Goal: Task Accomplishment & Management: Complete application form

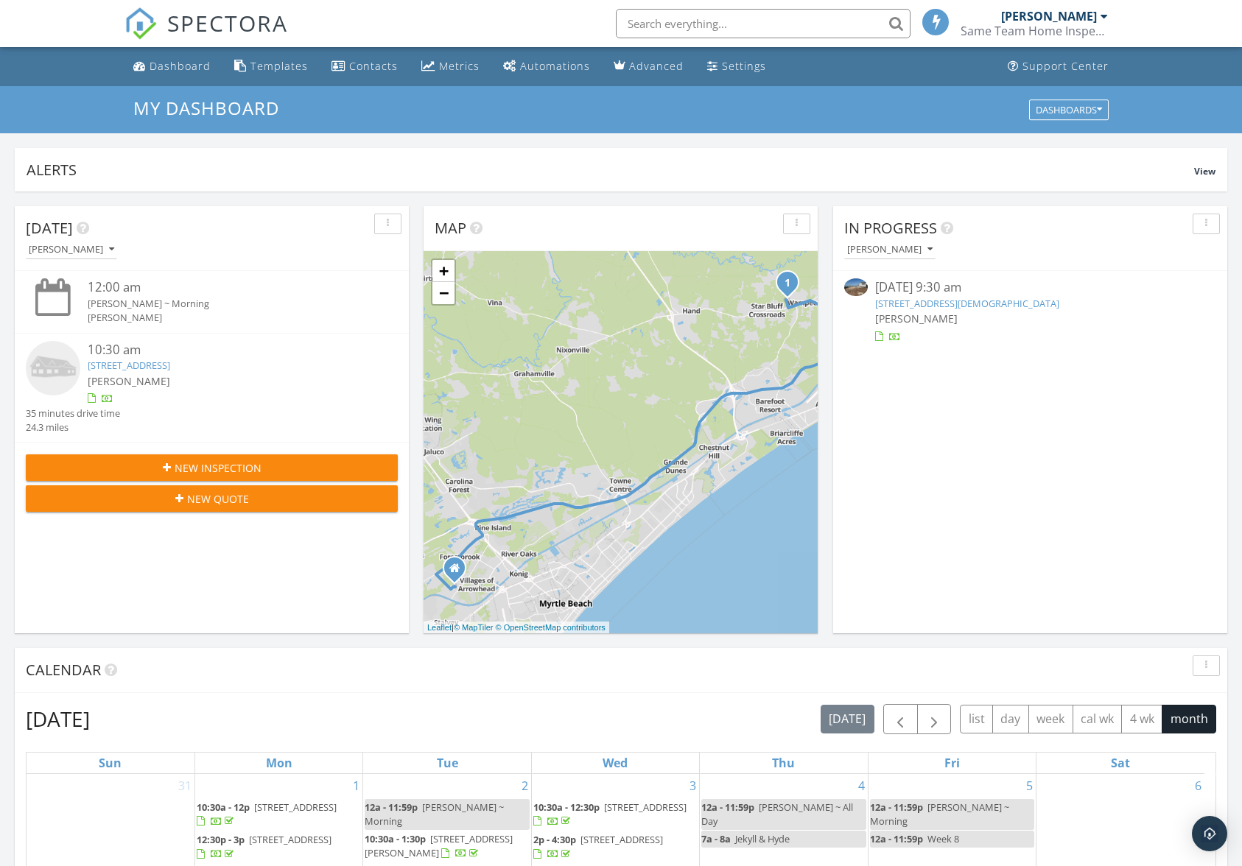
scroll to position [1364, 1265]
click at [241, 457] on button "New Inspection" at bounding box center [212, 468] width 372 height 27
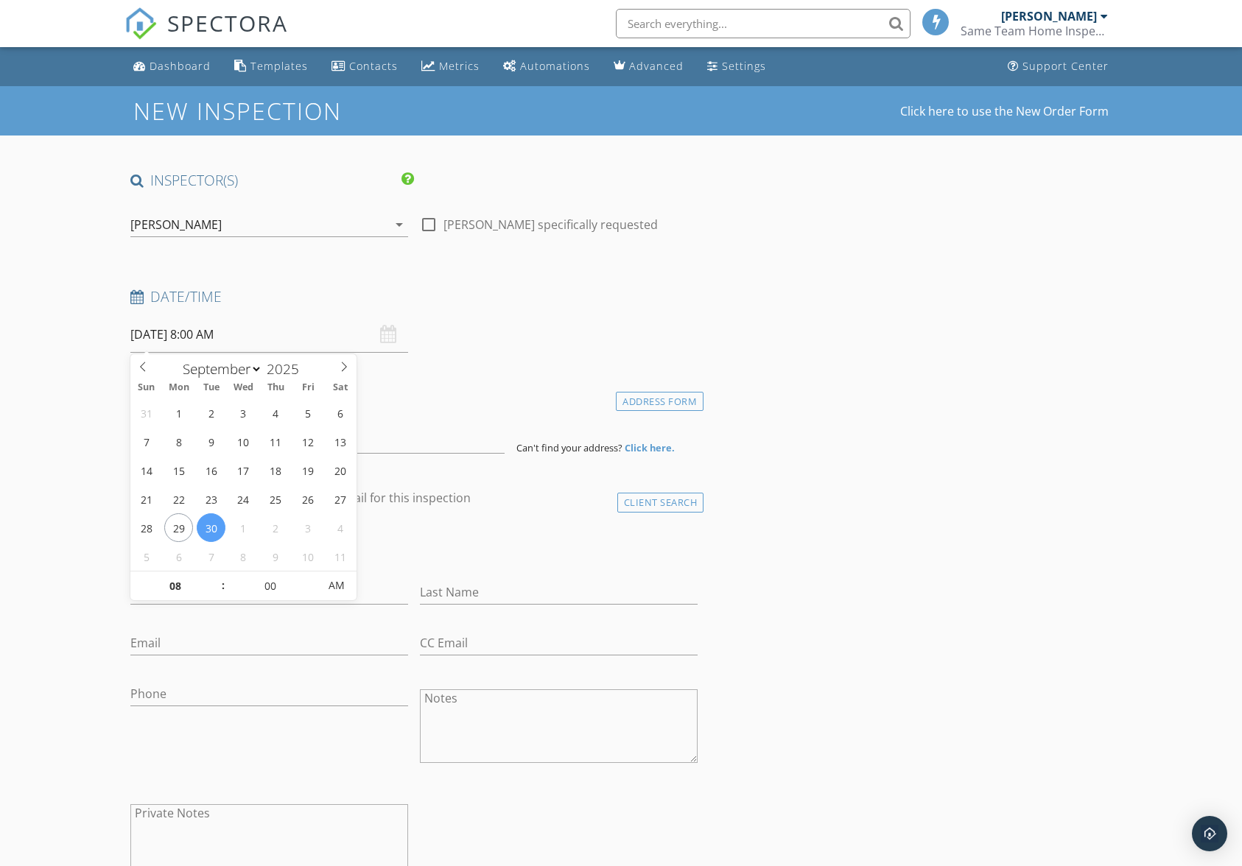
click at [273, 345] on input "[DATE] 8:00 AM" at bounding box center [269, 335] width 278 height 36
select select "9"
type input "[DATE] 8:00 AM"
type input "09"
type input "10/01/2025 9:00 AM"
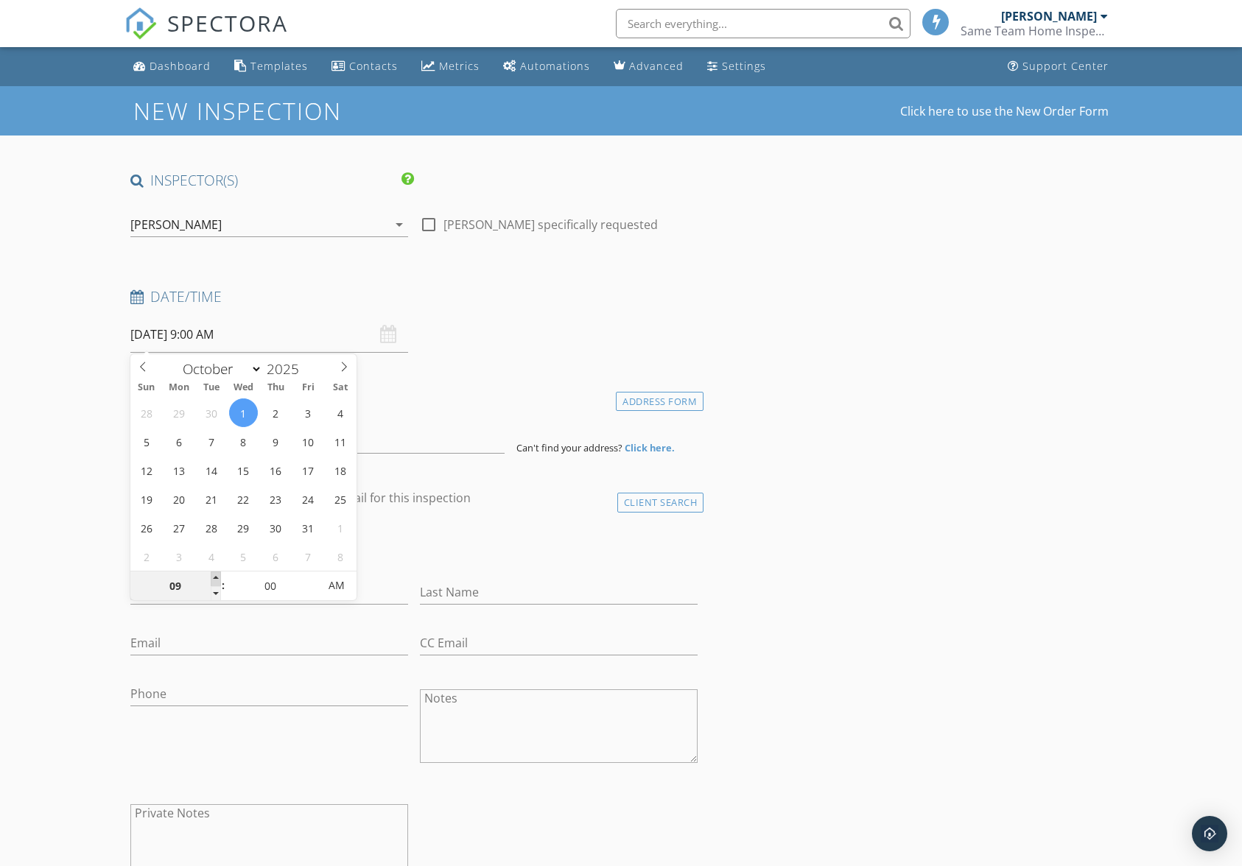
click at [214, 575] on span at bounding box center [216, 579] width 10 height 15
type input "10"
type input "[DATE] 10:00 AM"
click at [214, 575] on span at bounding box center [216, 579] width 10 height 15
type input "11"
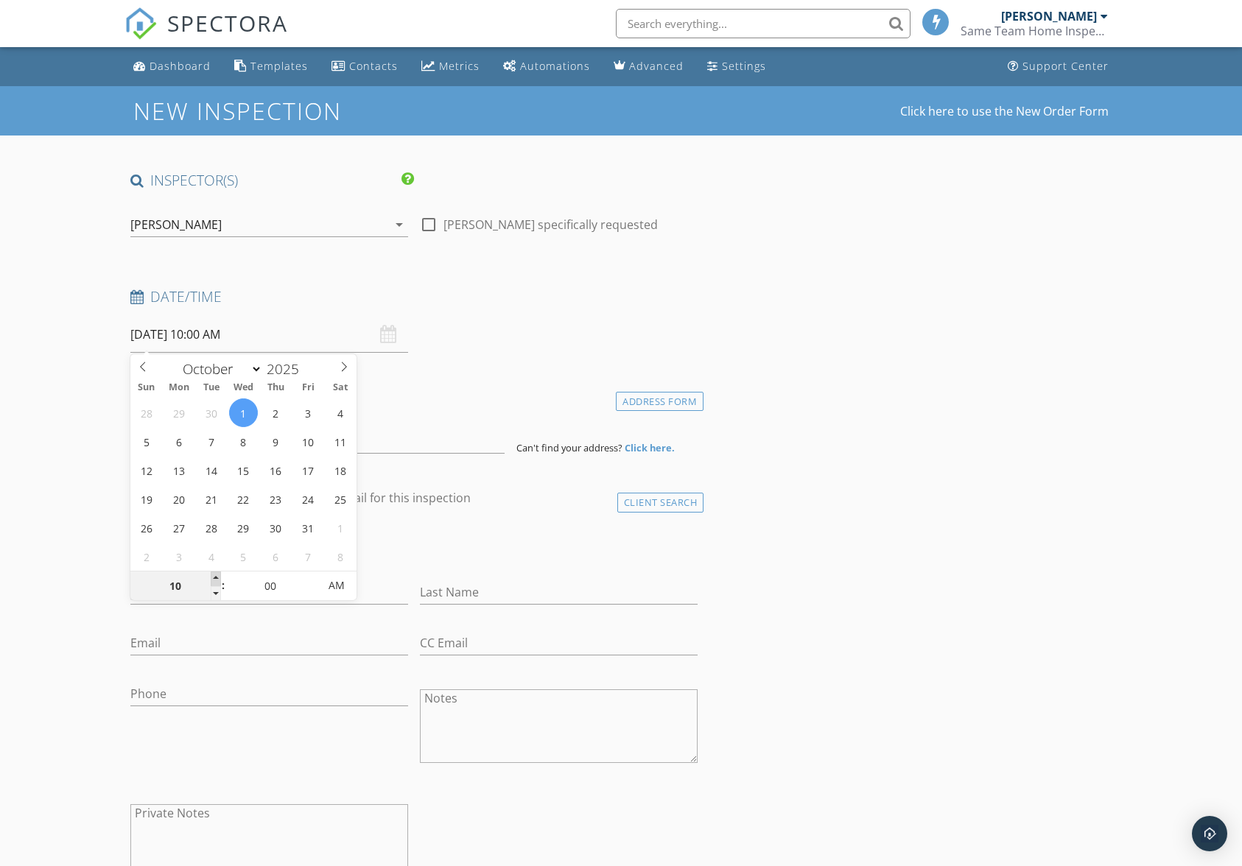
type input "[DATE] 11:00 AM"
click at [214, 575] on span at bounding box center [216, 579] width 10 height 15
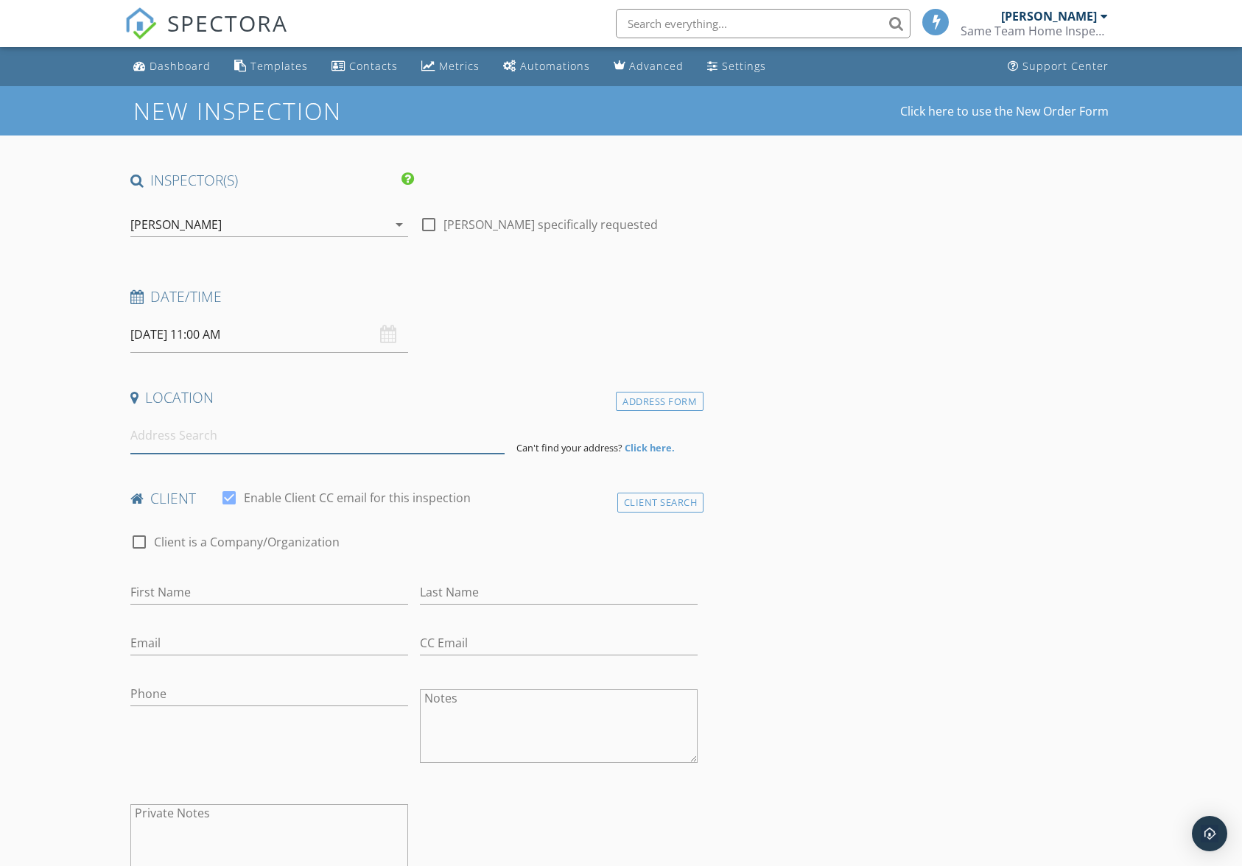
click at [351, 438] on input at bounding box center [317, 436] width 375 height 36
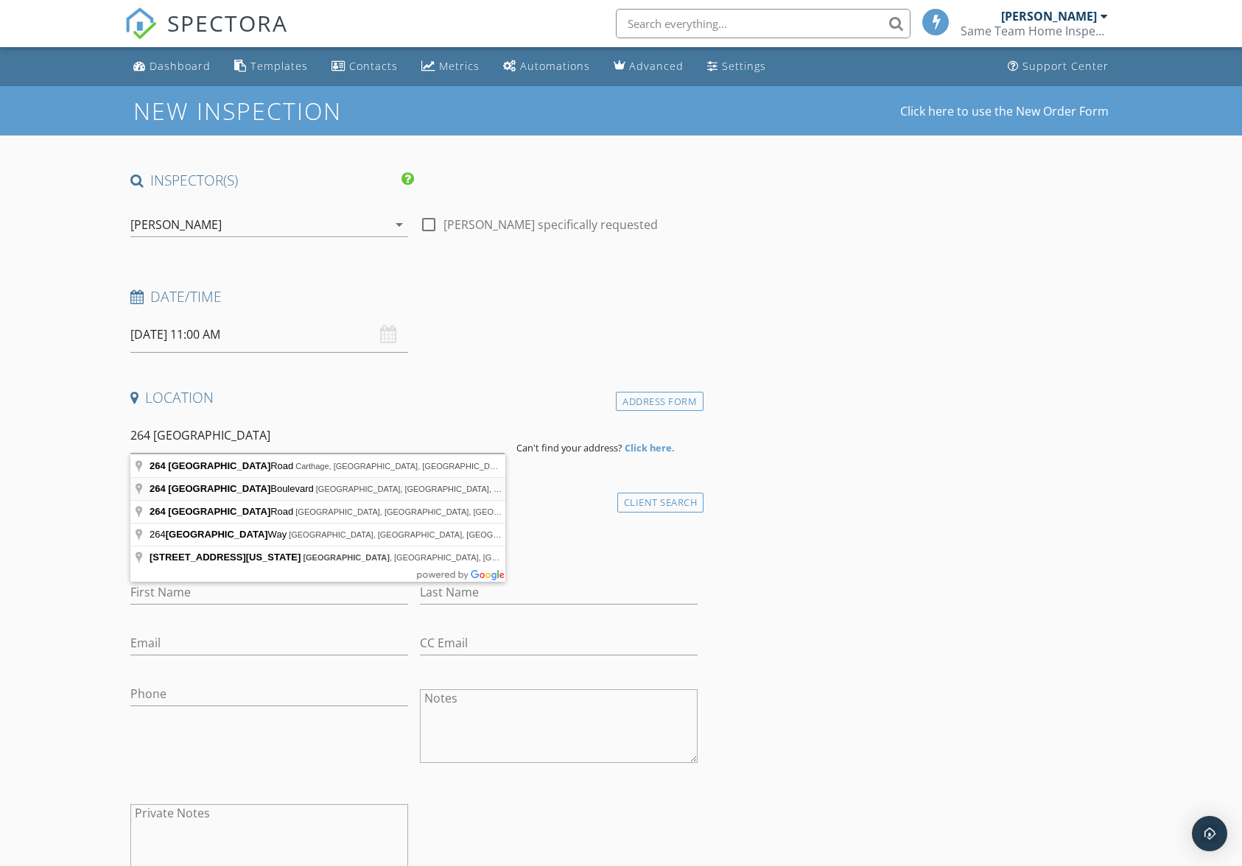
type input "264 Carolina Lakes Boulevard, Myrtle Beach, SC, USA"
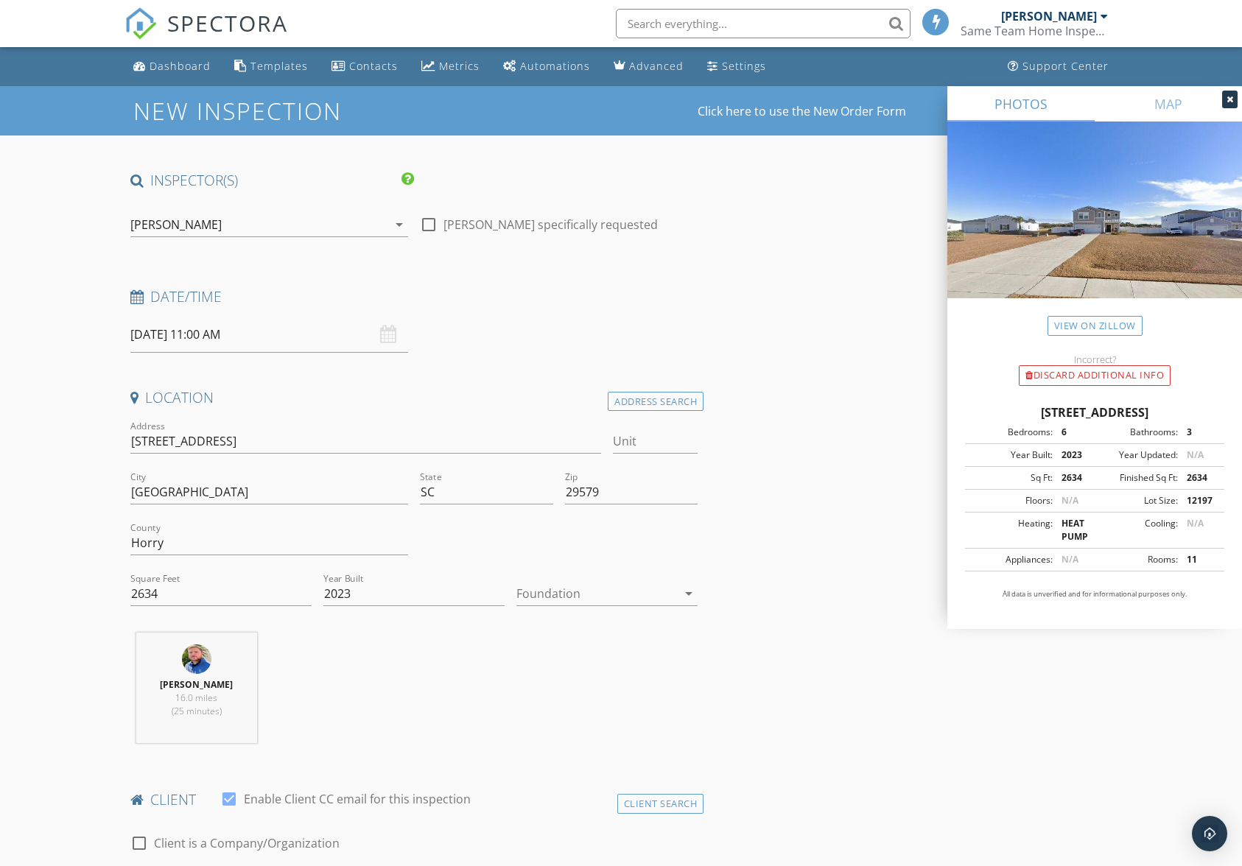
click at [569, 599] on div at bounding box center [596, 594] width 161 height 24
click at [555, 660] on div "Slab" at bounding box center [607, 670] width 158 height 35
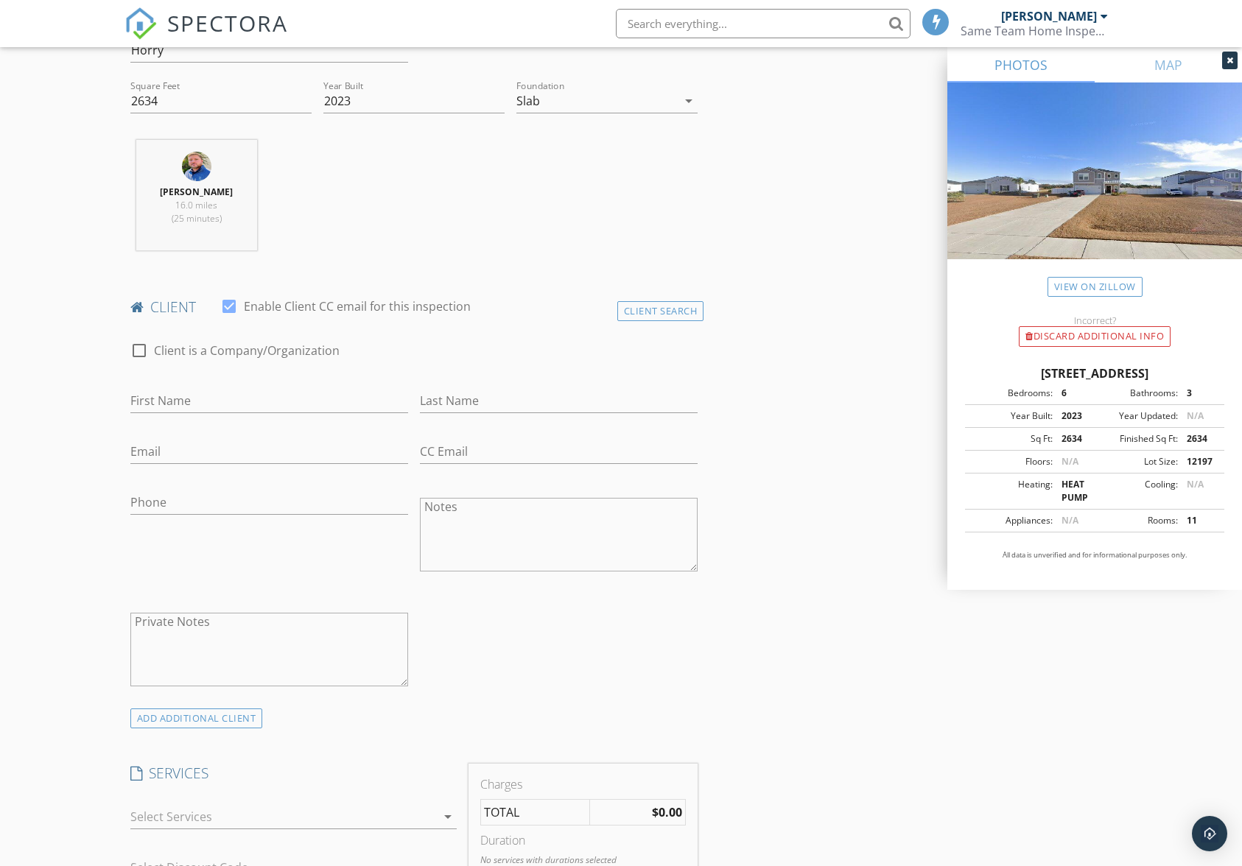
scroll to position [589, 0]
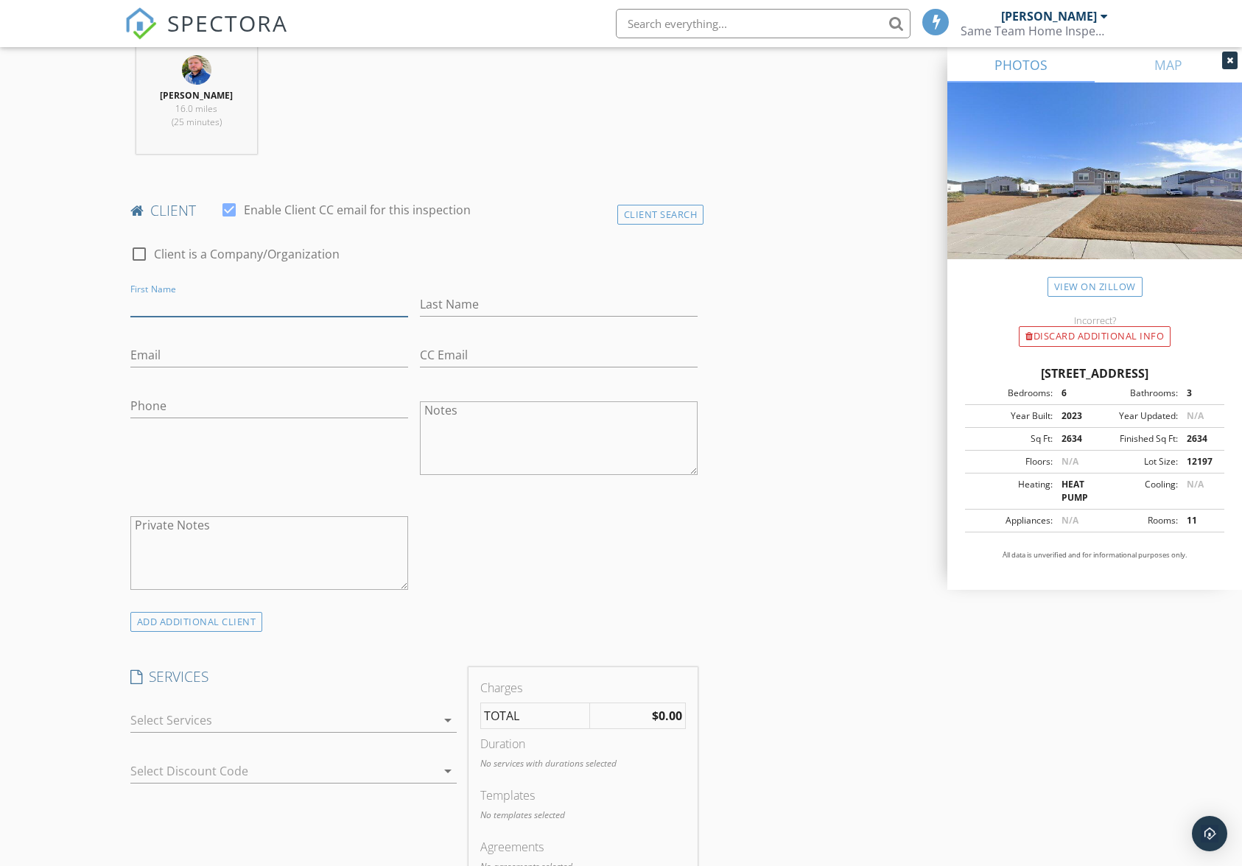
click at [295, 292] on input "First Name" at bounding box center [269, 304] width 278 height 24
click at [634, 519] on div "check_box_outline_blank Client is a Company/Organization First Name Last Name E…" at bounding box center [414, 422] width 580 height 382
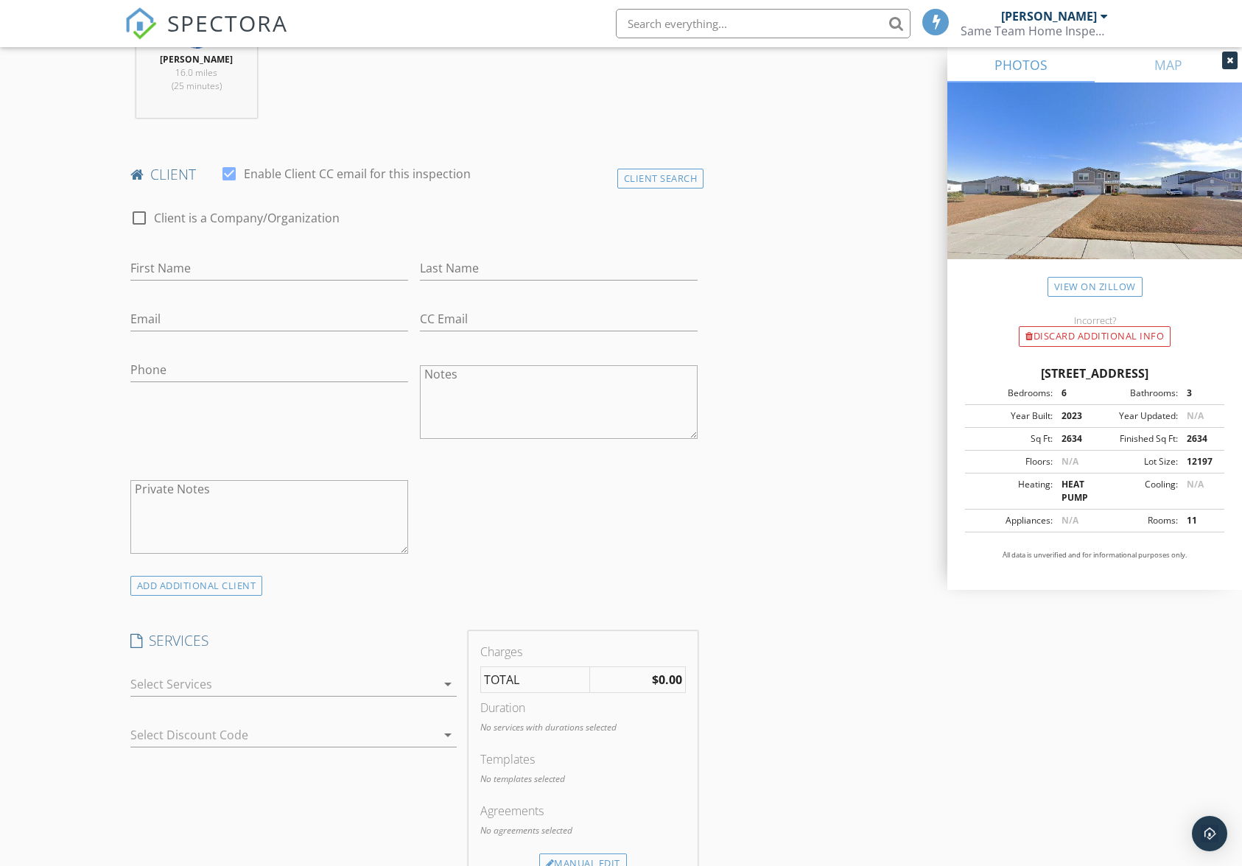
scroll to position [810, 0]
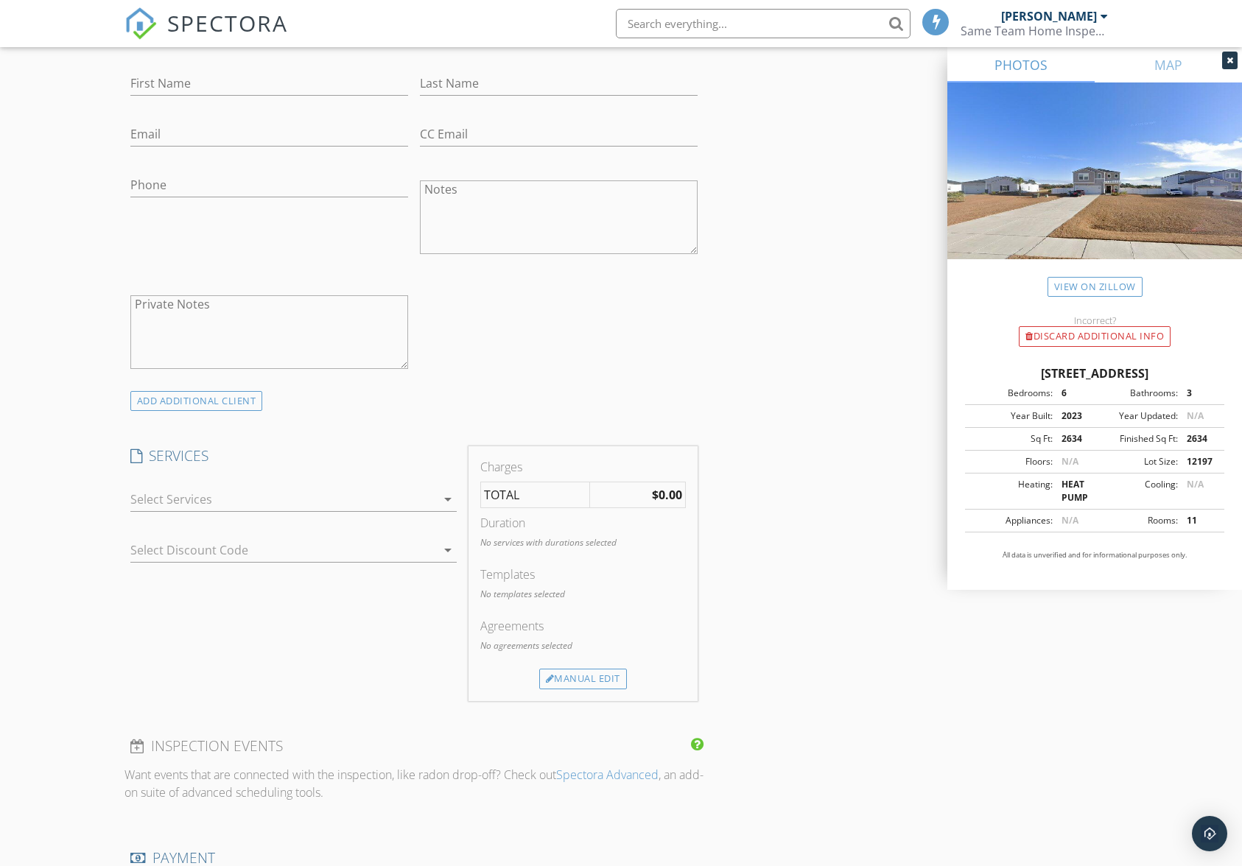
click at [451, 501] on icon "arrow_drop_down" at bounding box center [448, 500] width 18 height 18
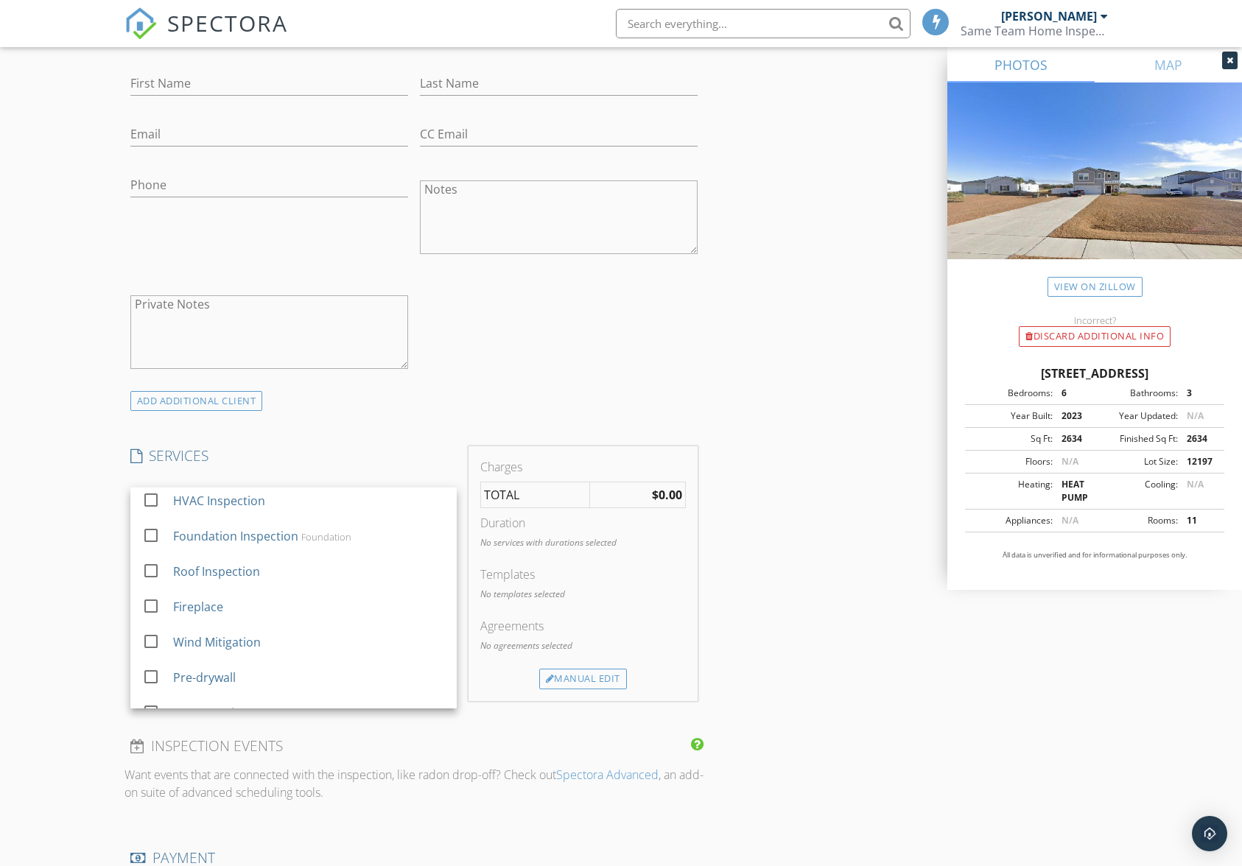
scroll to position [418, 0]
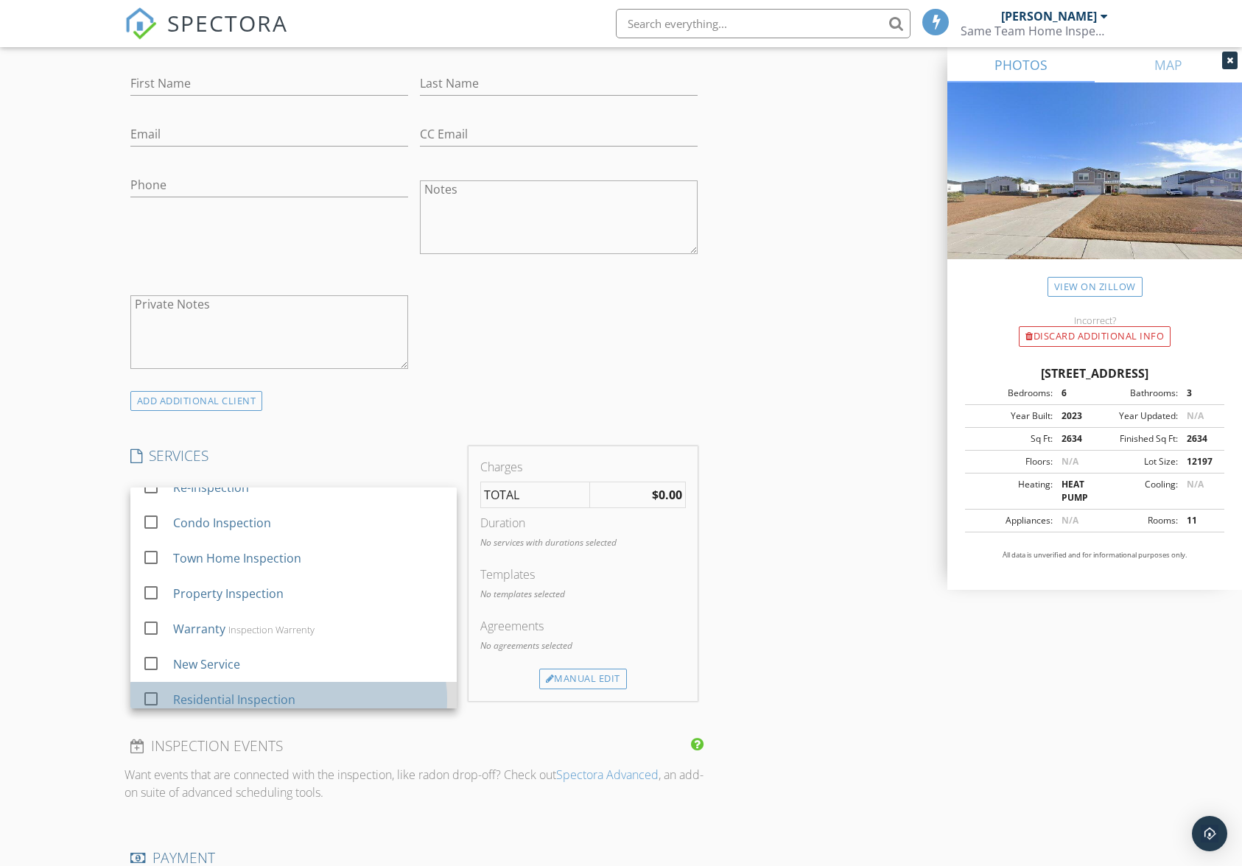
click at [401, 697] on div "Residential Inspection" at bounding box center [309, 699] width 272 height 29
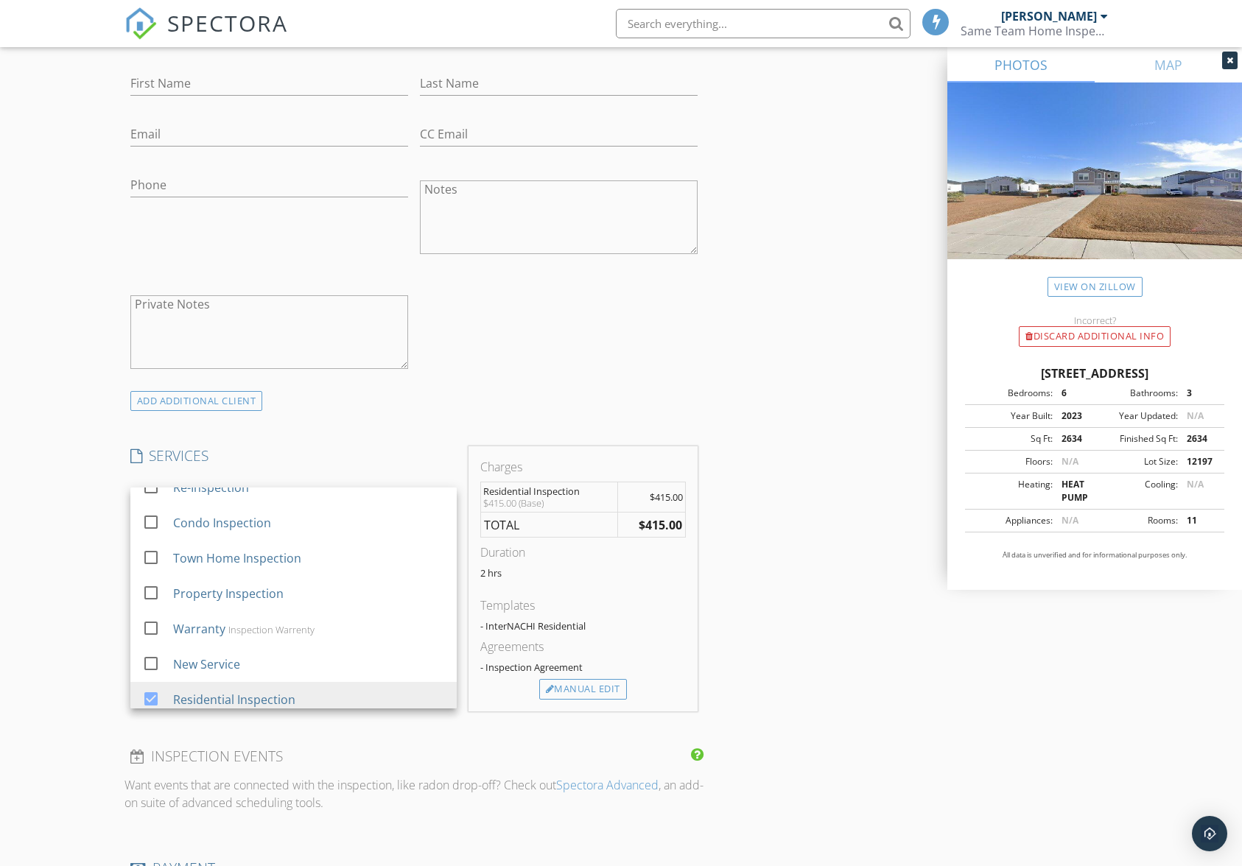
click at [771, 501] on div "INSPECTOR(S) check_box Jamie Meeks PRIMARY Jamie Meeks arrow_drop_down check_bo…" at bounding box center [621, 574] width 994 height 2426
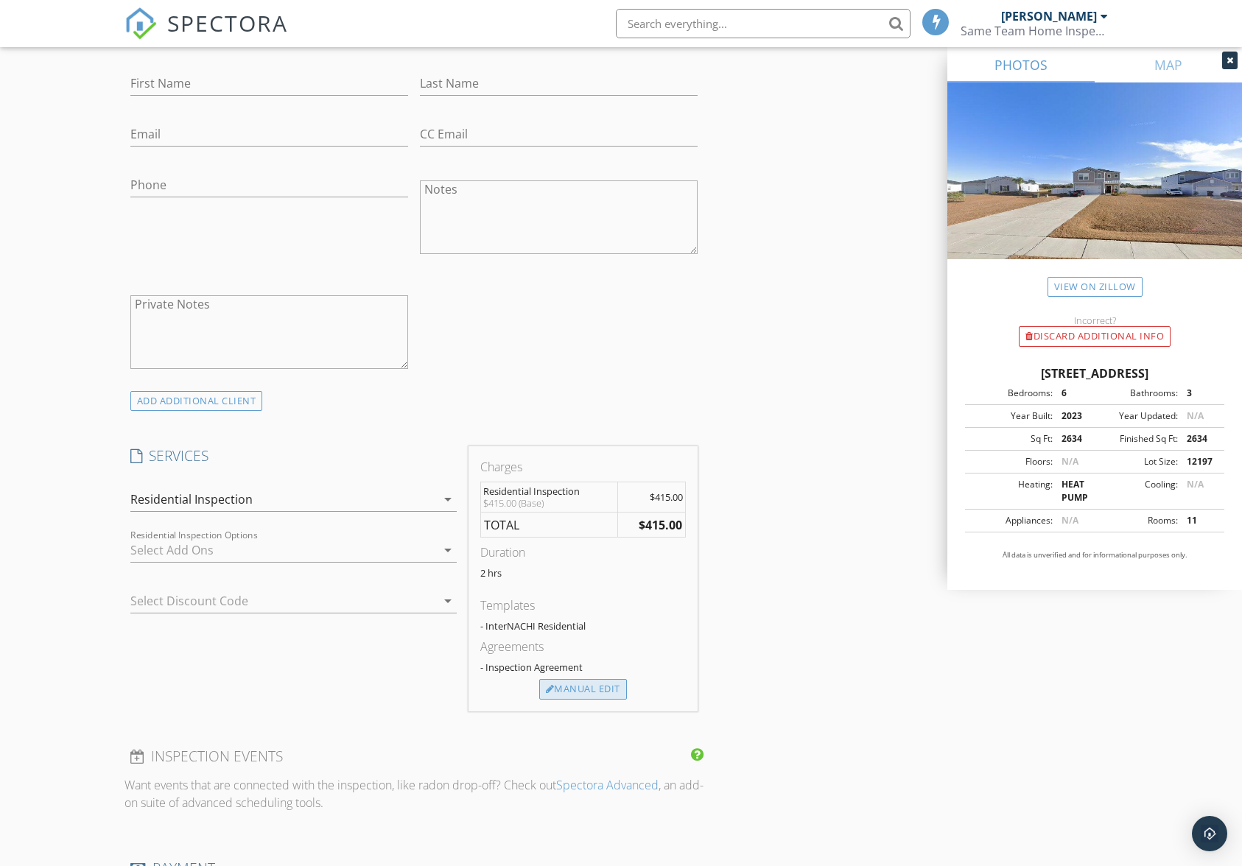
click at [593, 689] on div "Manual Edit" at bounding box center [583, 689] width 88 height 21
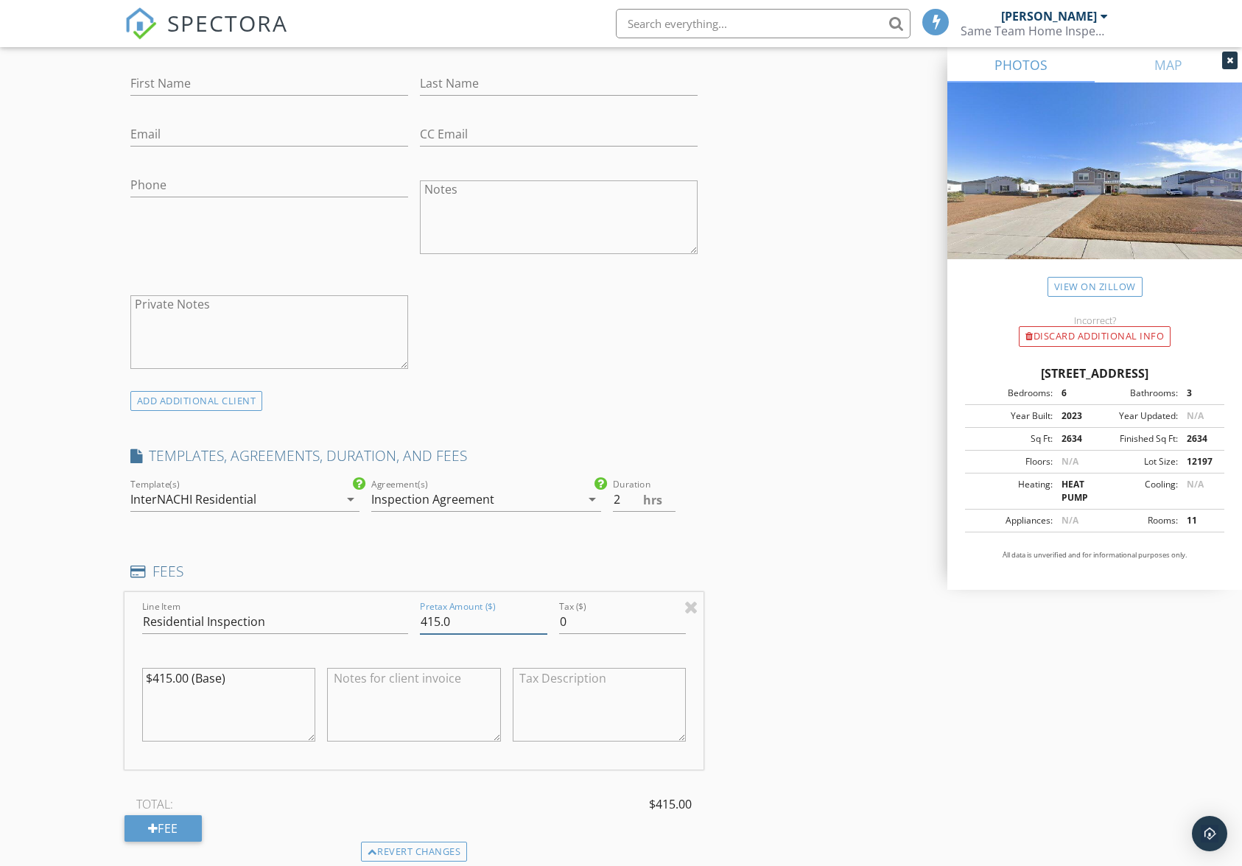
drag, startPoint x: 468, startPoint y: 630, endPoint x: 374, endPoint y: 636, distance: 93.8
click at [374, 634] on div "Line Item Residential Inspection Pretax Amount ($) 415.0 Tax ($) 0 $415.00 (Bas…" at bounding box center [414, 681] width 580 height 178
click at [404, 698] on textarea at bounding box center [414, 705] width 174 height 74
click at [790, 727] on div "INSPECTOR(S) check_box Jamie Meeks PRIMARY Jamie Meeks arrow_drop_down check_bo…" at bounding box center [621, 649] width 994 height 2576
click at [446, 702] on textarea at bounding box center [414, 705] width 174 height 74
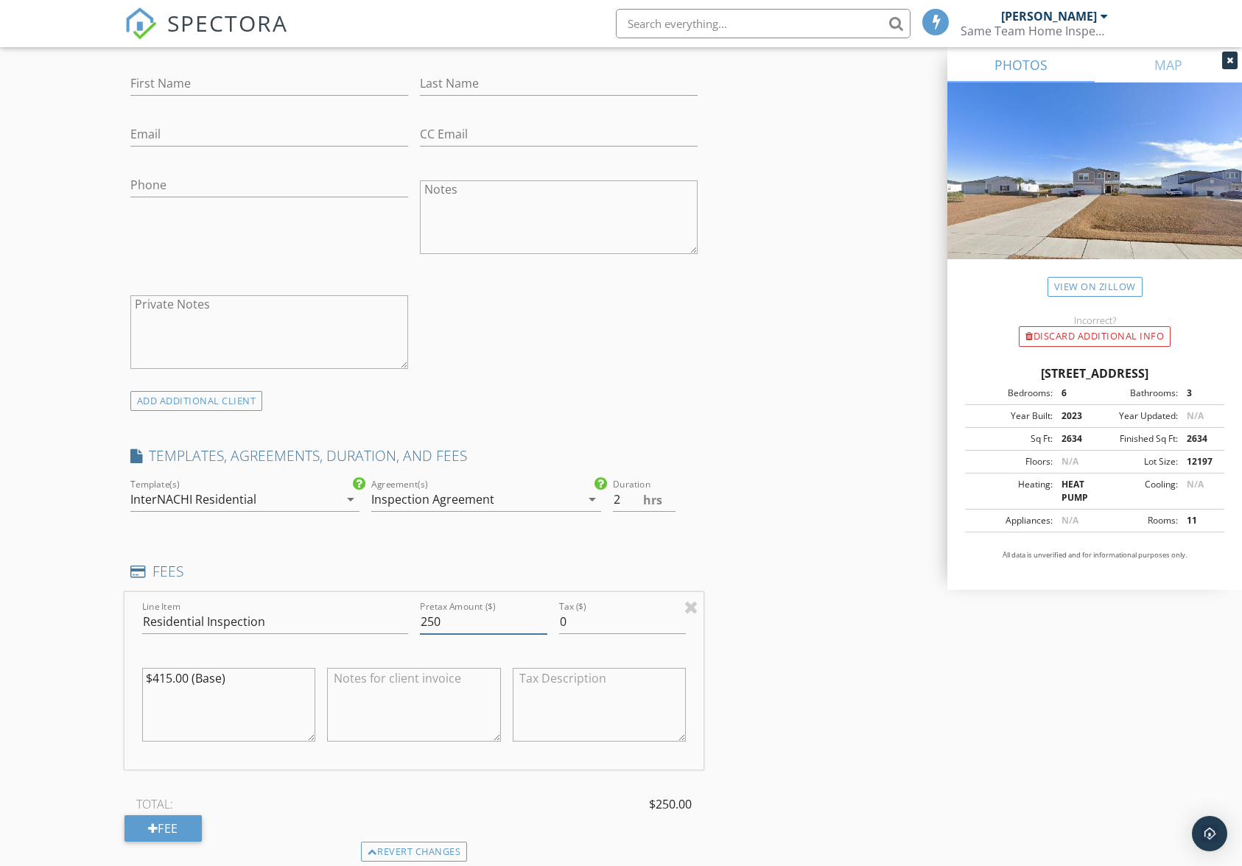
click at [452, 625] on input "250" at bounding box center [483, 622] width 127 height 24
type input "250.00"
click at [392, 722] on textarea at bounding box center [414, 705] width 174 height 74
click at [390, 714] on textarea "$250 friends and family" at bounding box center [414, 705] width 174 height 74
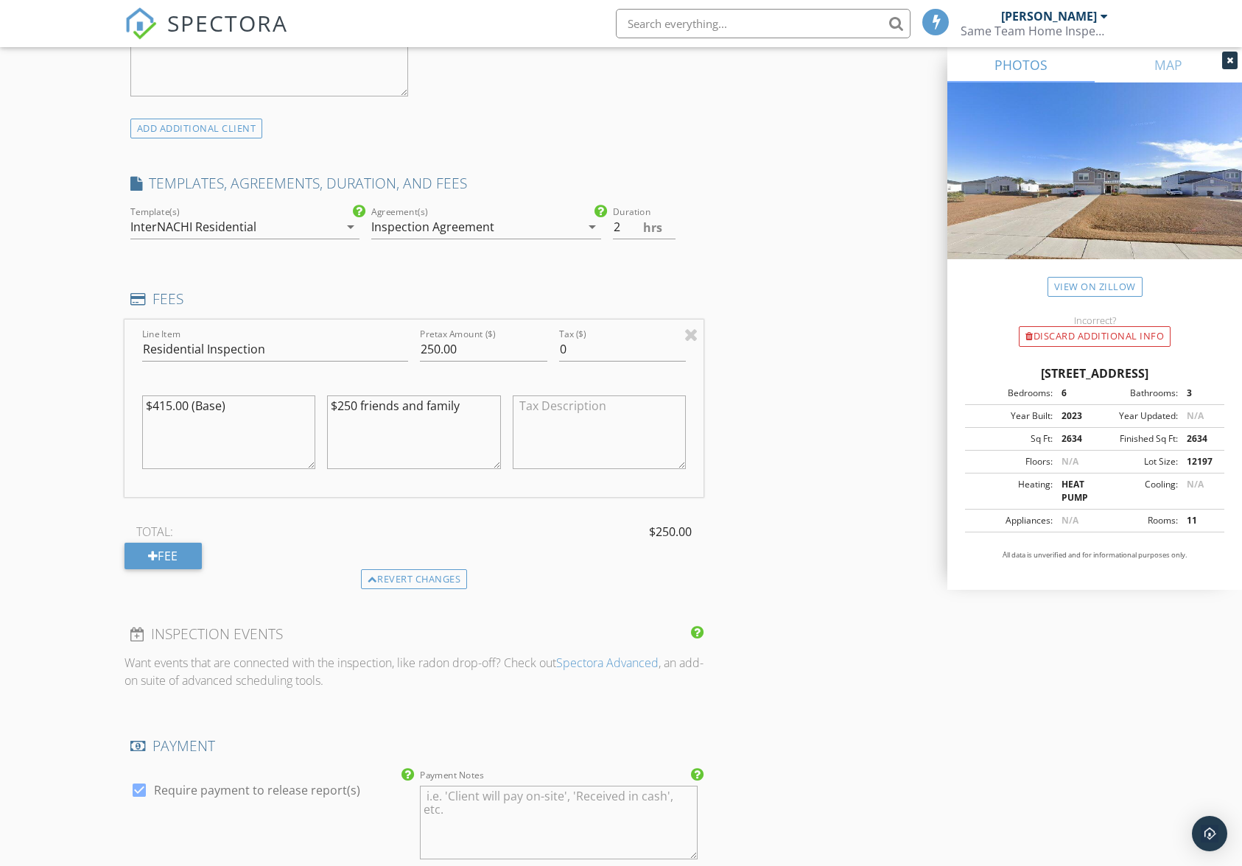
scroll to position [1105, 0]
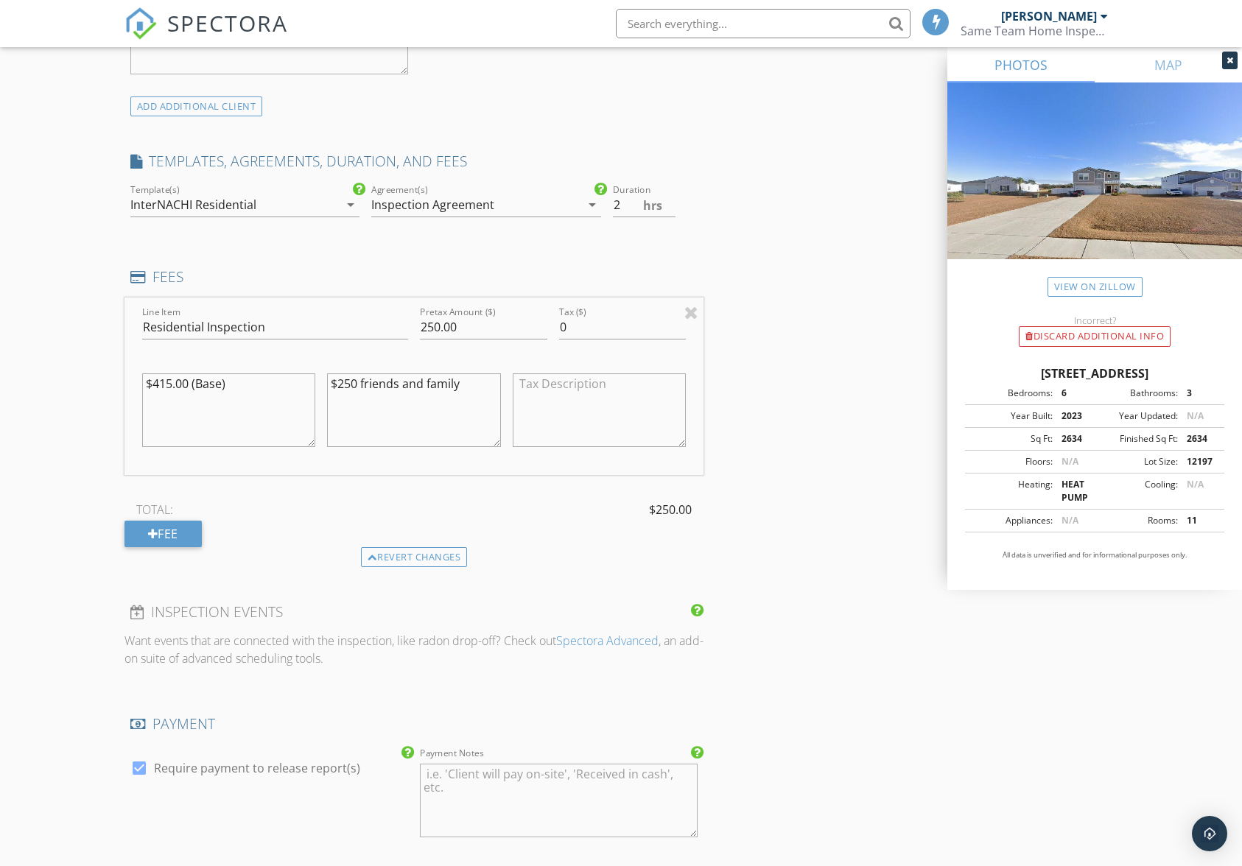
type textarea "$250 friends and family"
click at [793, 631] on div "INSPECTOR(S) check_box Jamie Meeks PRIMARY Jamie Meeks arrow_drop_down check_bo…" at bounding box center [621, 354] width 994 height 2576
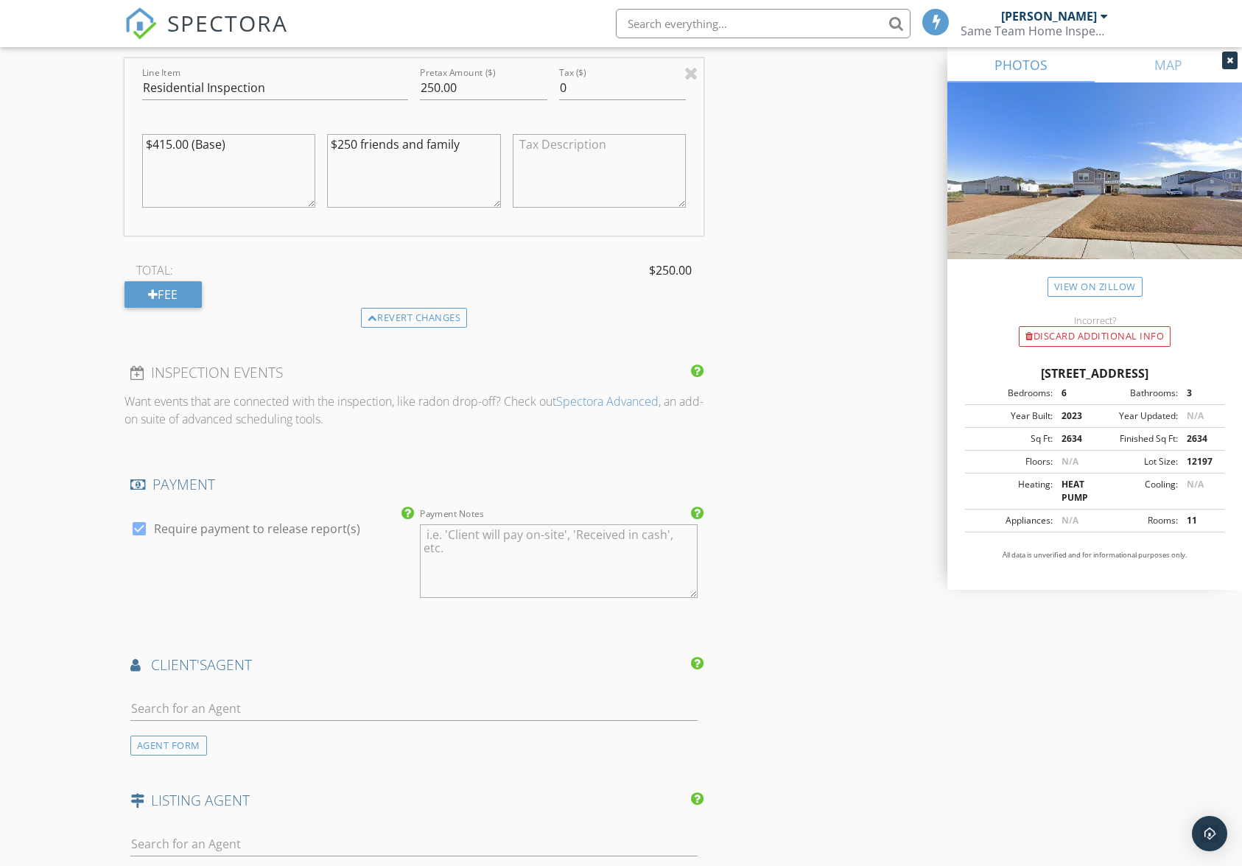
scroll to position [1400, 0]
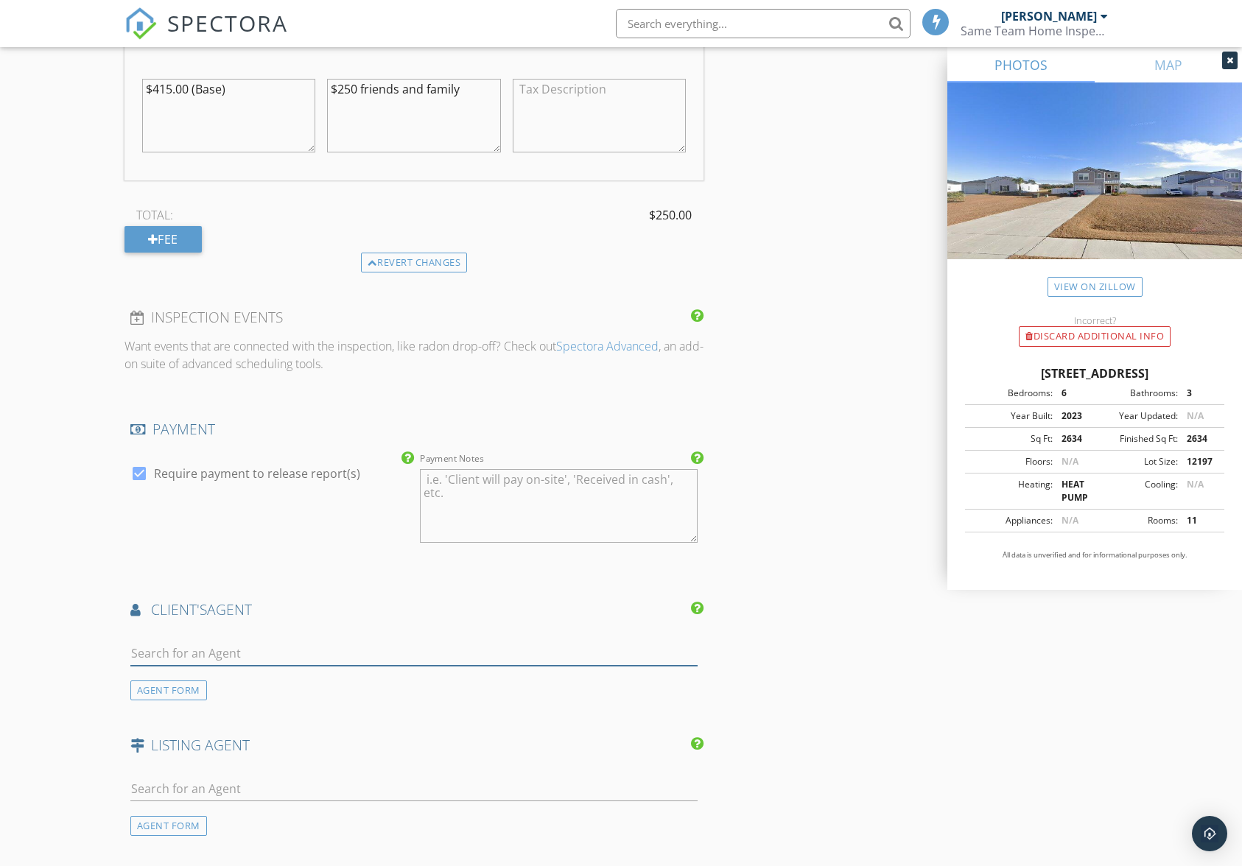
click at [619, 645] on input "text" at bounding box center [414, 654] width 568 height 24
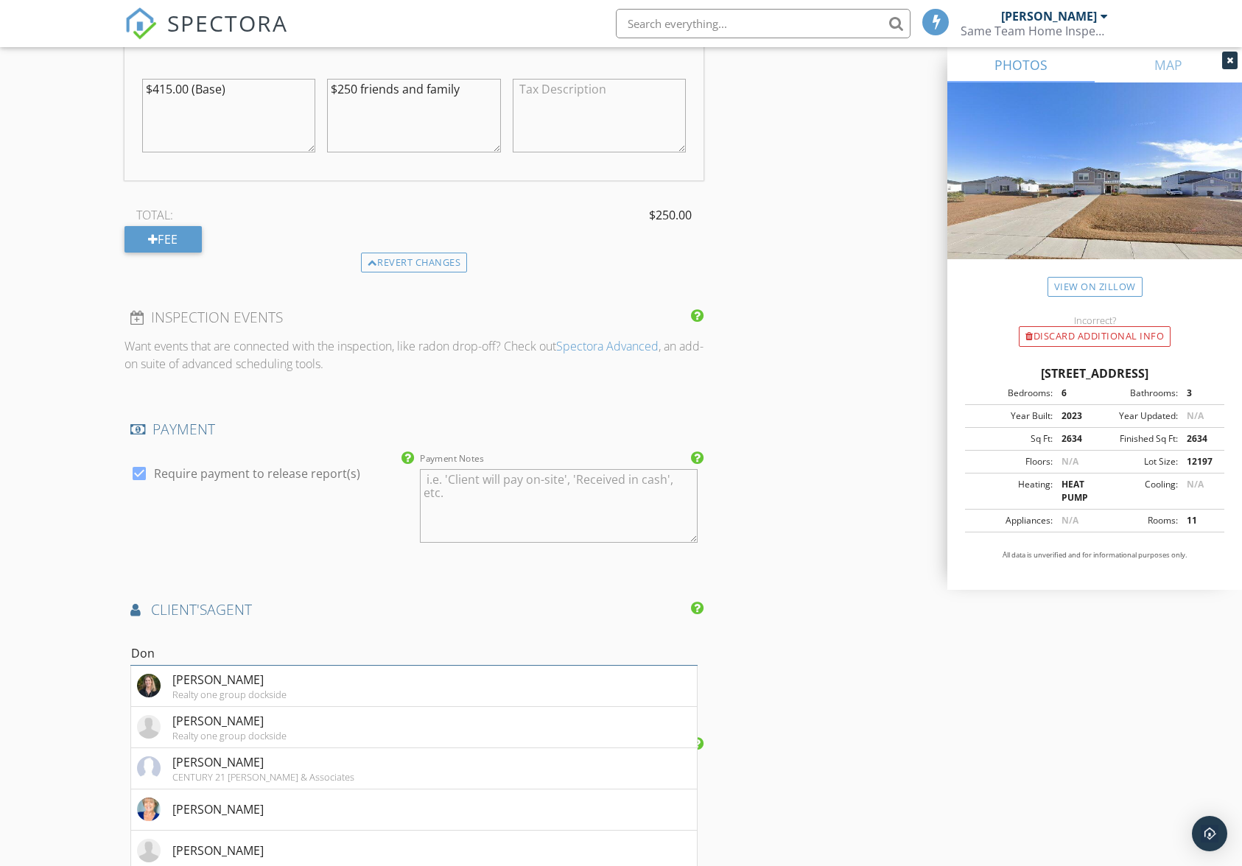
type input "Don"
click at [863, 673] on div "INSPECTOR(S) check_box Jamie Meeks PRIMARY Jamie Meeks arrow_drop_down check_bo…" at bounding box center [621, 59] width 994 height 2576
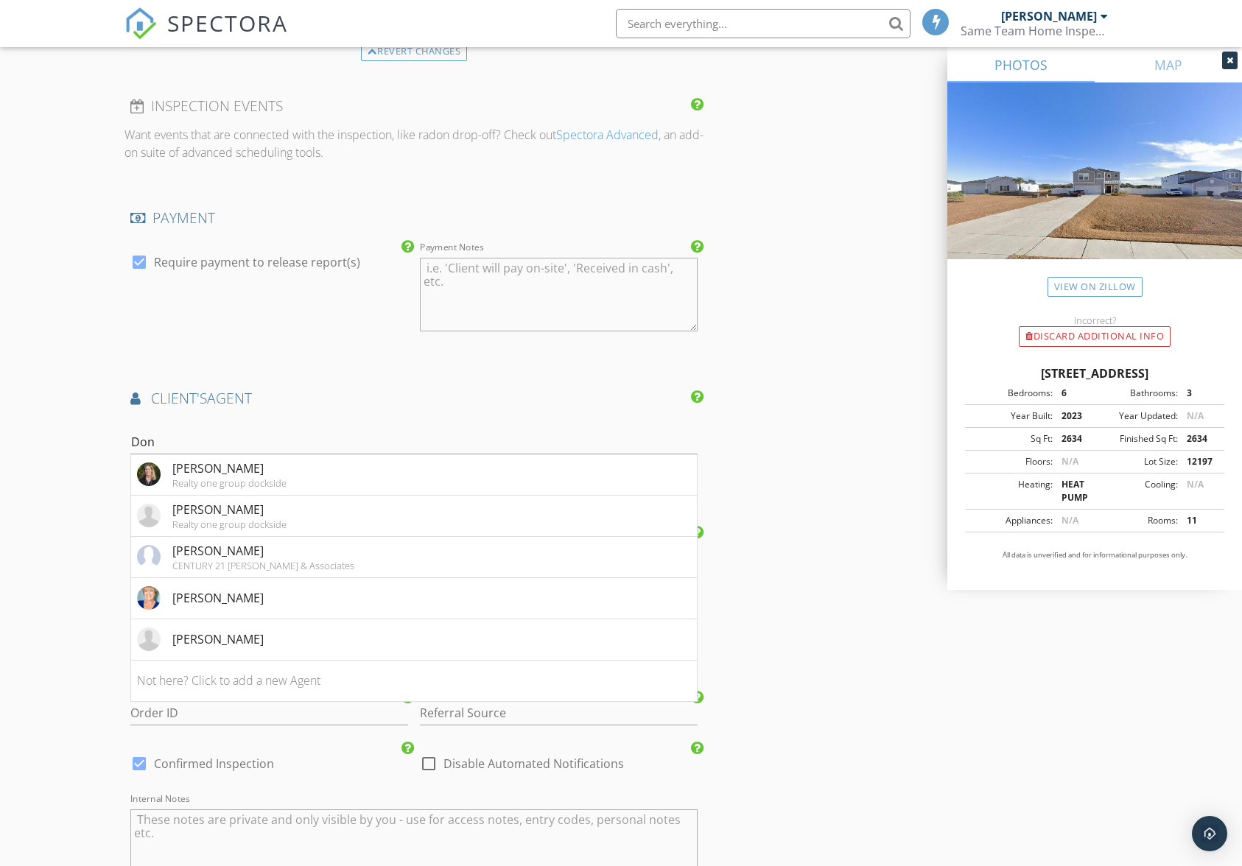
scroll to position [1621, 0]
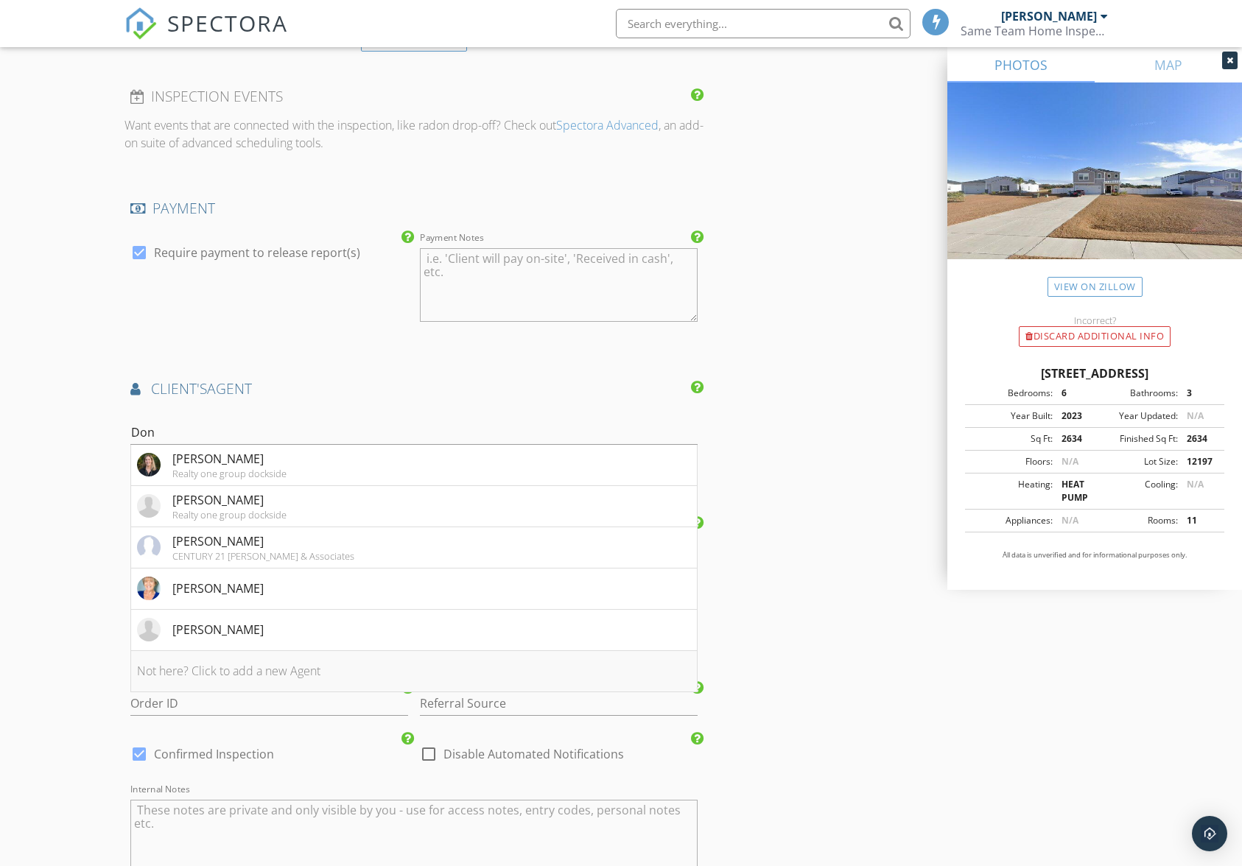
click at [332, 670] on li "Not here? Click to add a new Agent" at bounding box center [414, 671] width 566 height 41
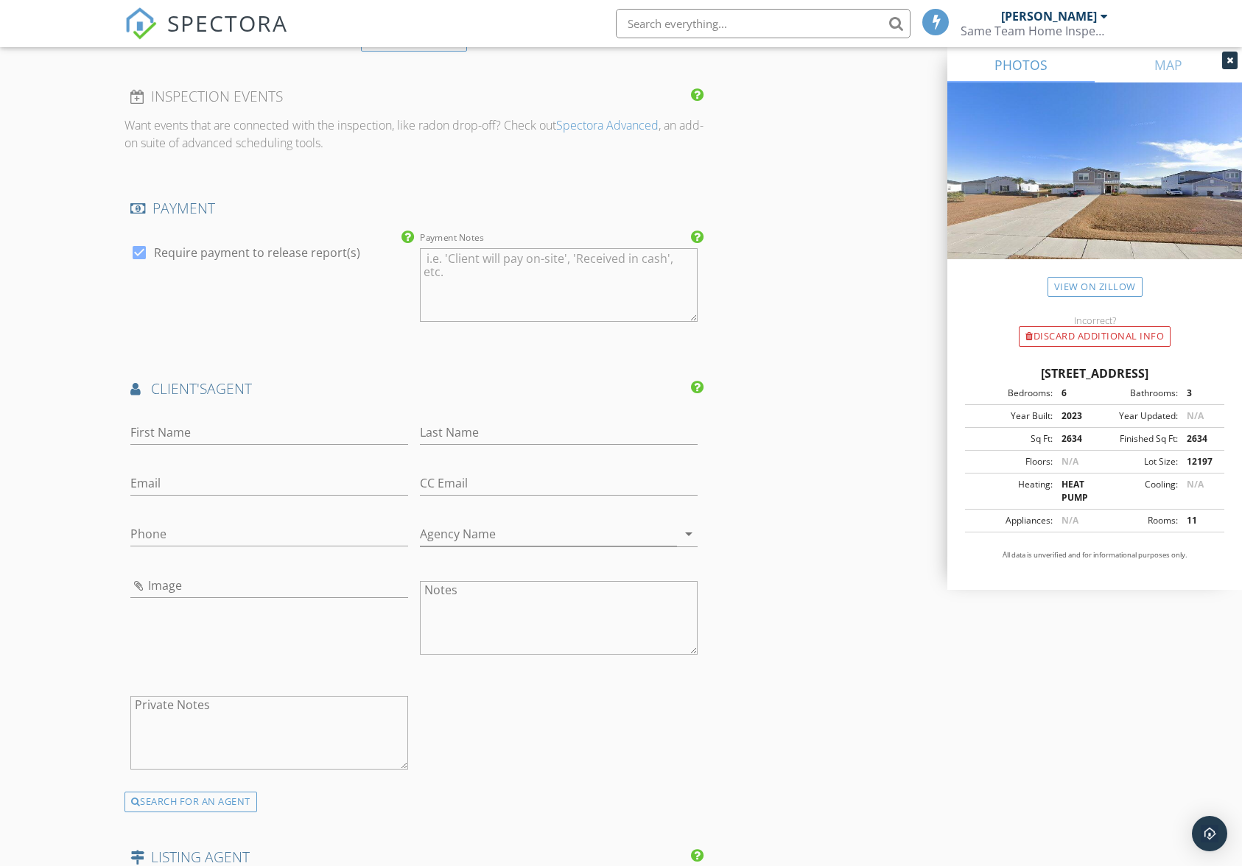
click at [333, 415] on div "First Name" at bounding box center [269, 436] width 278 height 48
click at [321, 429] on input "First Name" at bounding box center [269, 433] width 278 height 24
type input "Don"
type input "Emery"
click at [255, 491] on input "Email" at bounding box center [269, 483] width 278 height 24
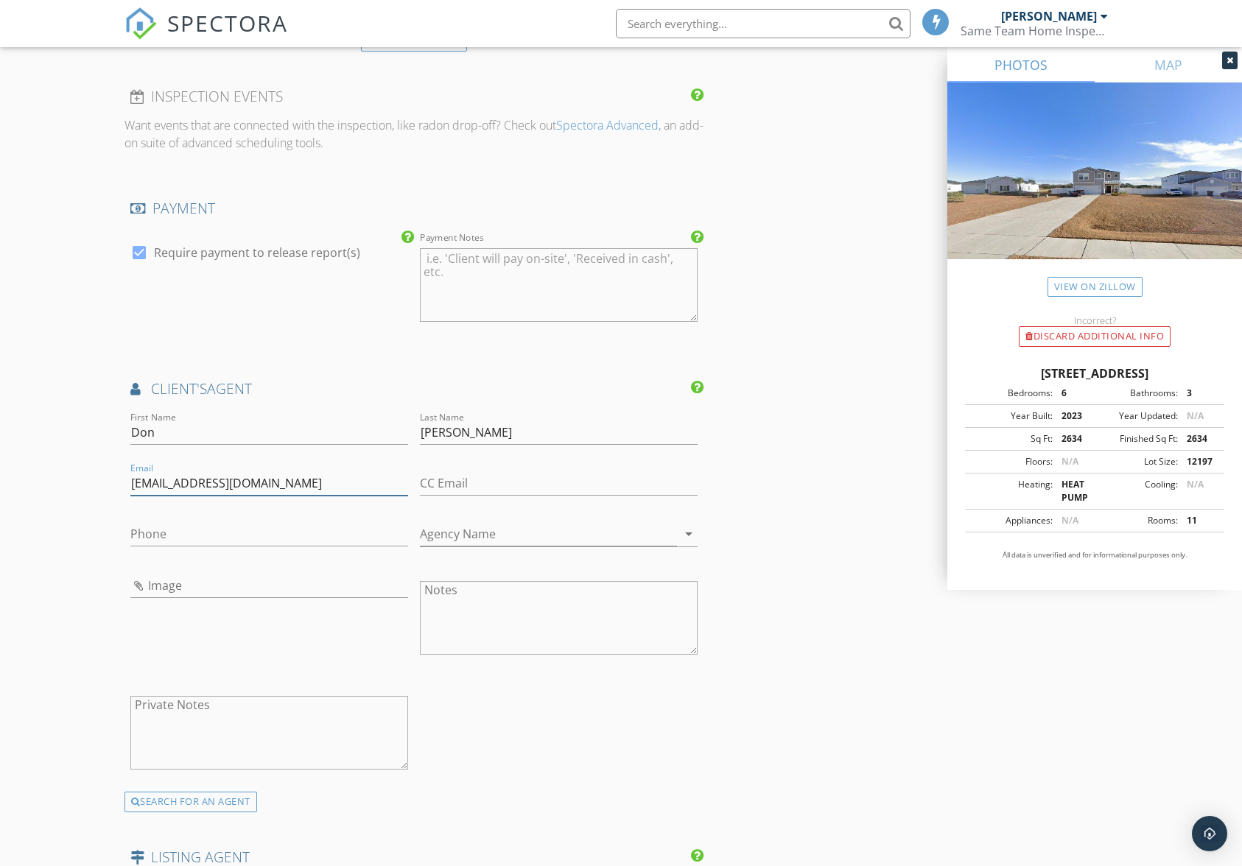
type input "don@fallonandasdociates.com"
click at [494, 540] on input "Agency Name" at bounding box center [548, 534] width 257 height 24
click at [317, 544] on input "Phone" at bounding box center [269, 534] width 278 height 24
type input "843-251-9900"
click at [441, 530] on input "Agency Name" at bounding box center [548, 534] width 257 height 24
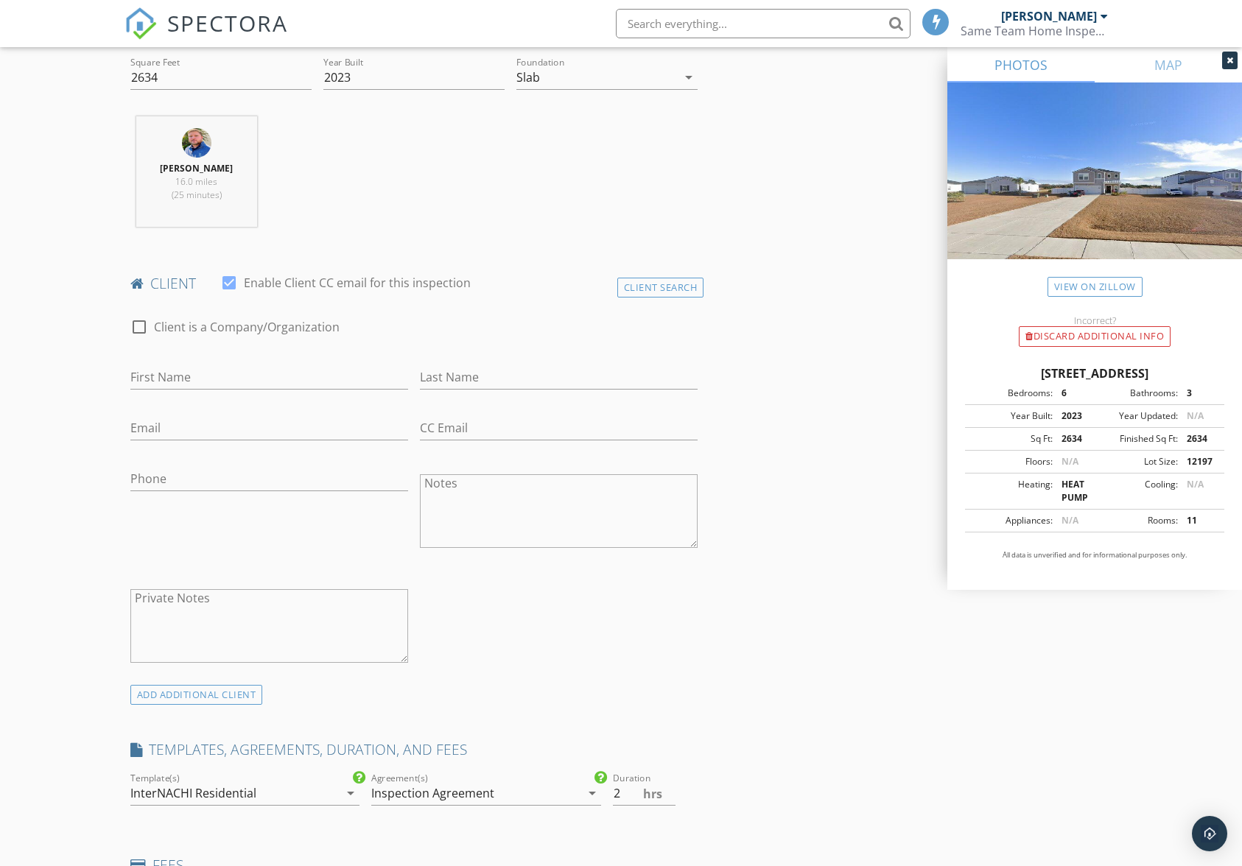
scroll to position [221, 0]
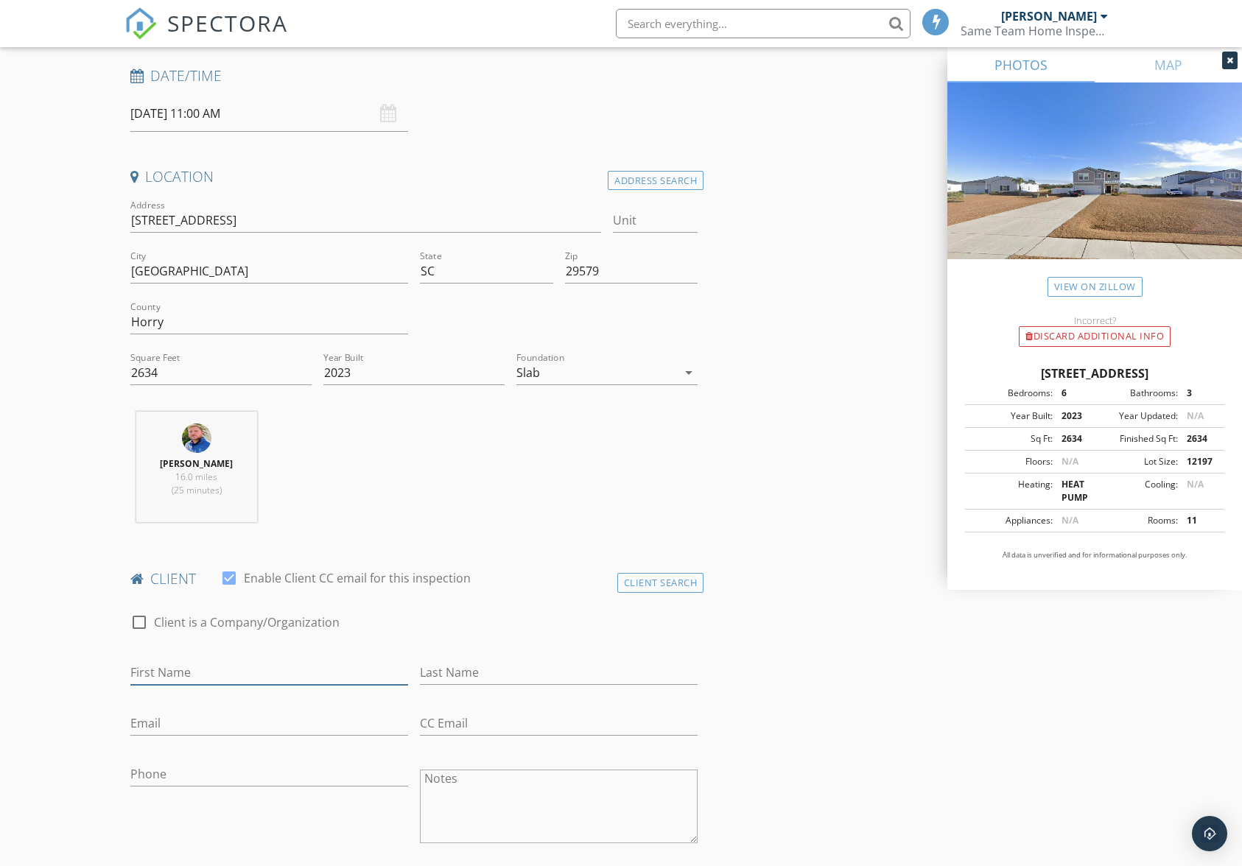
click at [228, 670] on input "First Name" at bounding box center [269, 673] width 278 height 24
type input "Michael"
type input "Hamric"
click at [220, 719] on input "Email" at bounding box center [269, 724] width 278 height 24
type input "crnachrisi@yahoo.com"
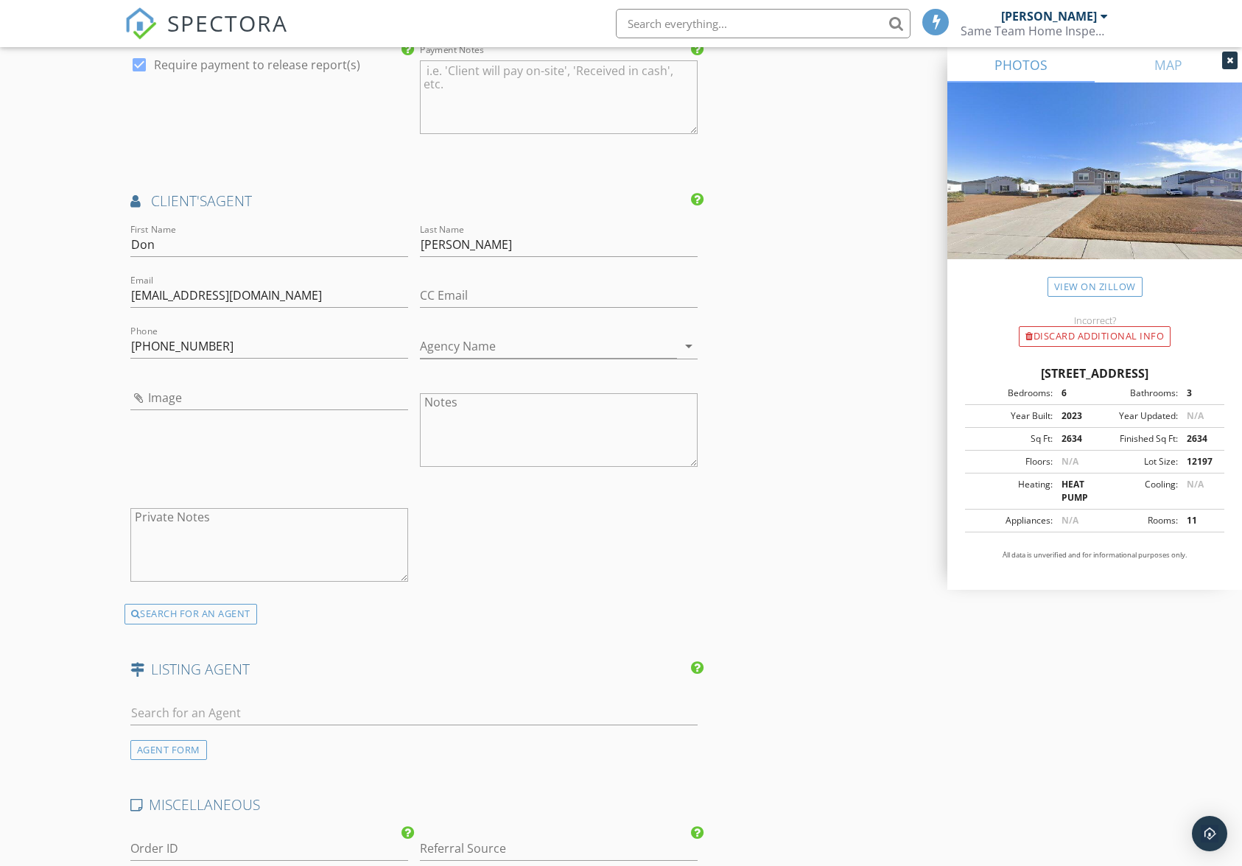
scroll to position [1989, 0]
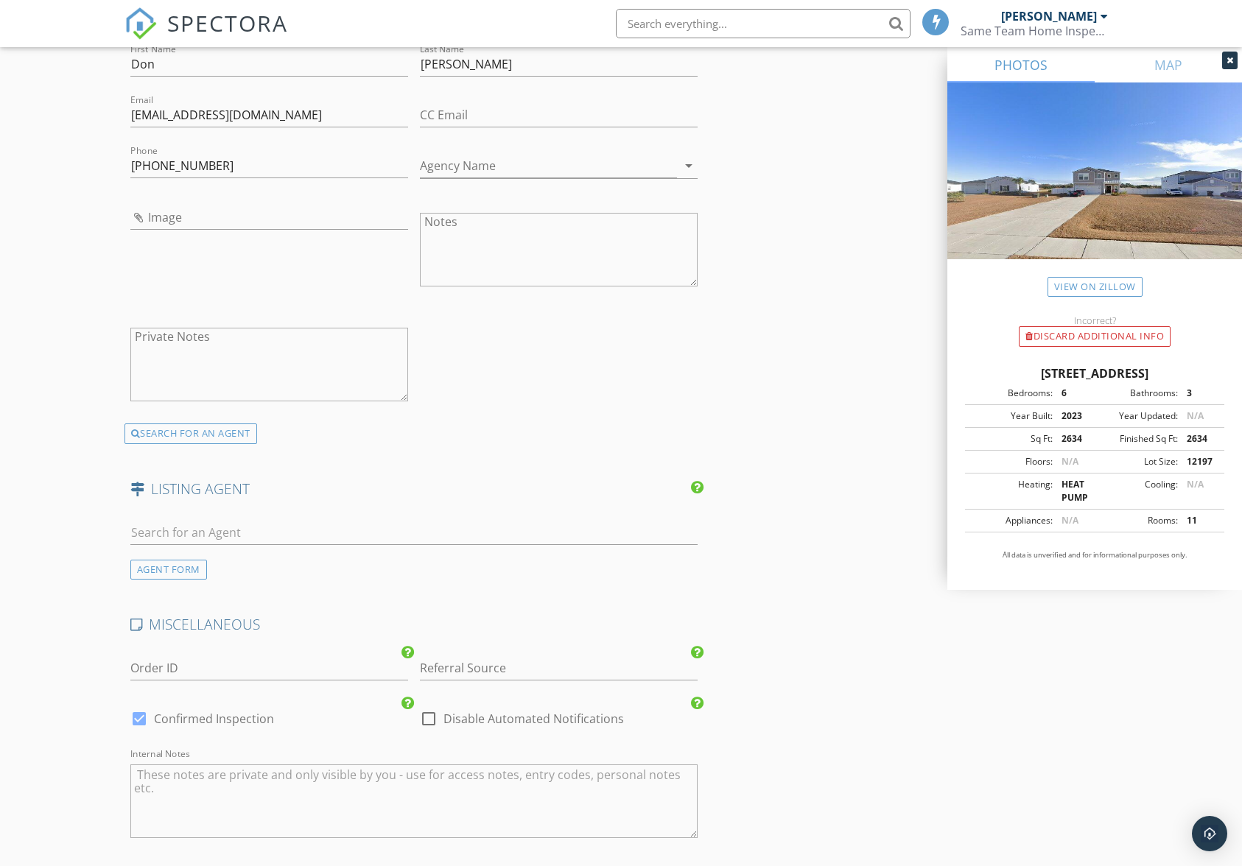
type input "843-283-5552"
click at [407, 536] on input "text" at bounding box center [414, 533] width 568 height 24
type input "Peter"
click at [387, 608] on li "Not here? Click to add a new Agent" at bounding box center [414, 606] width 566 height 41
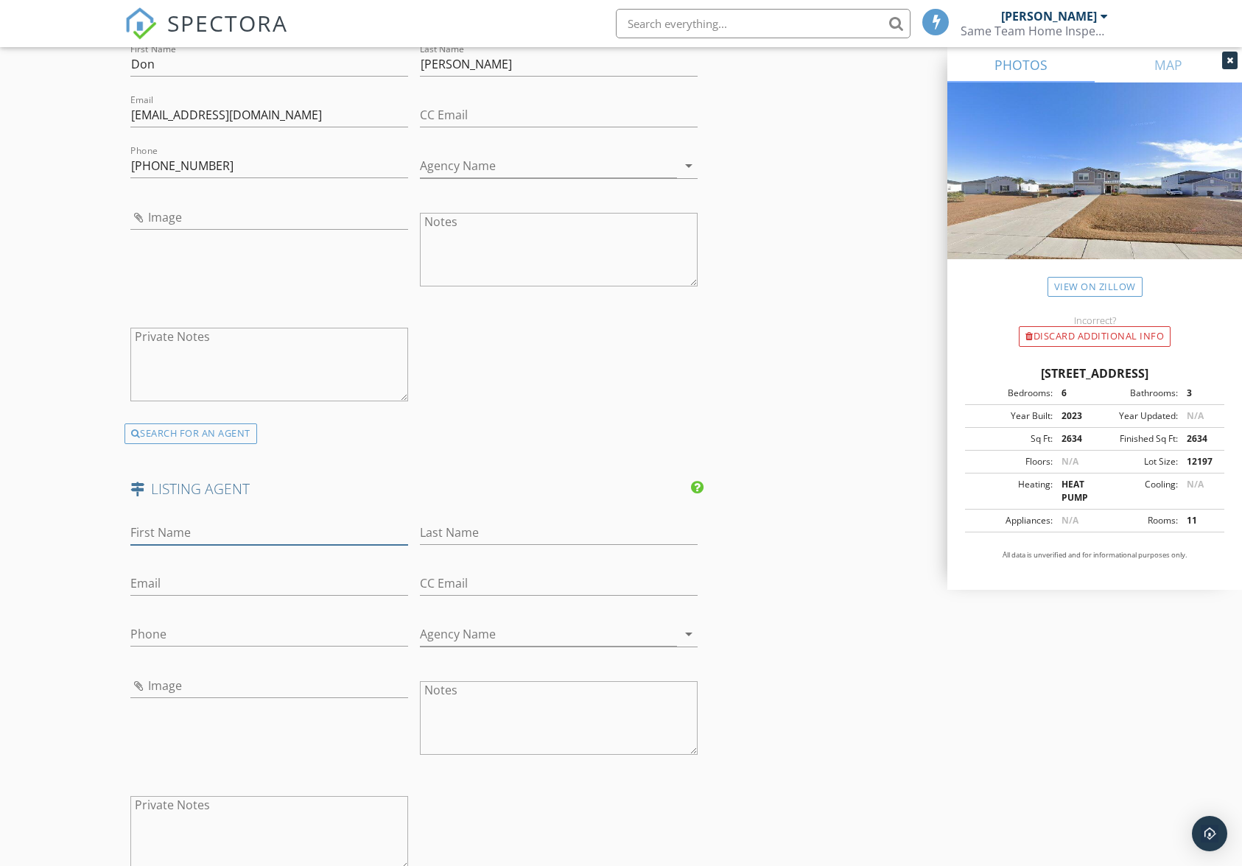
click at [230, 540] on input "First Name" at bounding box center [269, 533] width 278 height 24
type input "Peter"
type input "Makris"
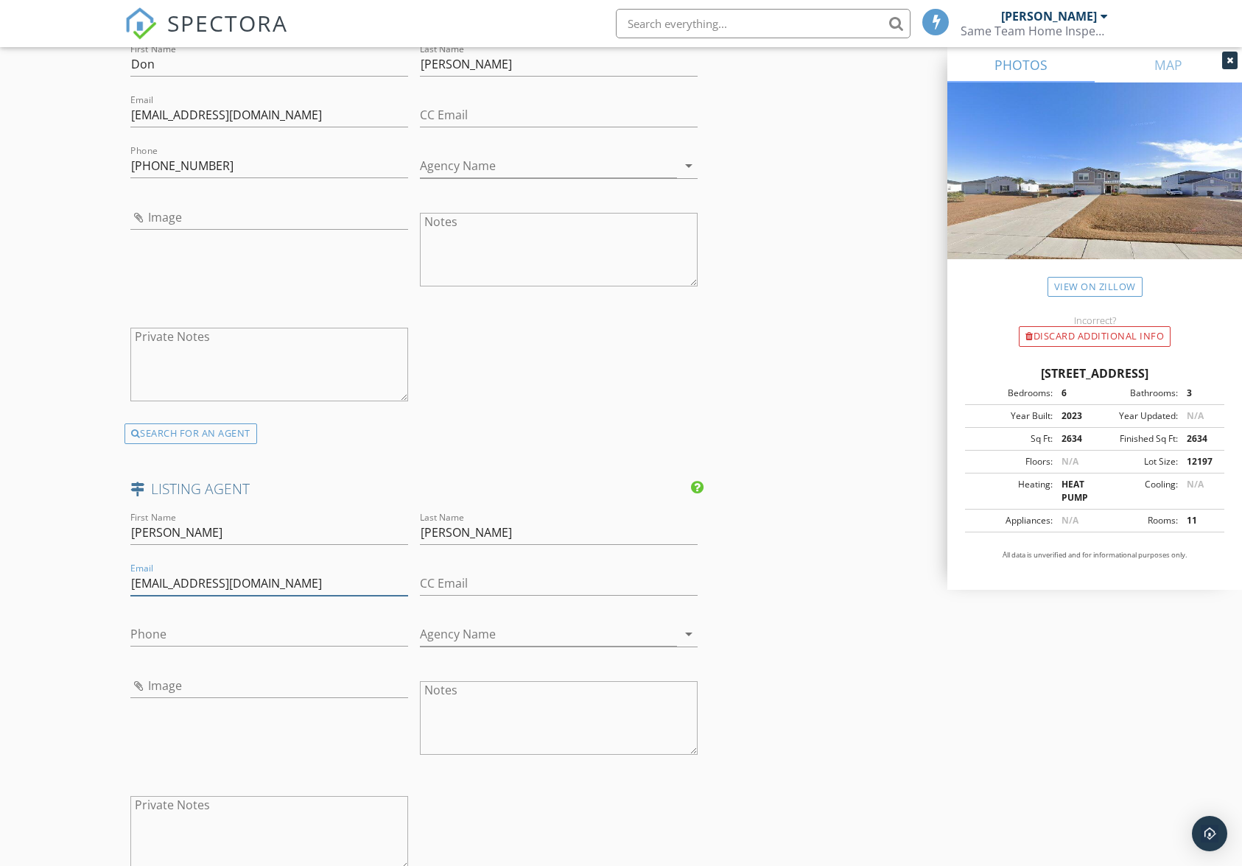
type input "petersellsbetterhomes@gmail.com"
type input "843-424-5272"
click at [620, 631] on input "Agency Name" at bounding box center [548, 634] width 257 height 24
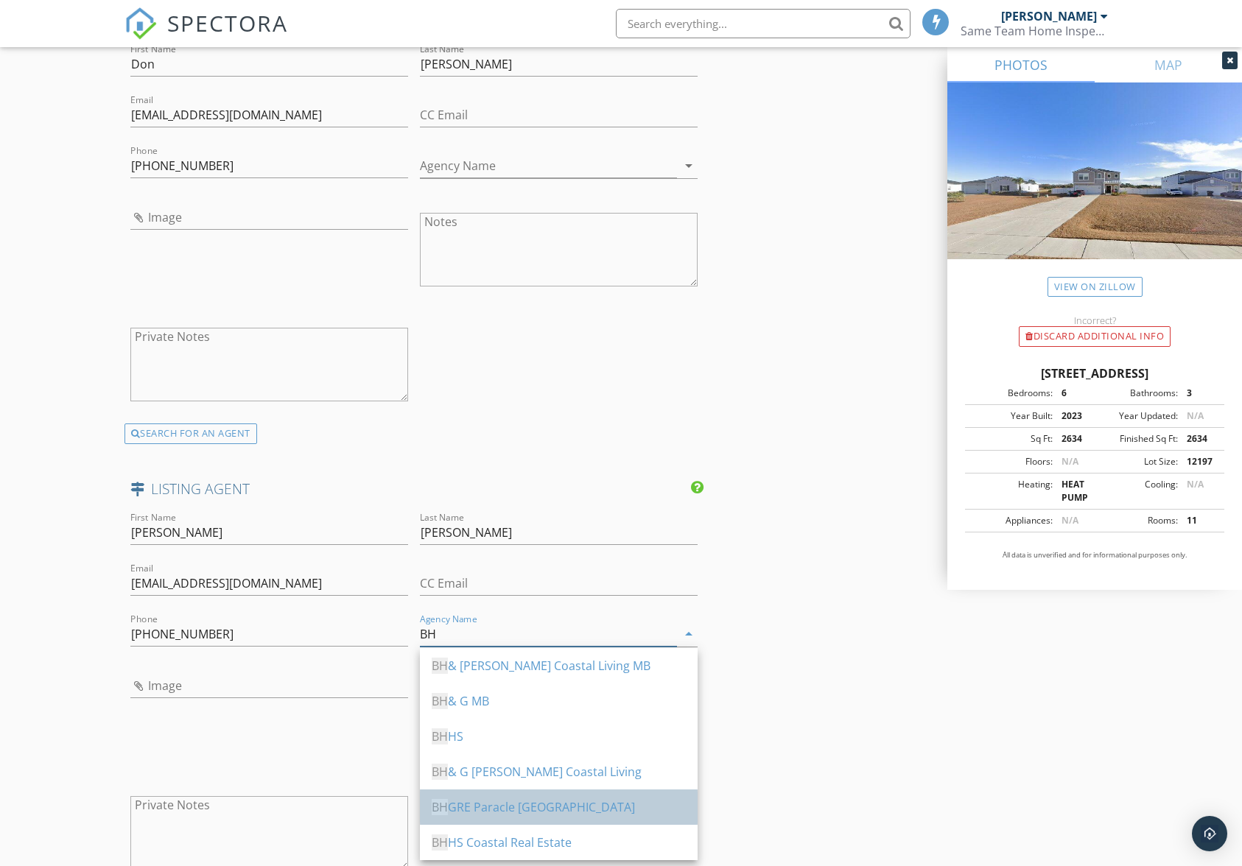
click at [530, 808] on div "BH GRE Paracle Myrtle Beach" at bounding box center [559, 808] width 254 height 18
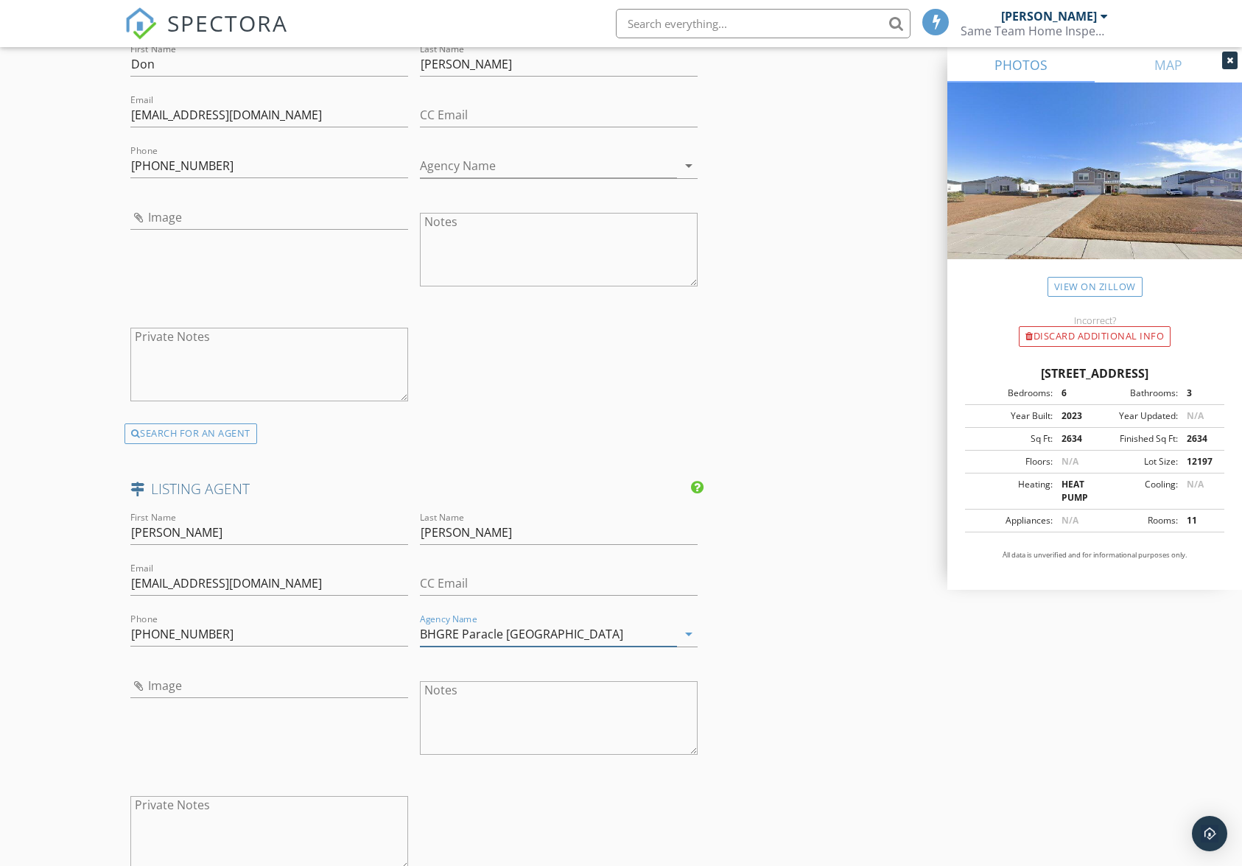
type input "BHGRE Paracle Myrtle Beach"
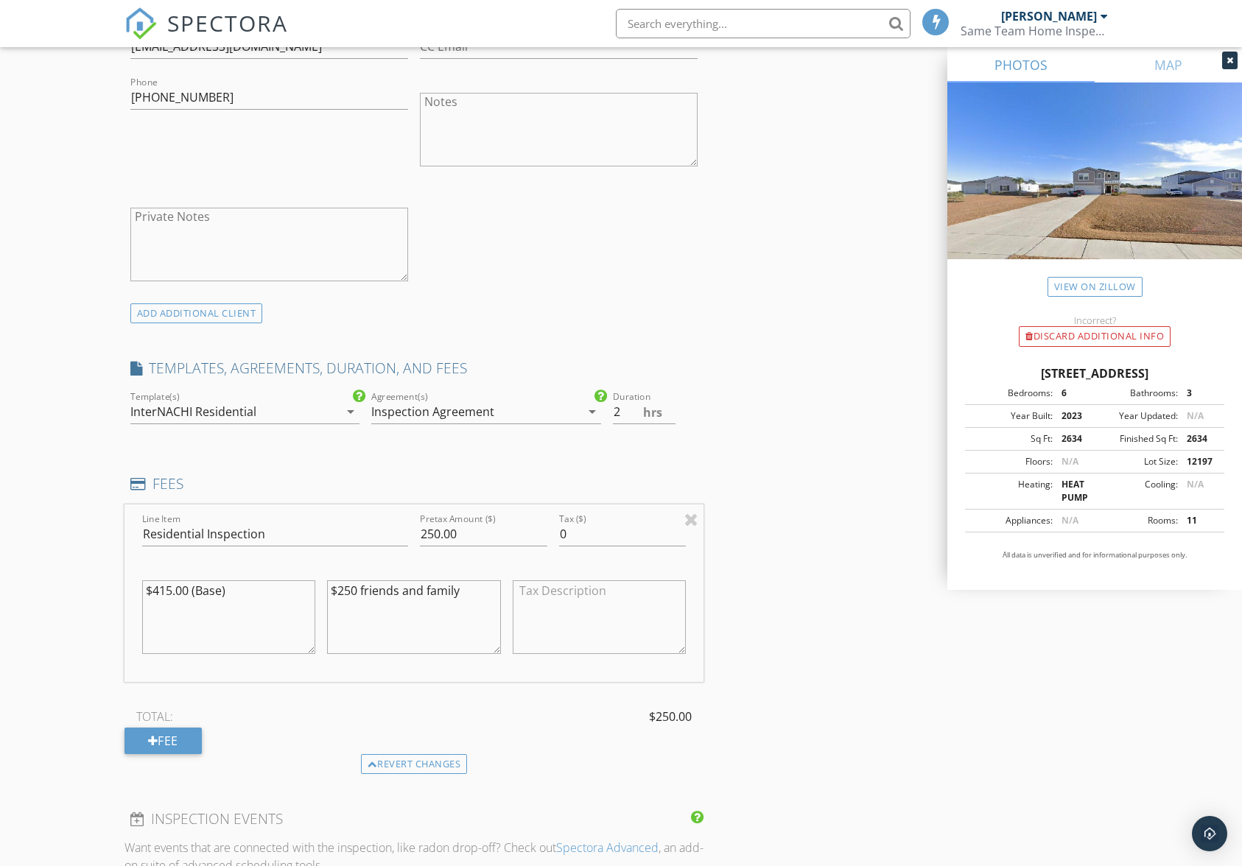
scroll to position [810, 0]
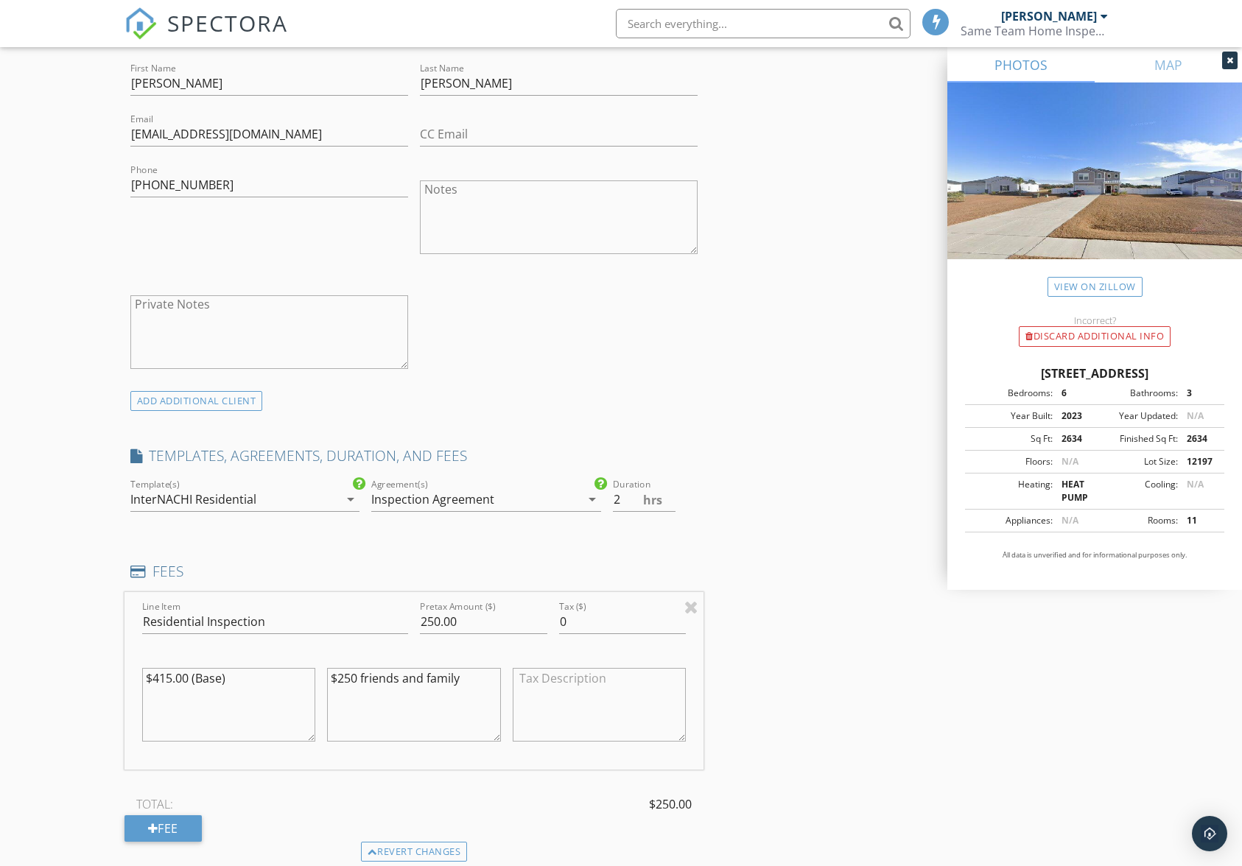
click at [466, 675] on textarea "$250 friends and family" at bounding box center [414, 705] width 174 height 74
type textarea "$250 friends and family discount"
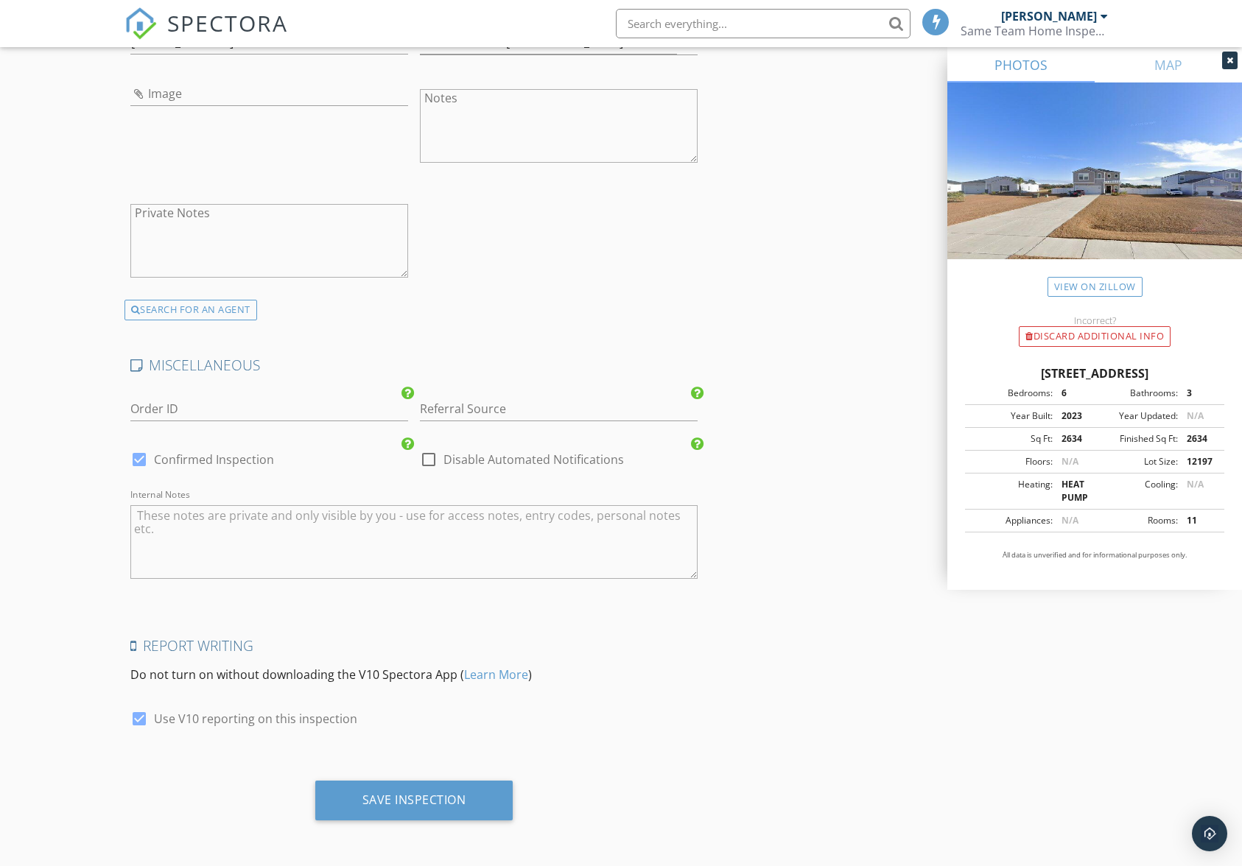
scroll to position [2582, 0]
click at [434, 792] on div "Save Inspection" at bounding box center [414, 799] width 104 height 15
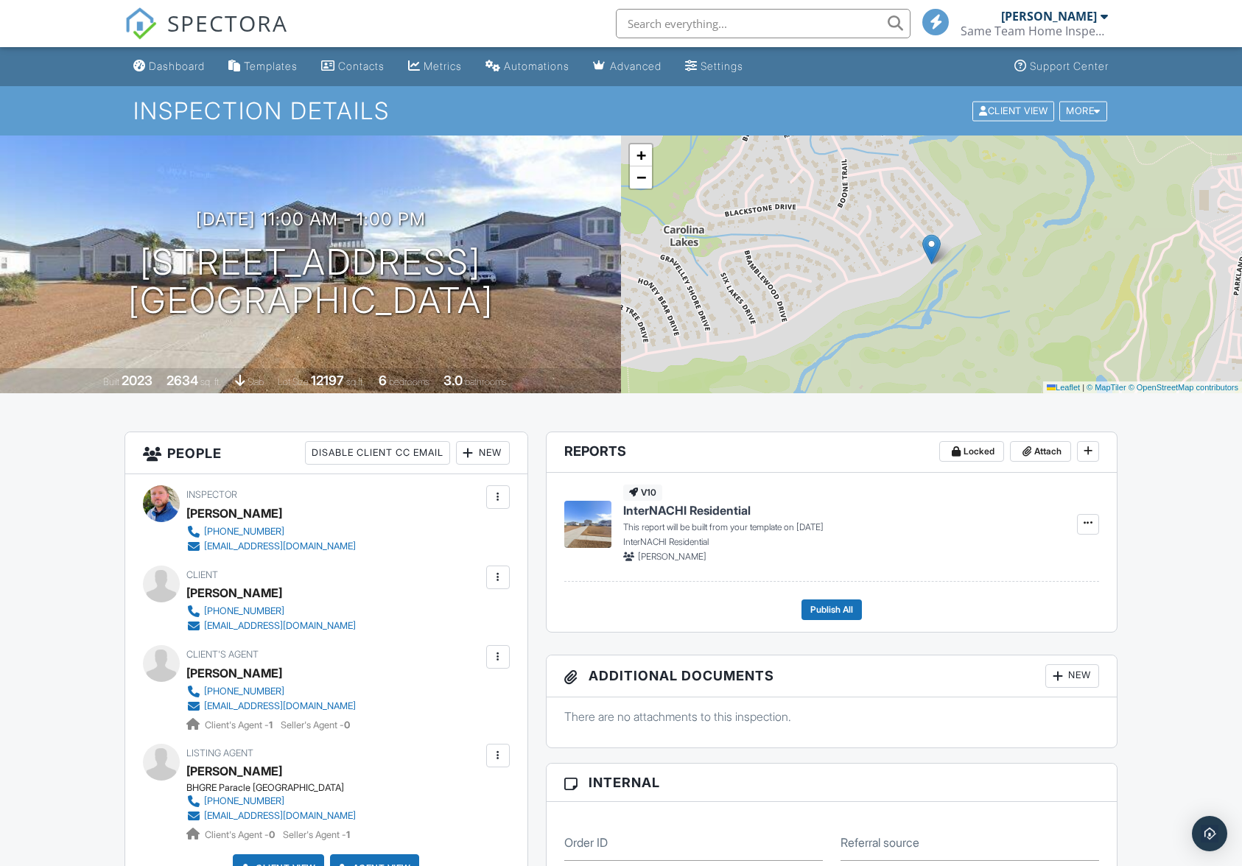
click at [179, 80] on link "Dashboard" at bounding box center [168, 66] width 83 height 27
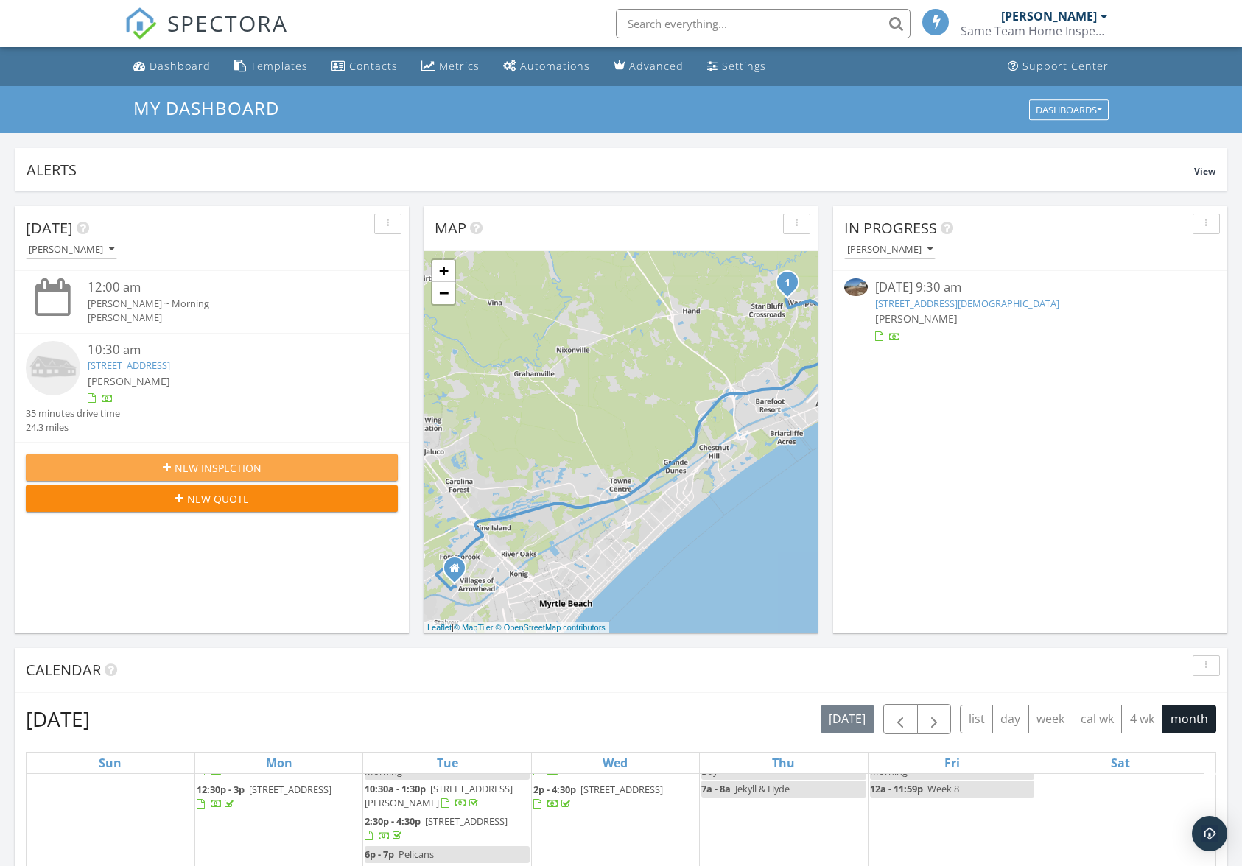
click at [229, 459] on button "New Inspection" at bounding box center [212, 468] width 372 height 27
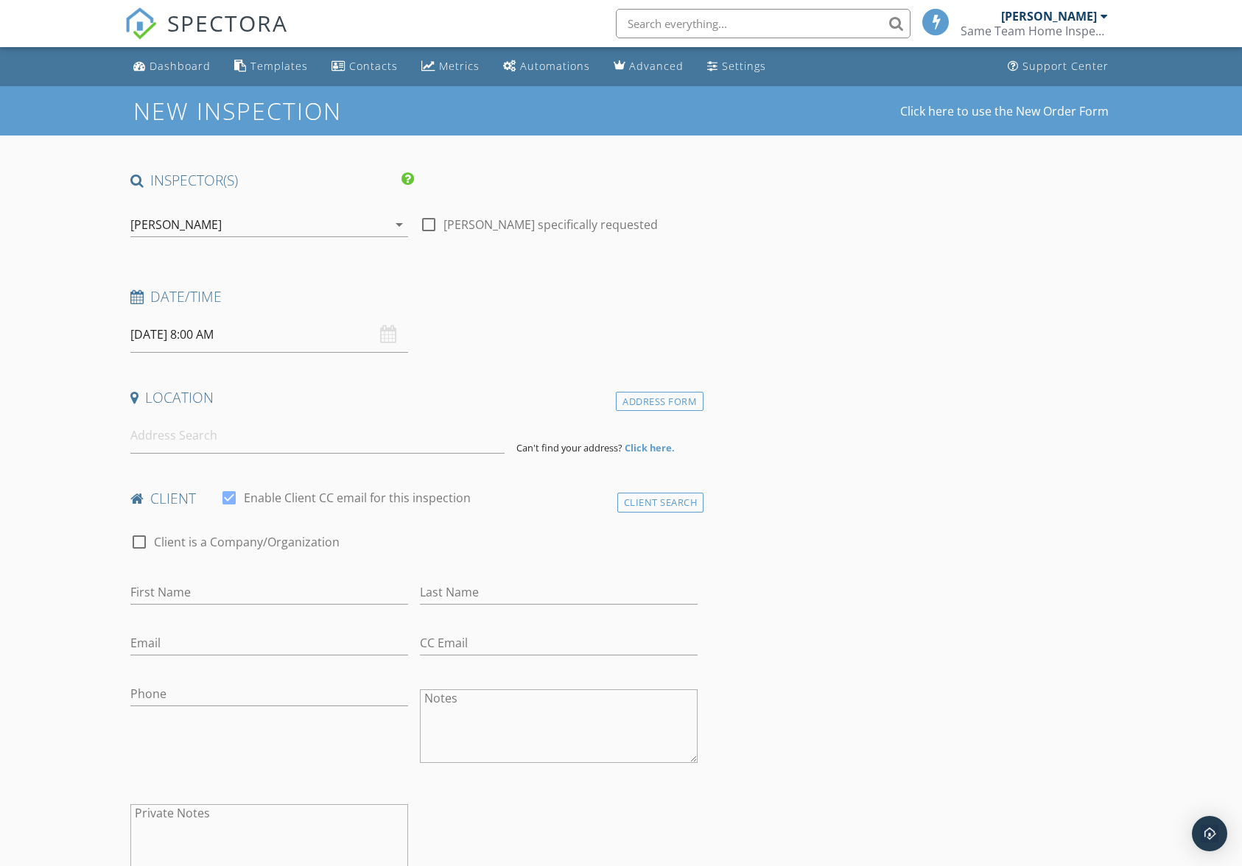
click at [334, 338] on input "[DATE] 8:00 AM" at bounding box center [269, 335] width 278 height 36
select select "9"
type input "[DATE] 8:00 AM"
type input "09"
type input "[DATE] 9:00 AM"
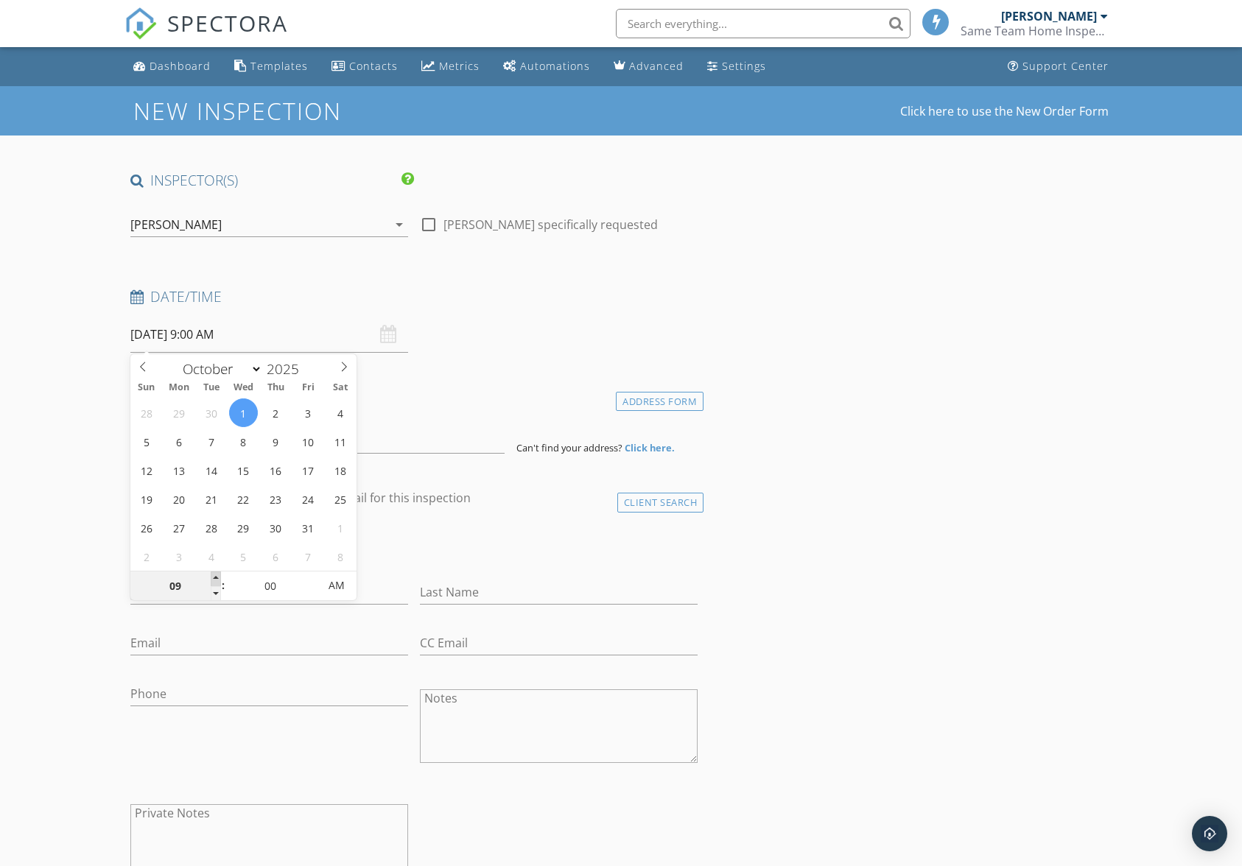
click at [216, 580] on span at bounding box center [216, 579] width 10 height 15
type input "10"
type input "[DATE] 10:00 AM"
click at [216, 580] on span at bounding box center [216, 579] width 10 height 15
type input "11"
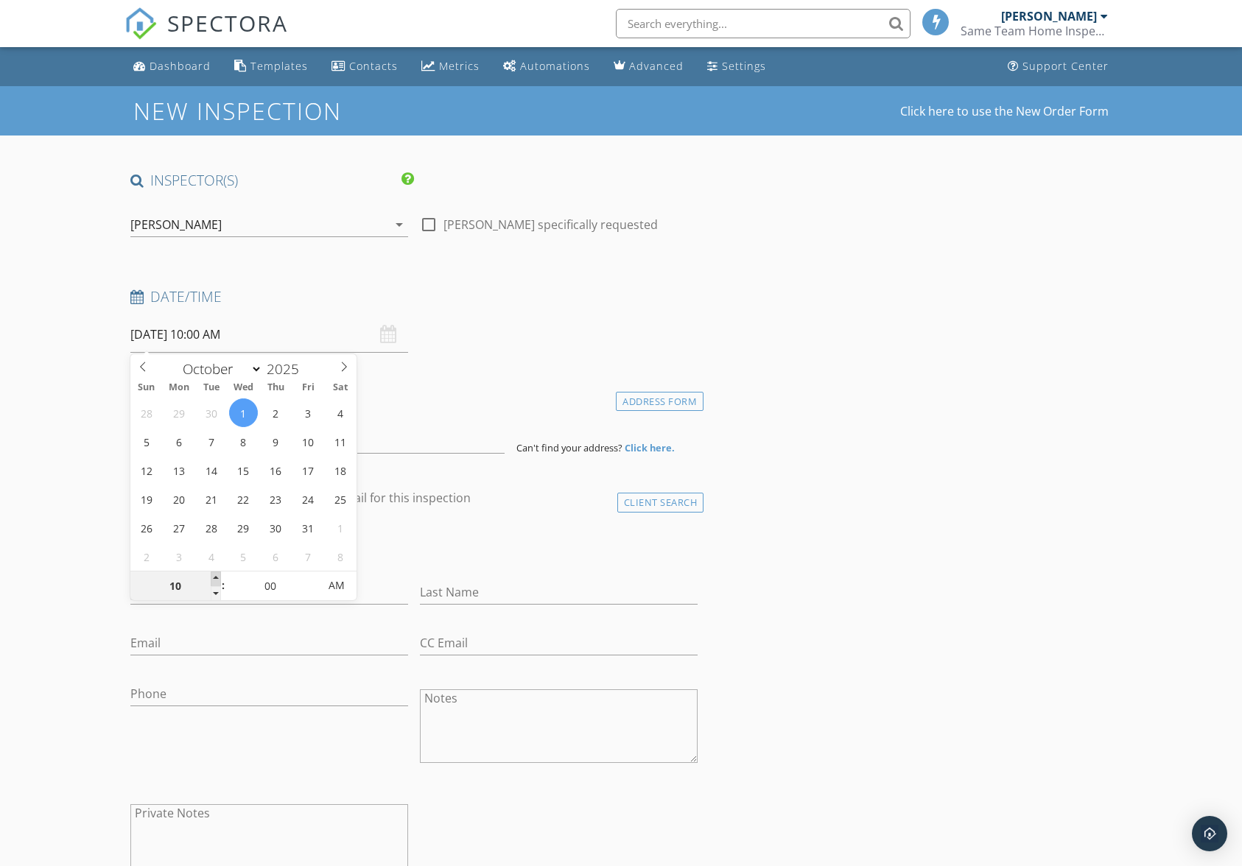
type input "[DATE] 11:00 AM"
click at [216, 580] on span at bounding box center [216, 579] width 10 height 15
type input "12"
type input "[DATE] 12:00 PM"
click at [216, 580] on span at bounding box center [216, 579] width 10 height 15
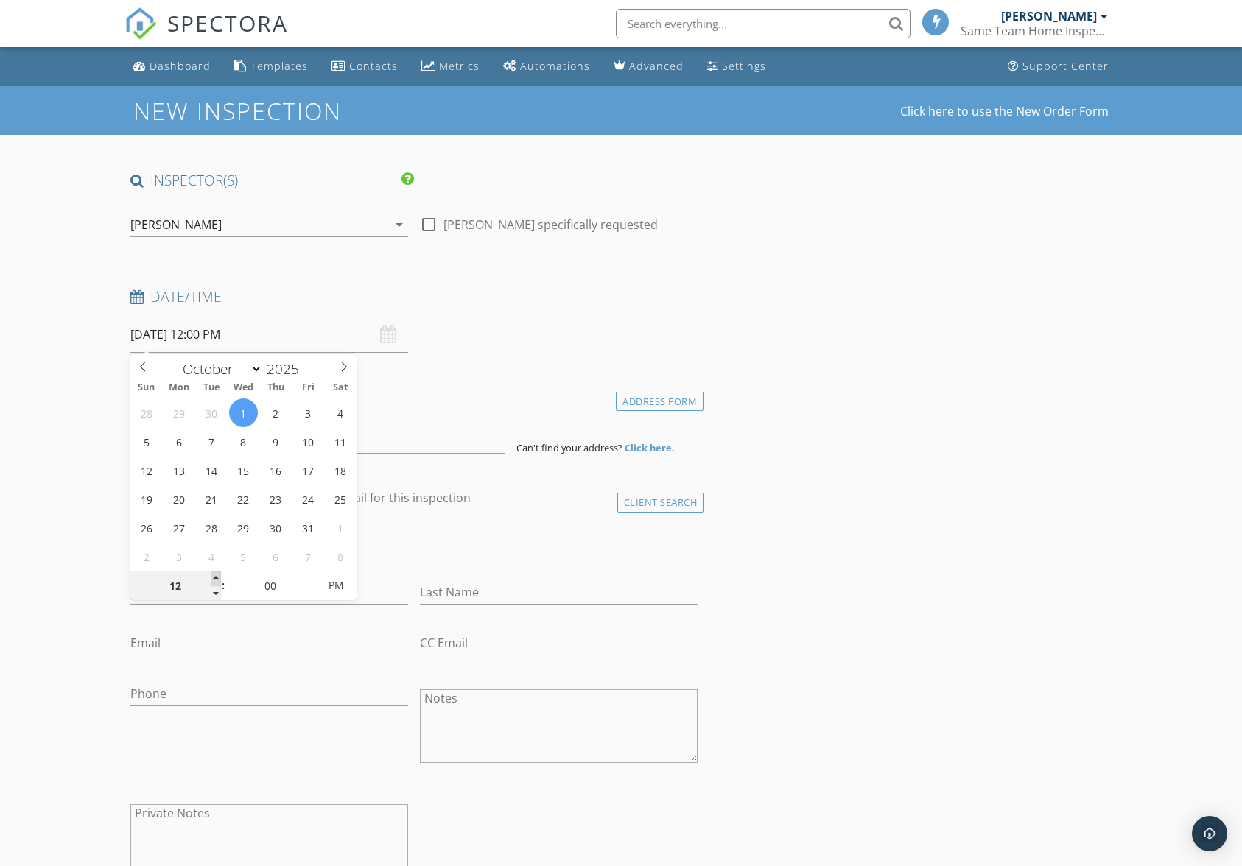
type input "01"
type input "[DATE] 1:00 PM"
click at [216, 580] on span at bounding box center [216, 579] width 10 height 15
type input "02"
type input "10/01/2025 2:00 PM"
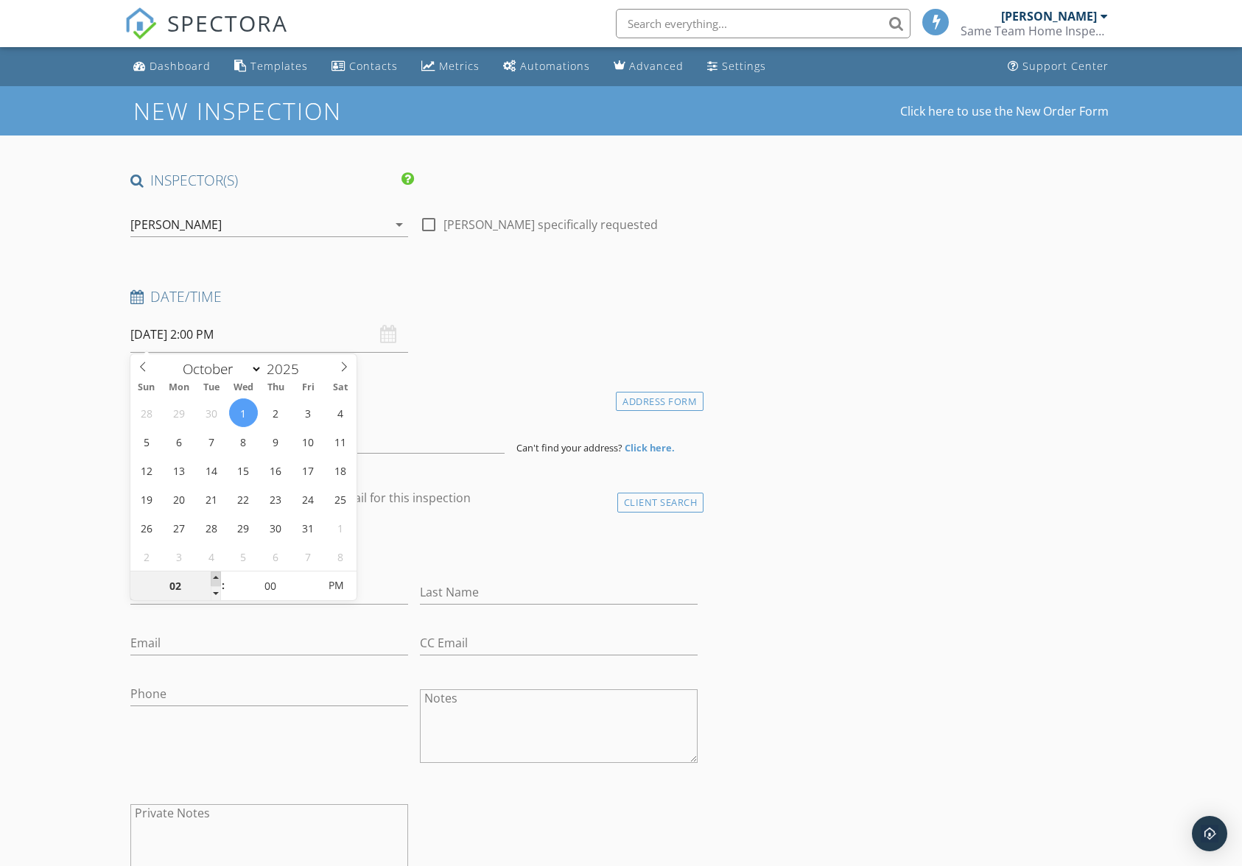
click at [216, 580] on span at bounding box center [216, 579] width 10 height 15
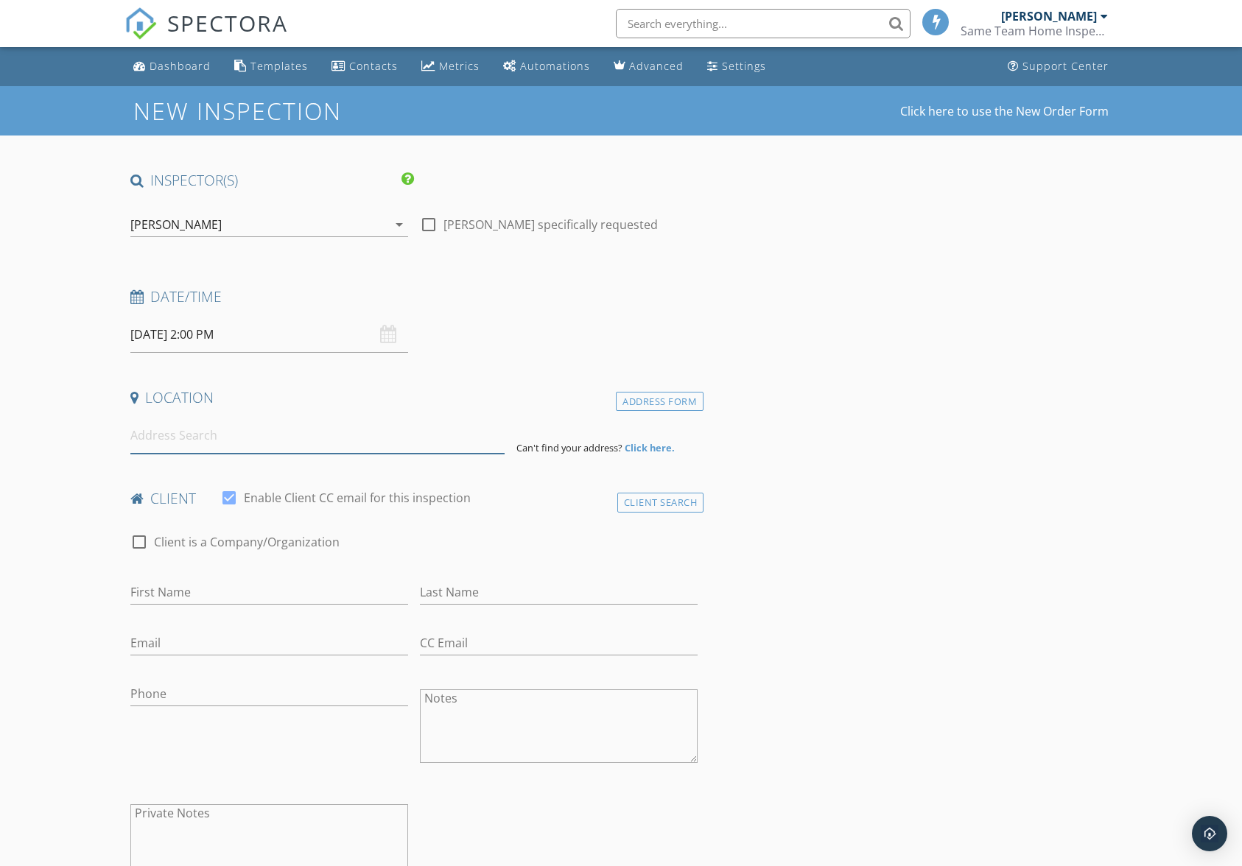
click at [418, 441] on input at bounding box center [317, 436] width 375 height 36
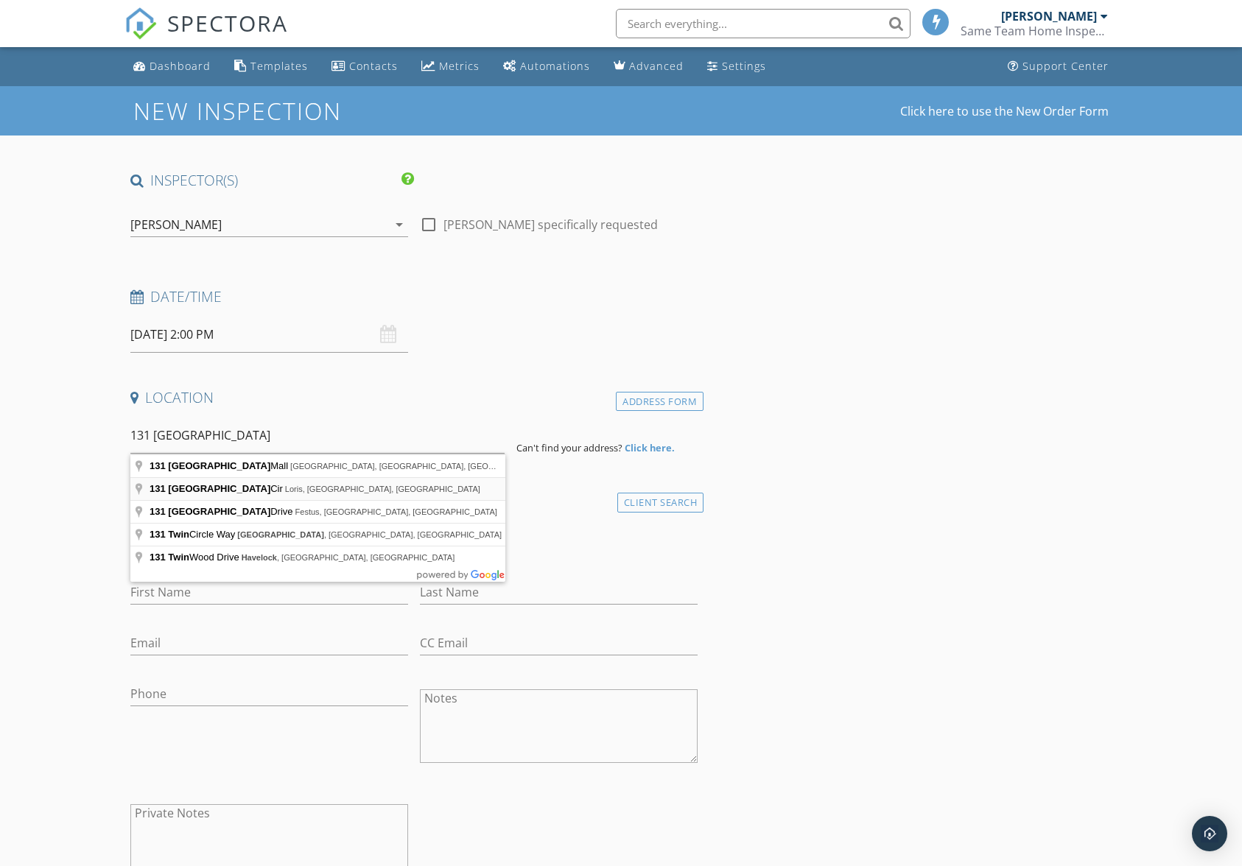
type input "131 Twin City Cir, Loris, SC, USA"
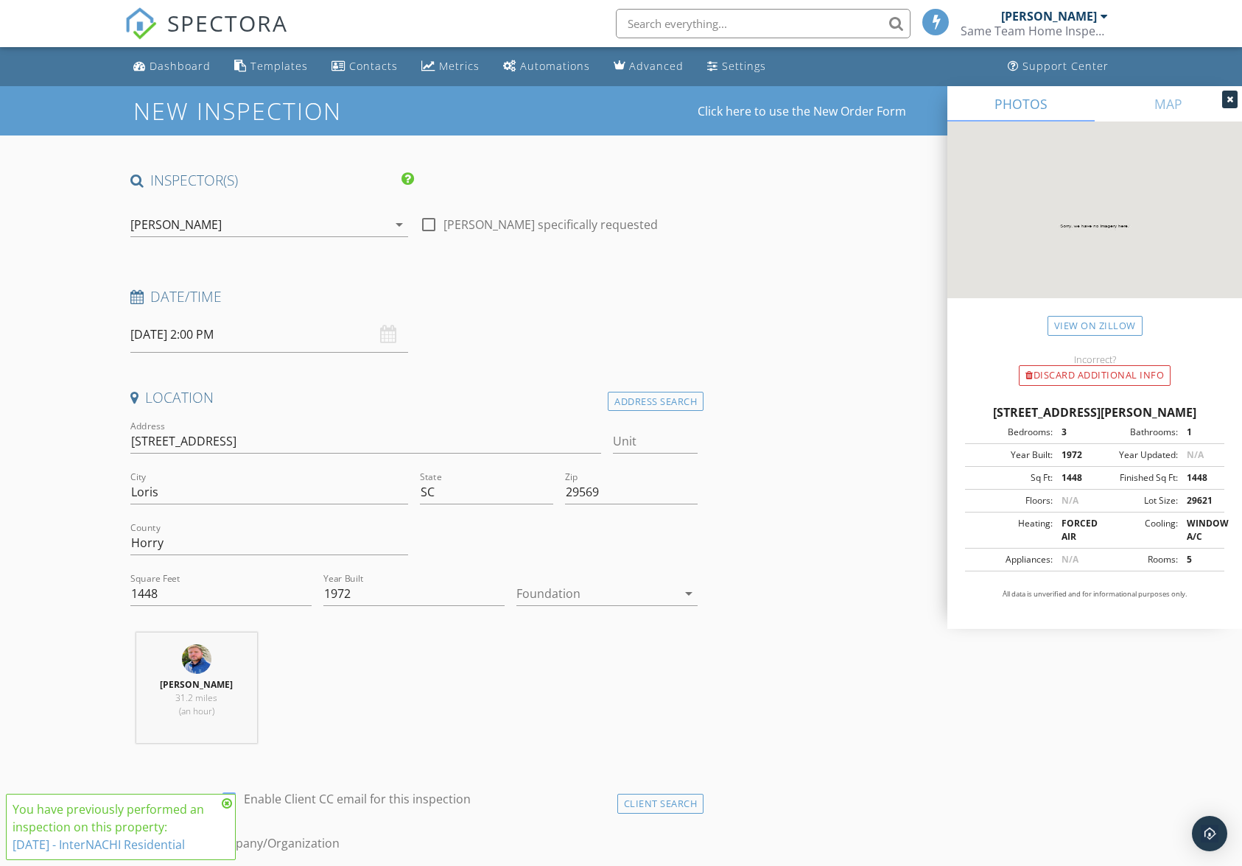
click at [225, 802] on icon at bounding box center [227, 804] width 10 height 12
click at [606, 602] on div at bounding box center [596, 594] width 161 height 24
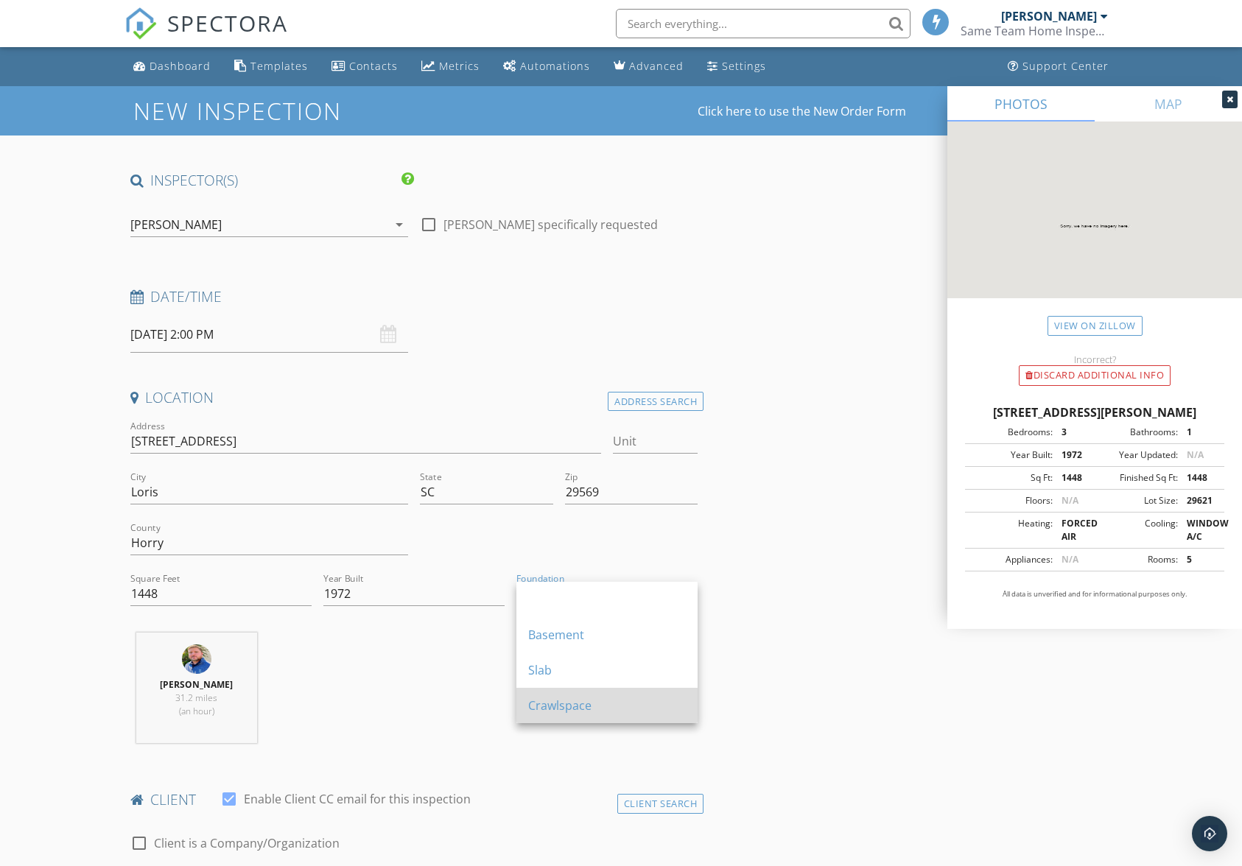
click at [587, 707] on div "Crawlspace" at bounding box center [607, 706] width 158 height 18
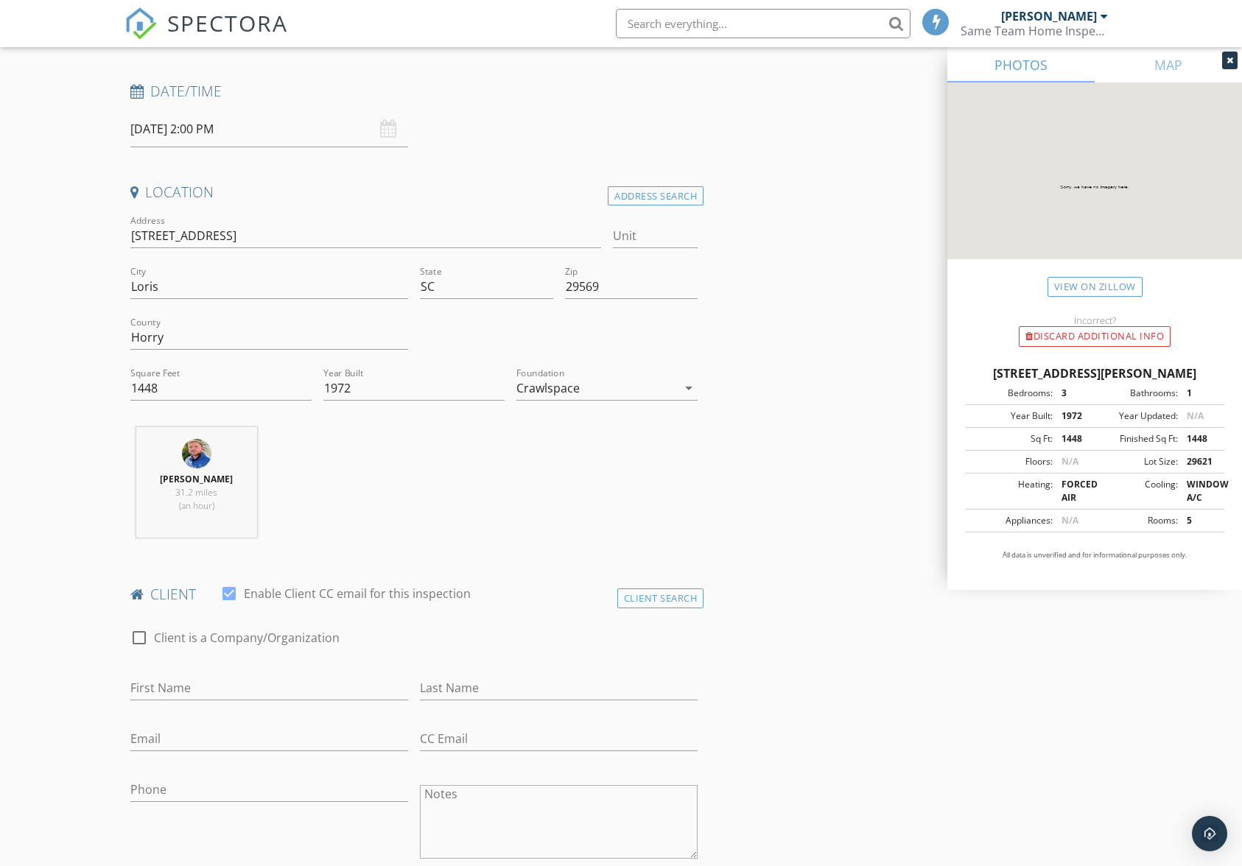
scroll to position [295, 0]
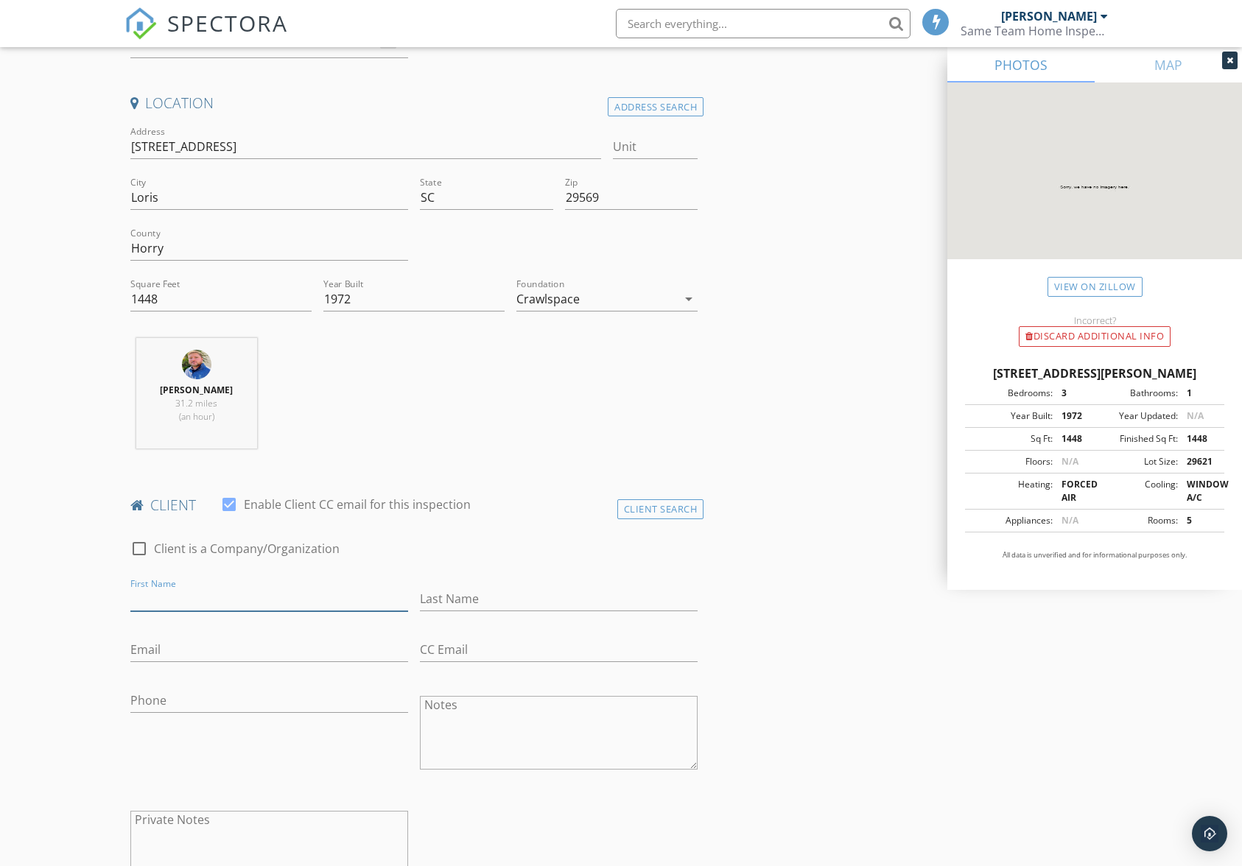
click at [393, 606] on input "First Name" at bounding box center [269, 599] width 278 height 24
click at [671, 518] on div "Client Search" at bounding box center [660, 509] width 87 height 20
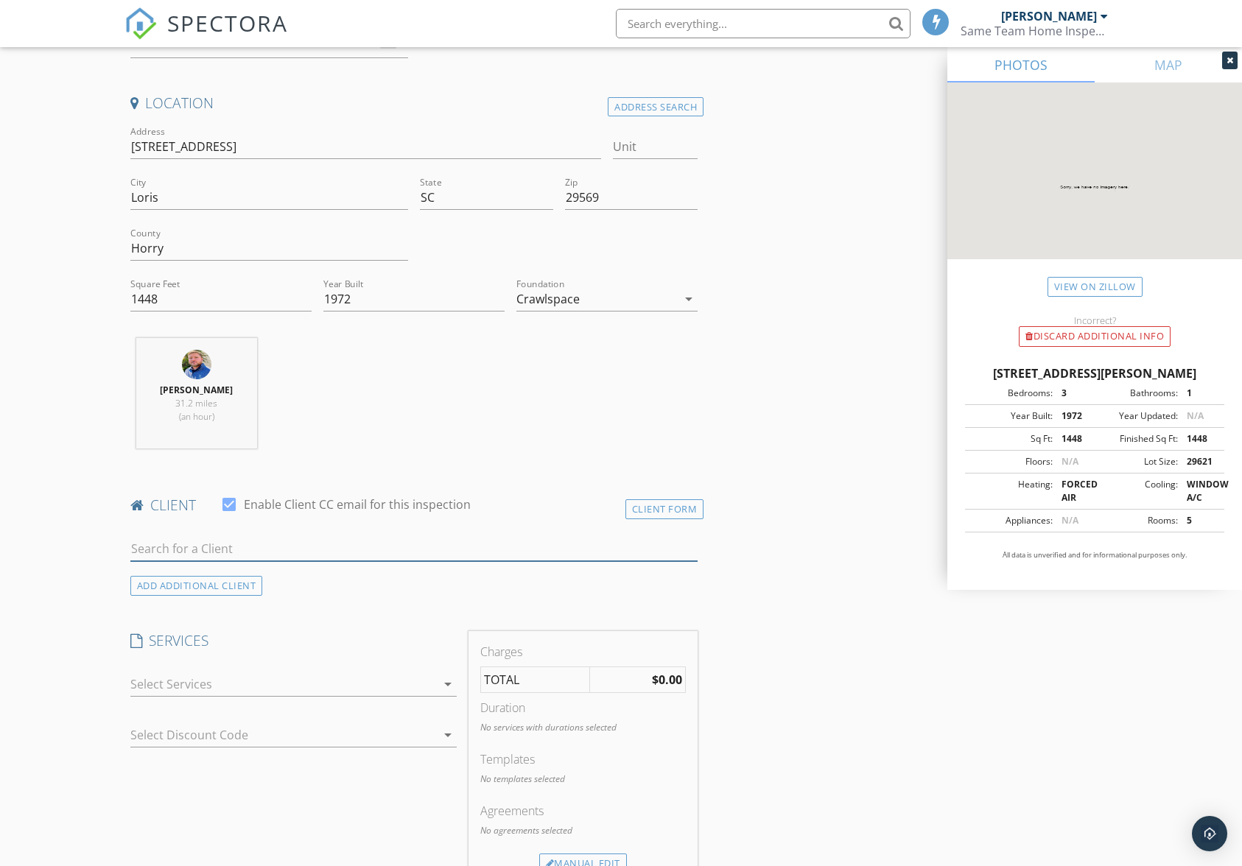
click at [522, 545] on input "text" at bounding box center [414, 549] width 568 height 24
type input "William L"
click at [470, 573] on li "No results found. Click to add a new Client" at bounding box center [414, 581] width 566 height 41
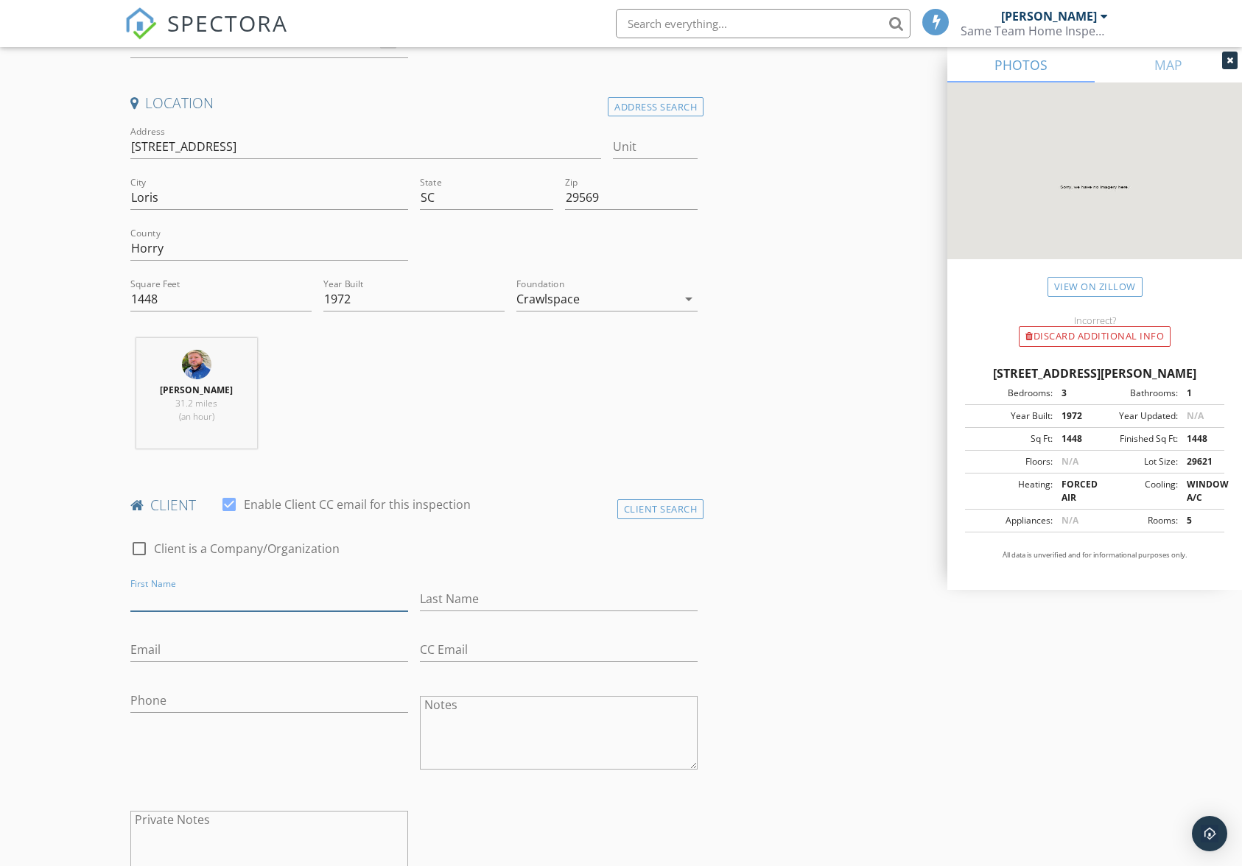
click at [341, 596] on input "First Name" at bounding box center [269, 599] width 278 height 24
type input "William"
type input "Leighton"
type input "720-205-1428"
click at [193, 651] on input "Email" at bounding box center [269, 650] width 278 height 24
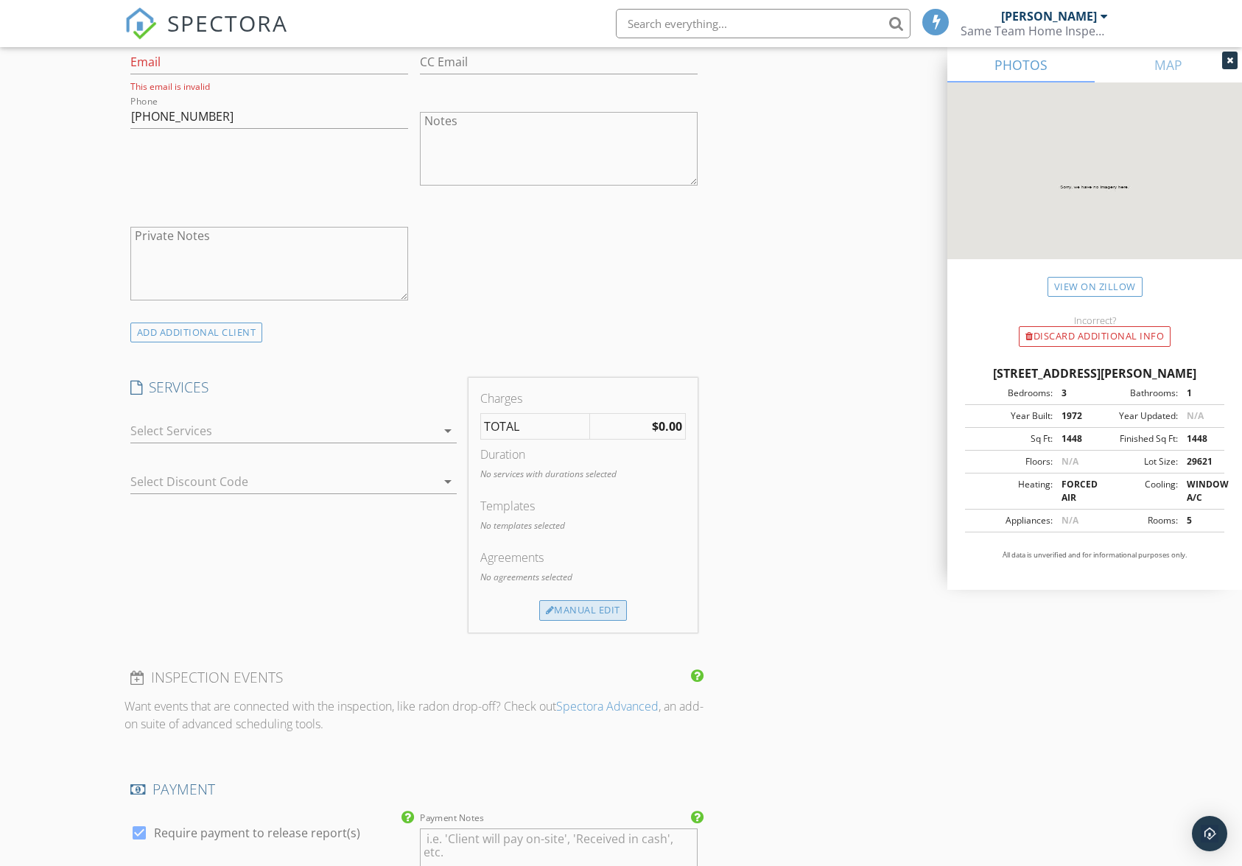
scroll to position [884, 0]
click at [437, 428] on div "arrow_drop_down" at bounding box center [446, 430] width 21 height 18
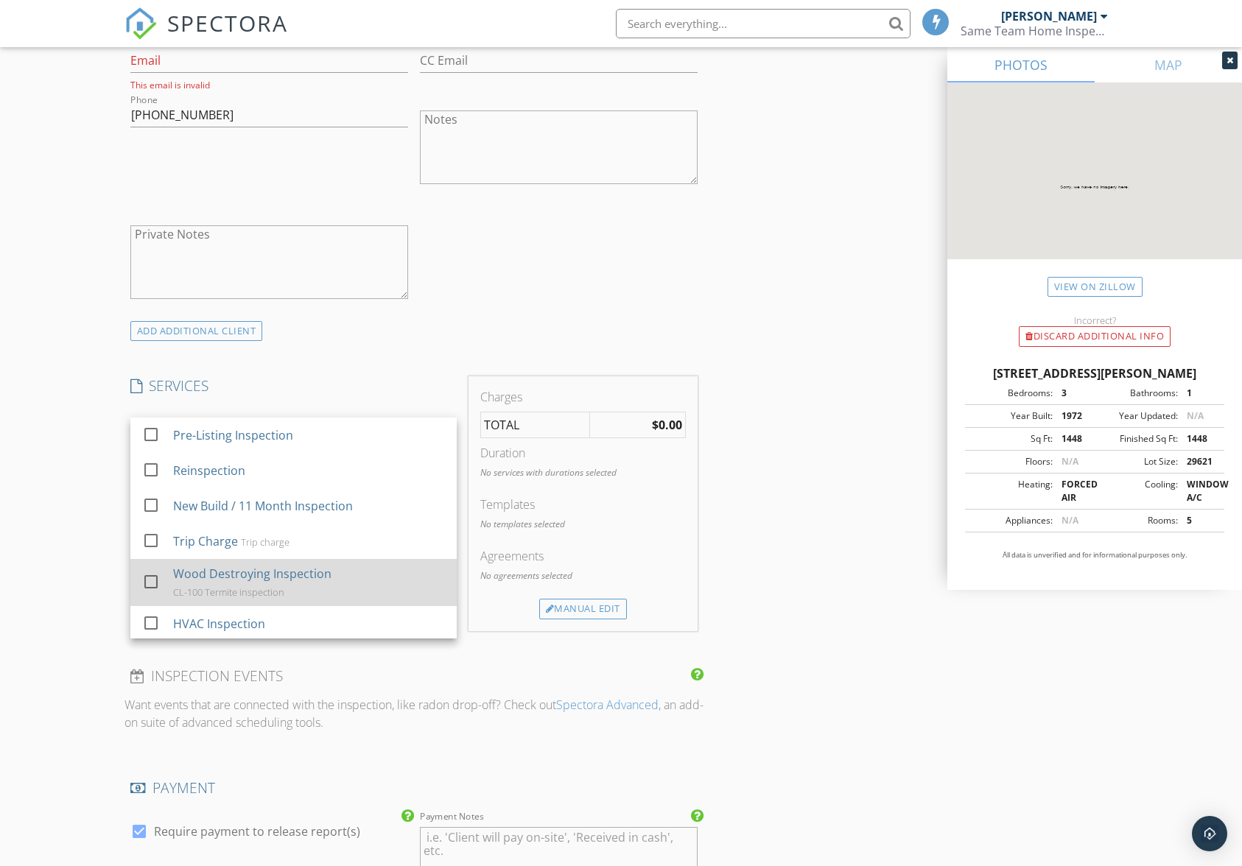
click at [363, 565] on div "Wood Destroying Inspection CL-100 Termite inspection" at bounding box center [309, 582] width 272 height 47
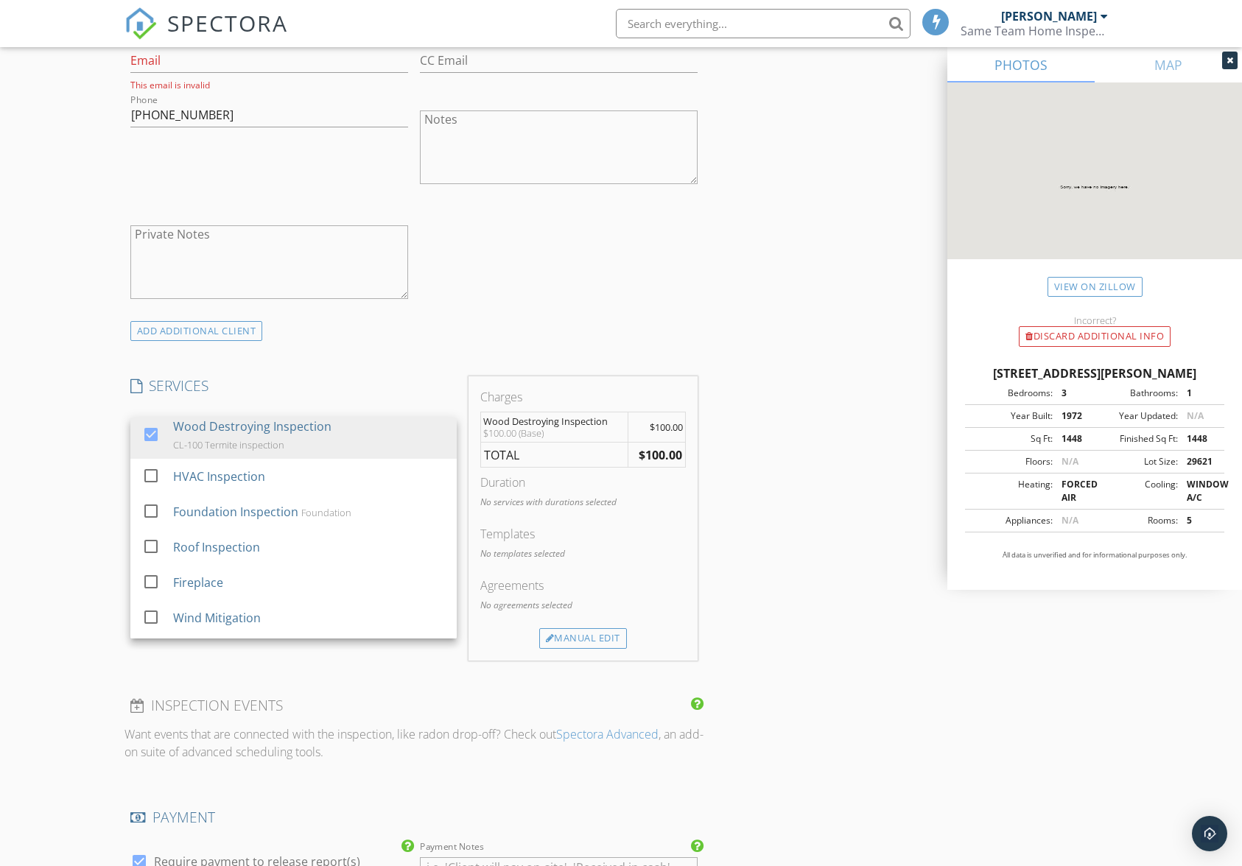
scroll to position [182, 0]
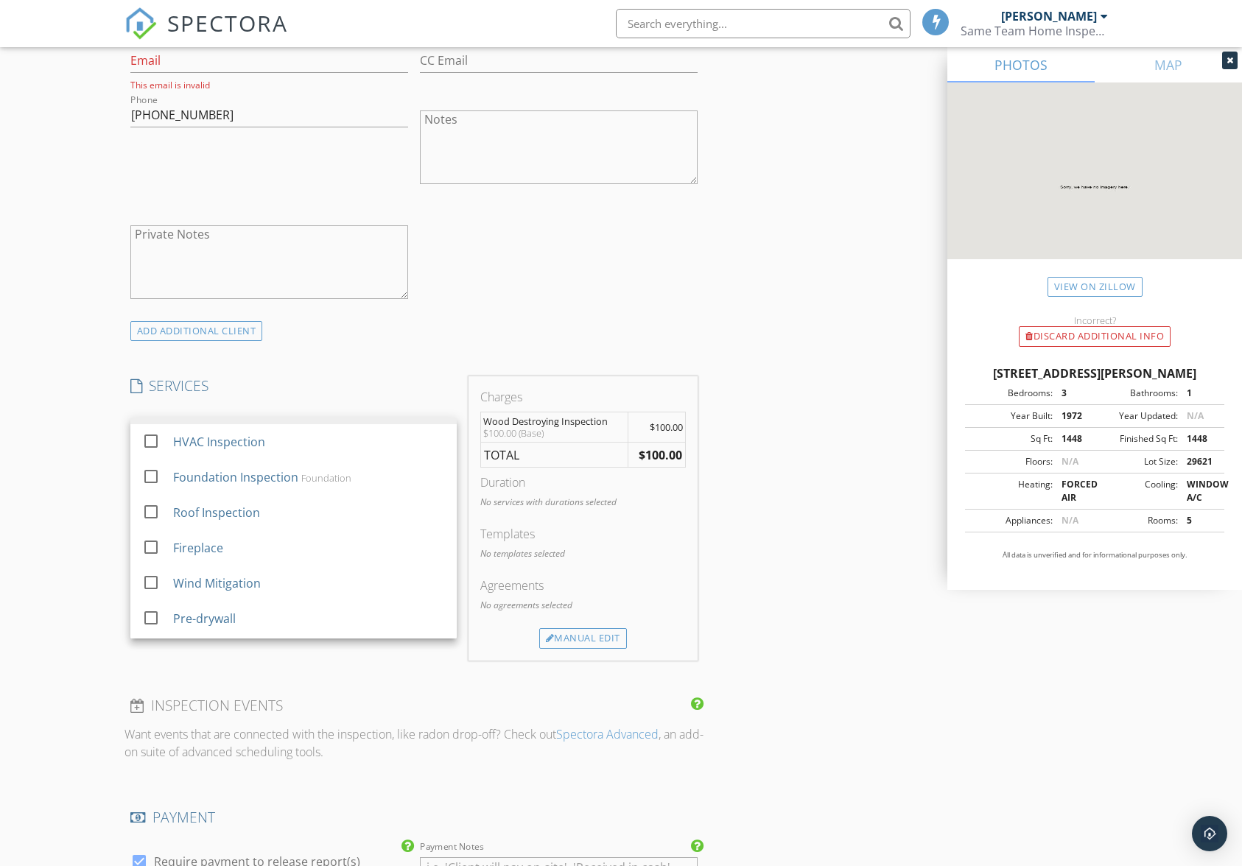
click at [787, 547] on div "INSPECTOR(S) check_box Jamie Meeks PRIMARY Jamie Meeks arrow_drop_down check_bo…" at bounding box center [621, 511] width 994 height 2449
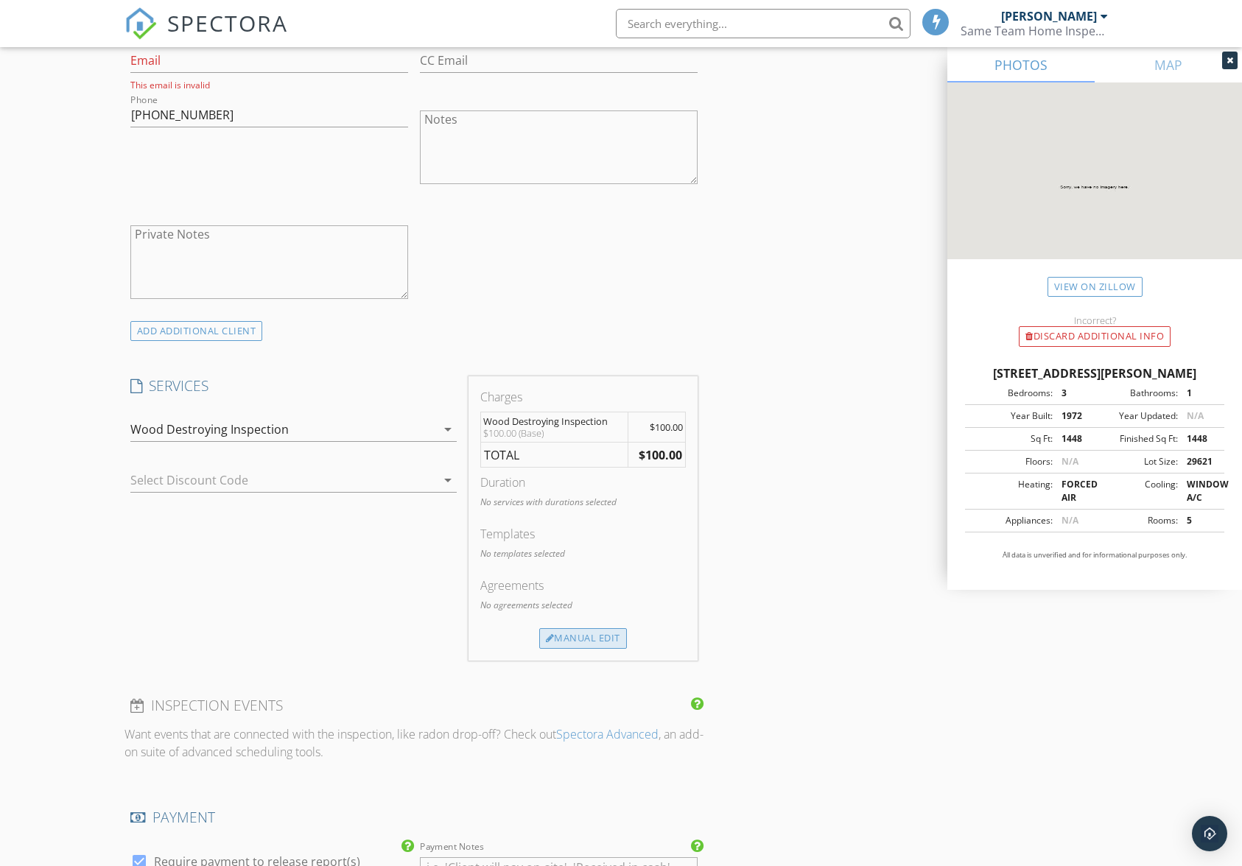
click at [564, 636] on div "Manual Edit" at bounding box center [583, 638] width 88 height 21
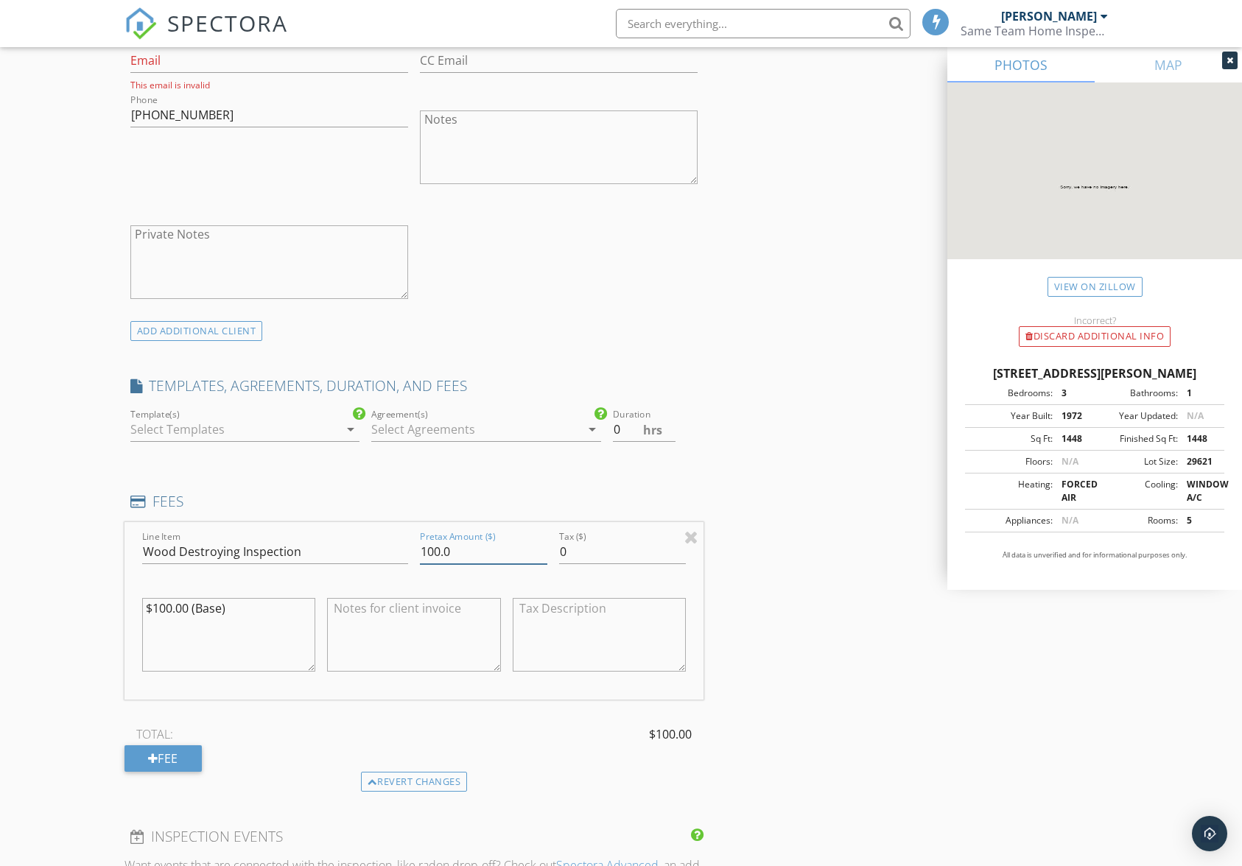
drag, startPoint x: 473, startPoint y: 547, endPoint x: 338, endPoint y: 569, distance: 136.7
click at [339, 567] on div "Line Item Wood Destroying Inspection Pretax Amount ($) 100.0 Tax ($) 0 $100.00 …" at bounding box center [414, 611] width 580 height 178
click at [753, 617] on div "INSPECTOR(S) check_box Jamie Meeks PRIMARY Jamie Meeks arrow_drop_down check_bo…" at bounding box center [621, 577] width 994 height 2580
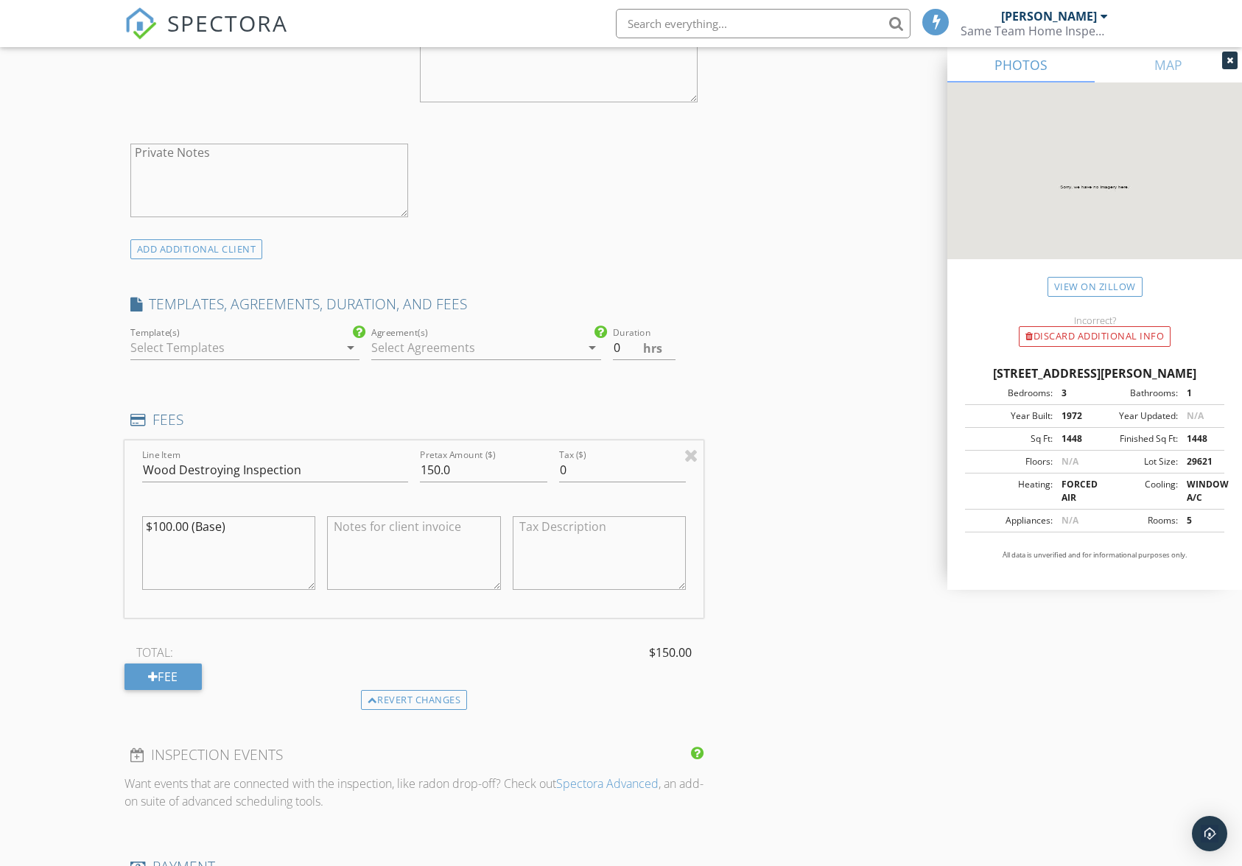
scroll to position [1031, 0]
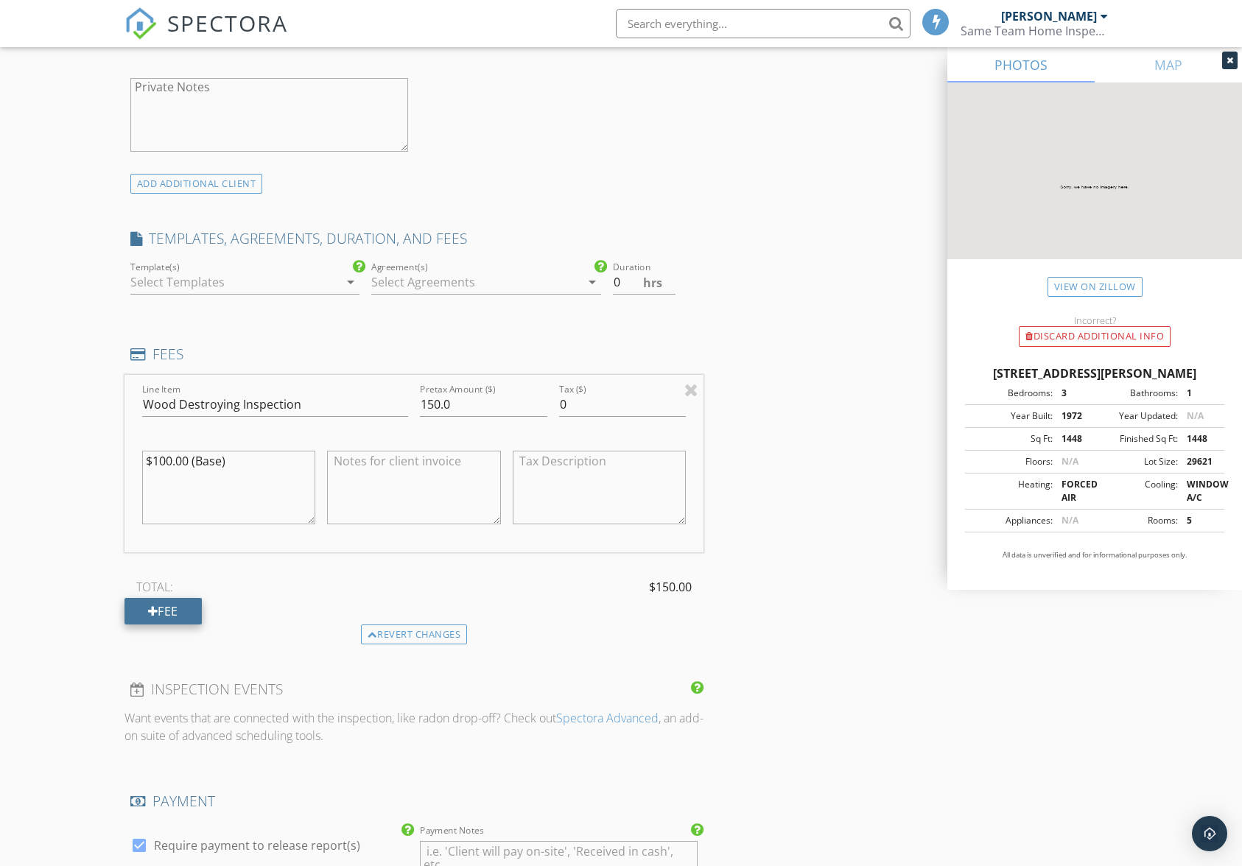
click at [175, 619] on div "Fee" at bounding box center [162, 611] width 77 height 27
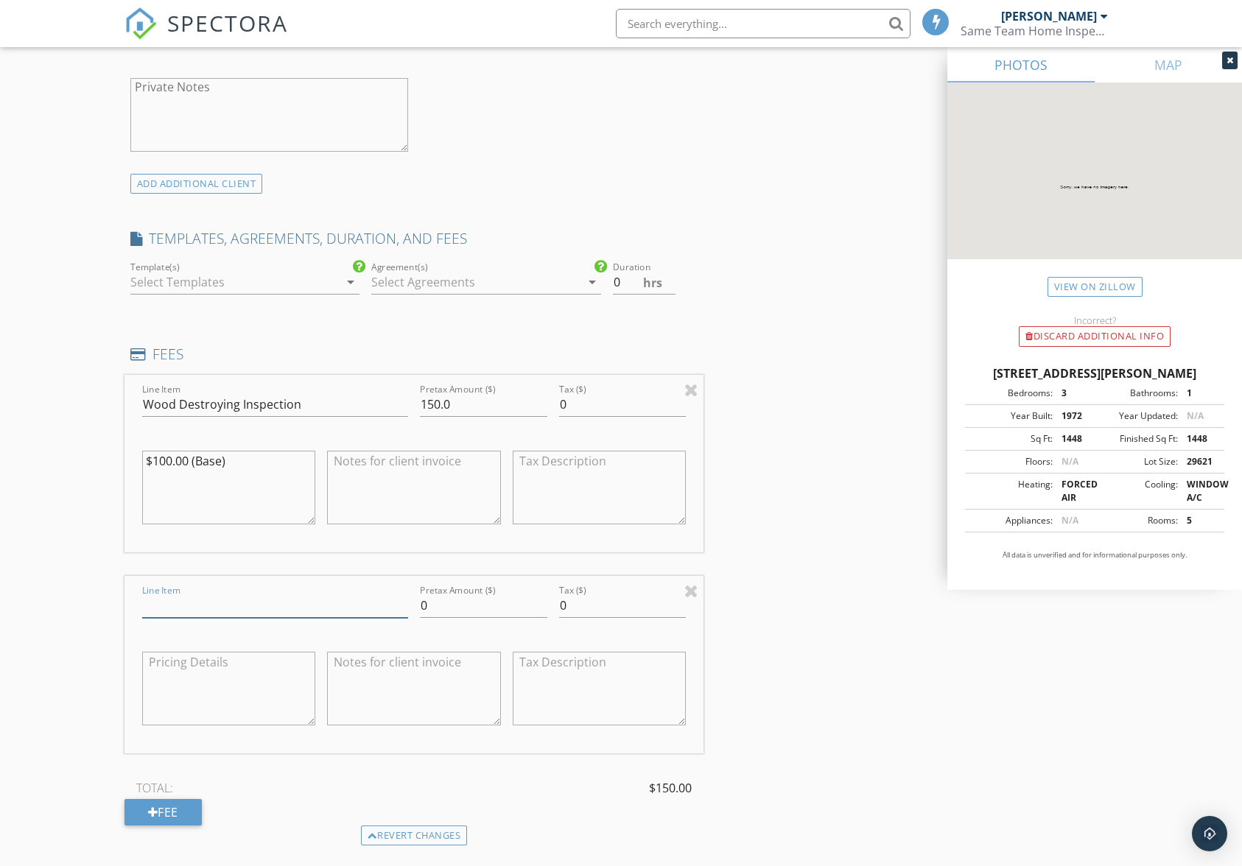
click at [299, 606] on input "Line Item" at bounding box center [275, 606] width 266 height 24
click at [701, 597] on div "Line Item Pretax Amount ($) 0 Tax ($) 0" at bounding box center [414, 665] width 580 height 178
click at [695, 597] on div at bounding box center [691, 591] width 14 height 18
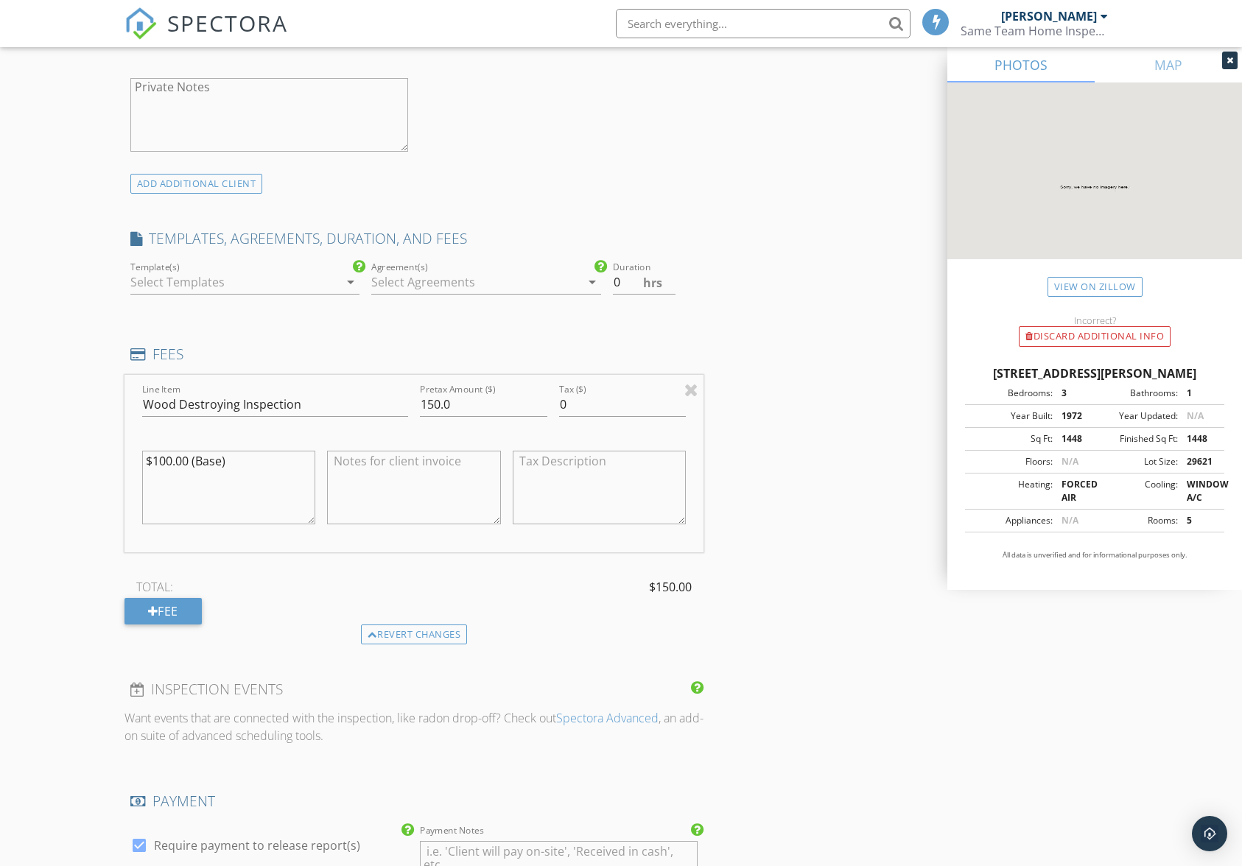
click at [807, 610] on div "INSPECTOR(S) check_box Jamie Meeks PRIMARY Jamie Meeks arrow_drop_down check_bo…" at bounding box center [621, 430] width 994 height 2580
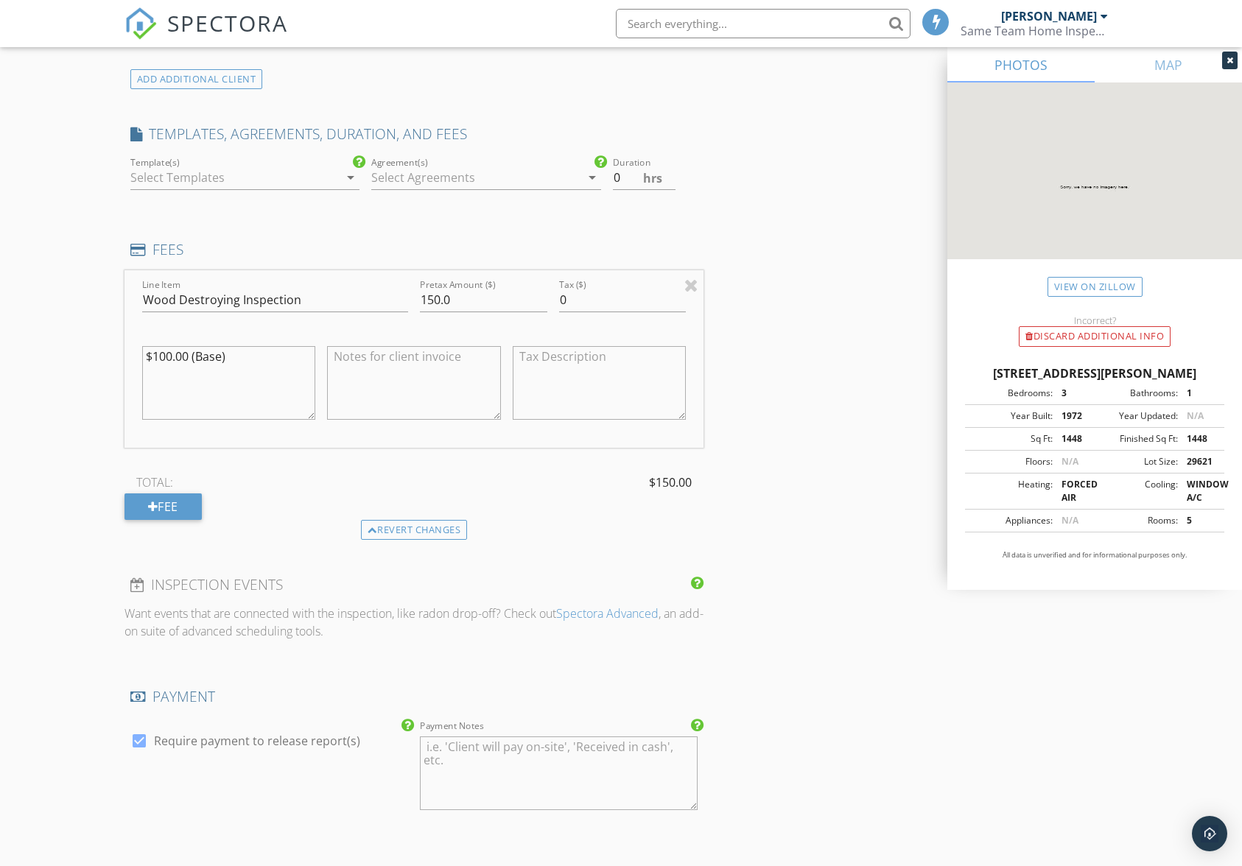
scroll to position [1105, 0]
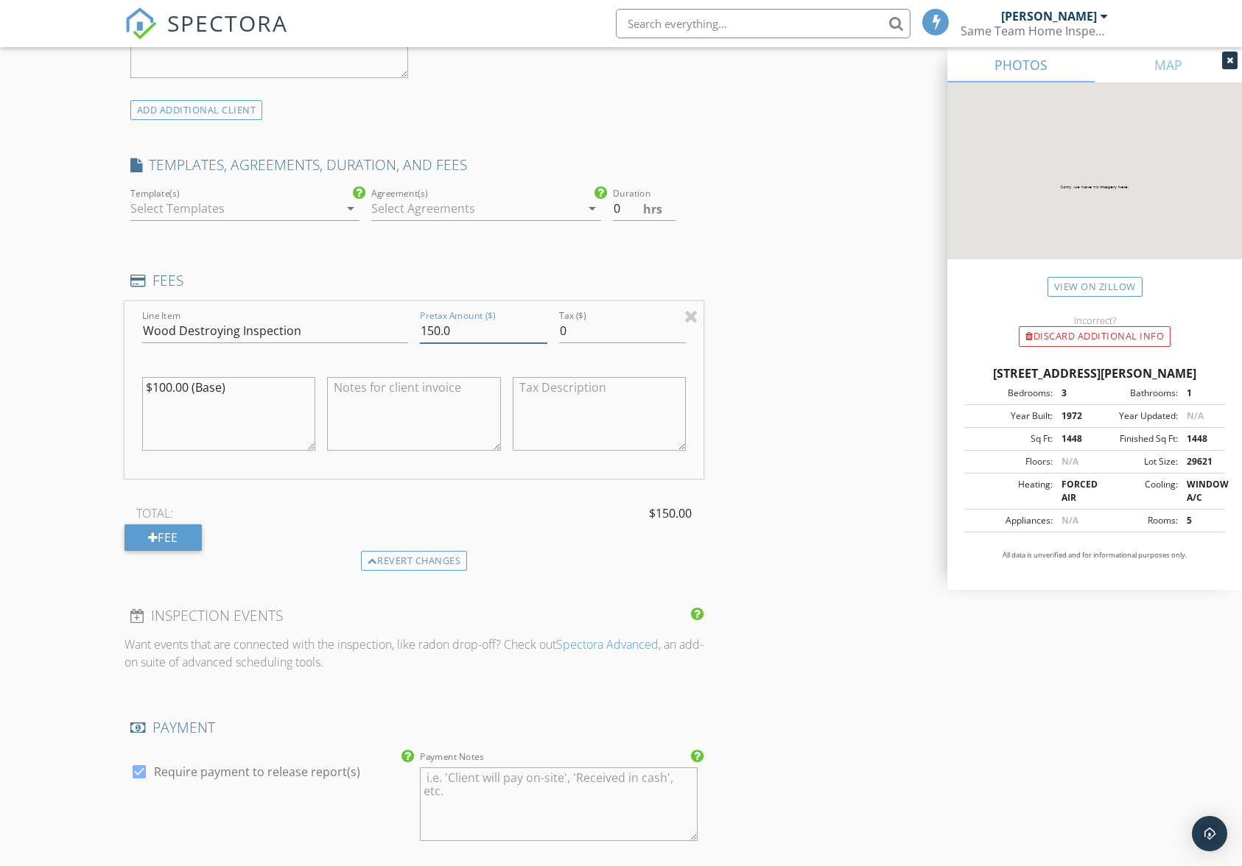
drag, startPoint x: 485, startPoint y: 326, endPoint x: 329, endPoint y: 348, distance: 157.7
click at [329, 348] on div "Line Item Wood Destroying Inspection Pretax Amount ($) 150.0 Tax ($) 0 $100.00 …" at bounding box center [414, 390] width 580 height 178
type input "200.0"
click at [380, 407] on textarea at bounding box center [414, 414] width 174 height 74
type textarea "$150-CL 100 $50-well water test"
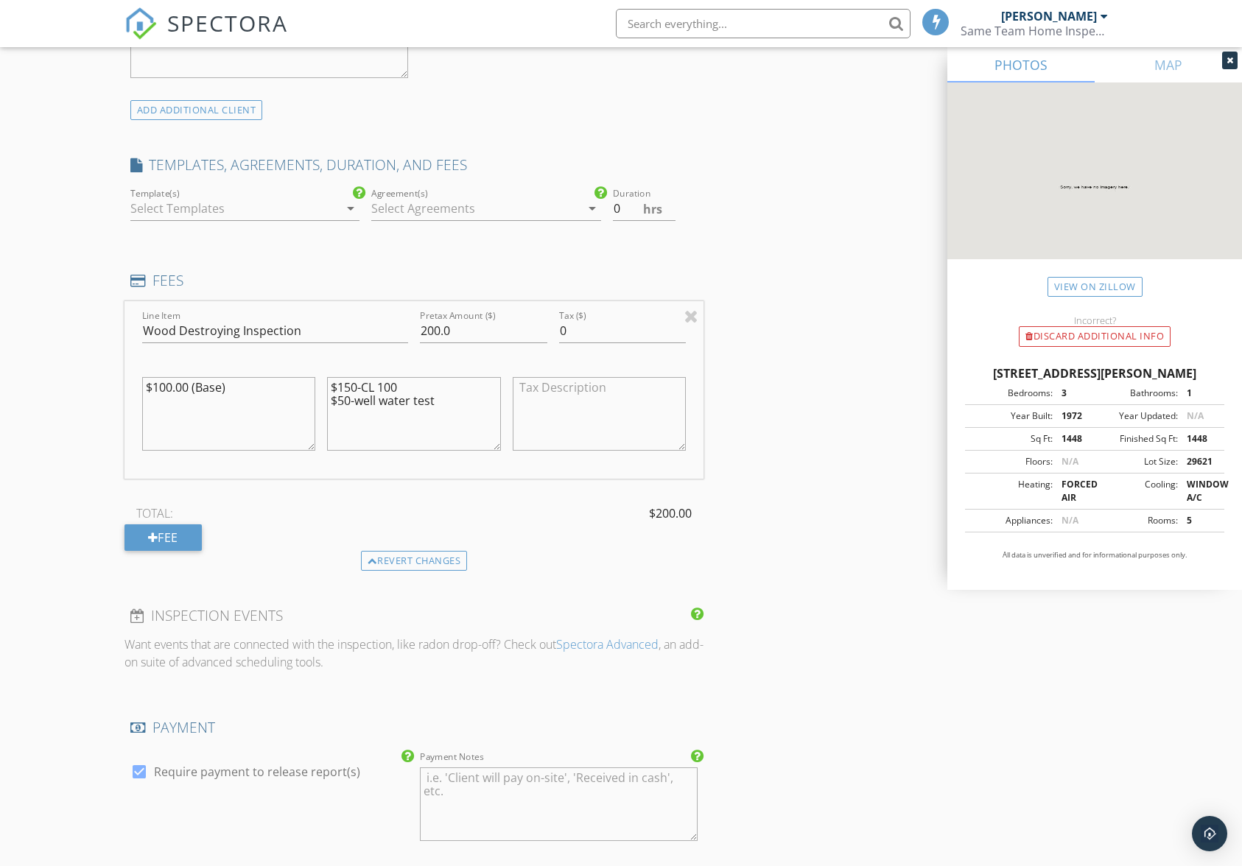
click at [750, 560] on div "INSPECTOR(S) check_box Jamie Meeks PRIMARY Jamie Meeks arrow_drop_down check_bo…" at bounding box center [621, 356] width 994 height 2580
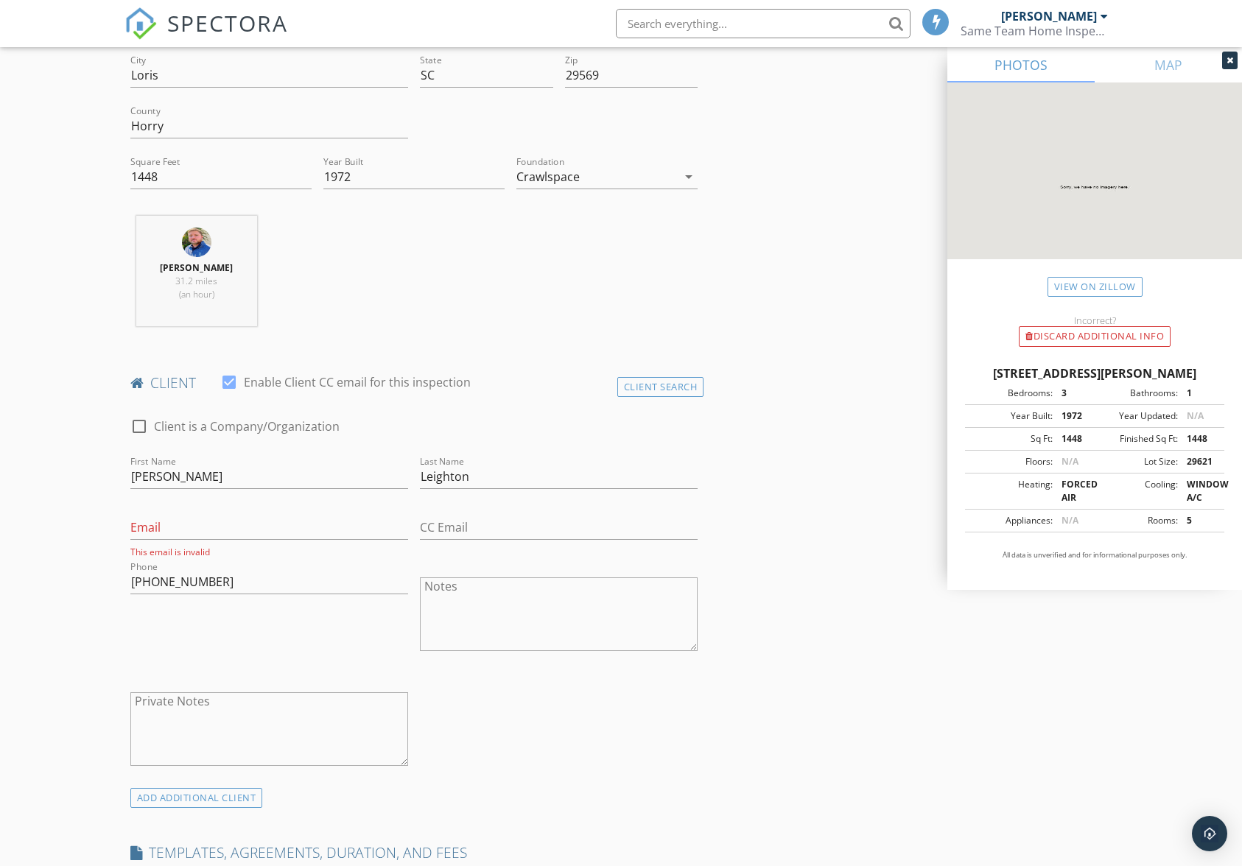
scroll to position [373, 0]
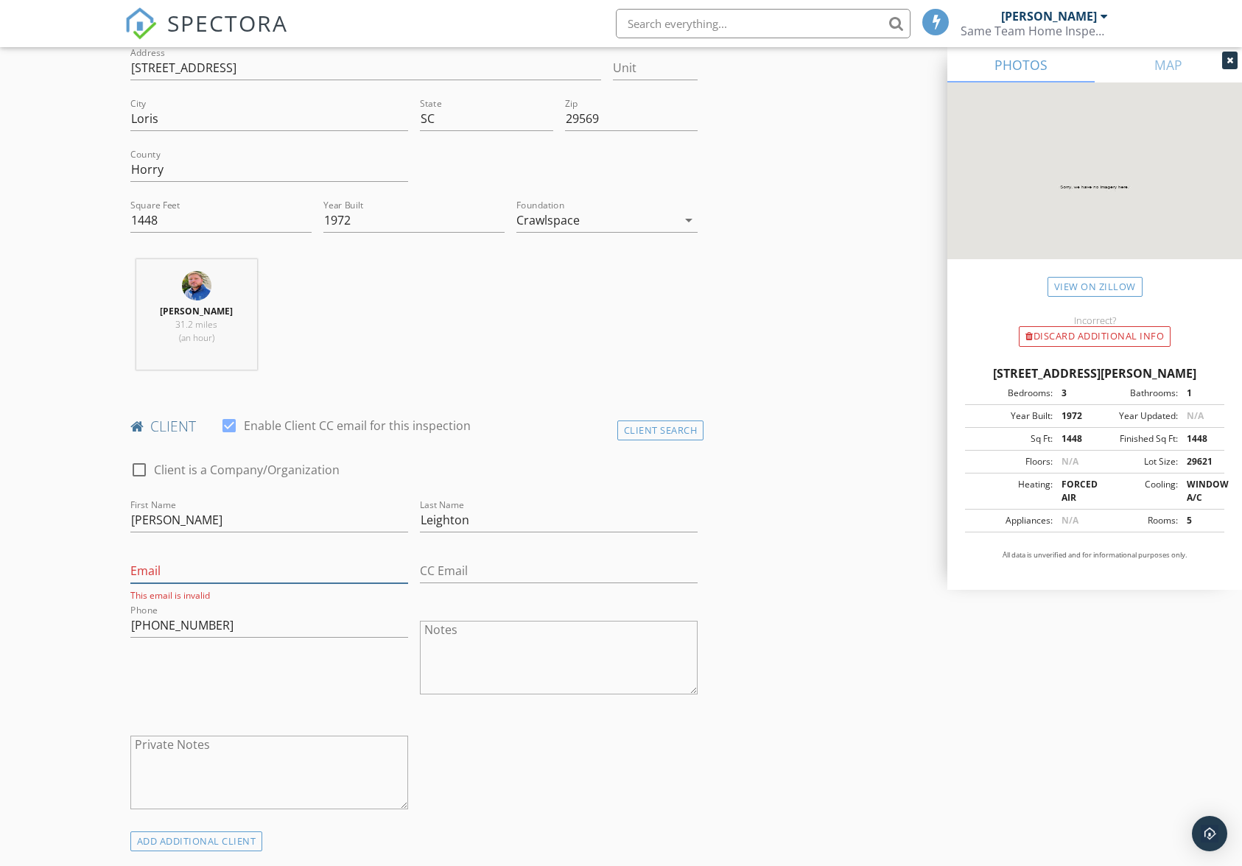
click at [279, 574] on input "Email" at bounding box center [269, 571] width 278 height 24
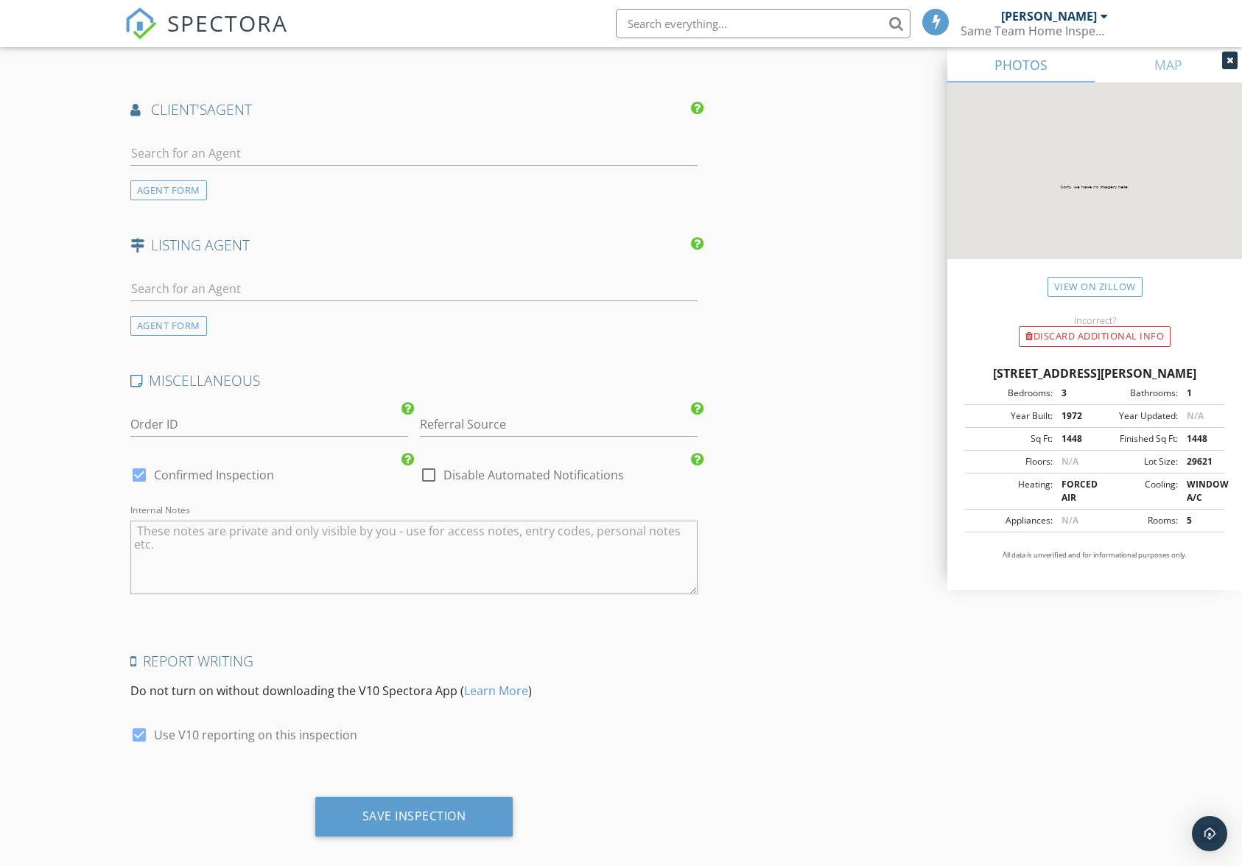
scroll to position [1920, 0]
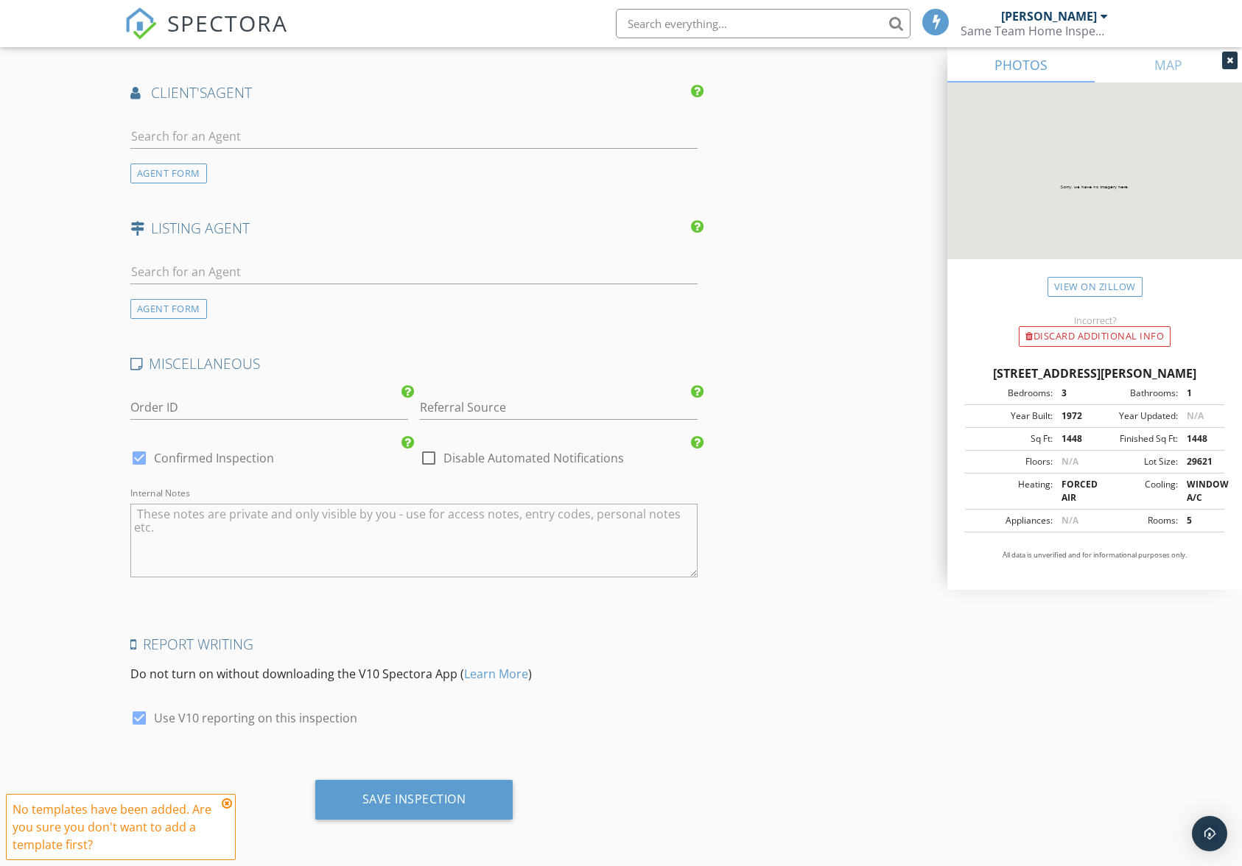
click at [226, 803] on icon at bounding box center [227, 804] width 10 height 12
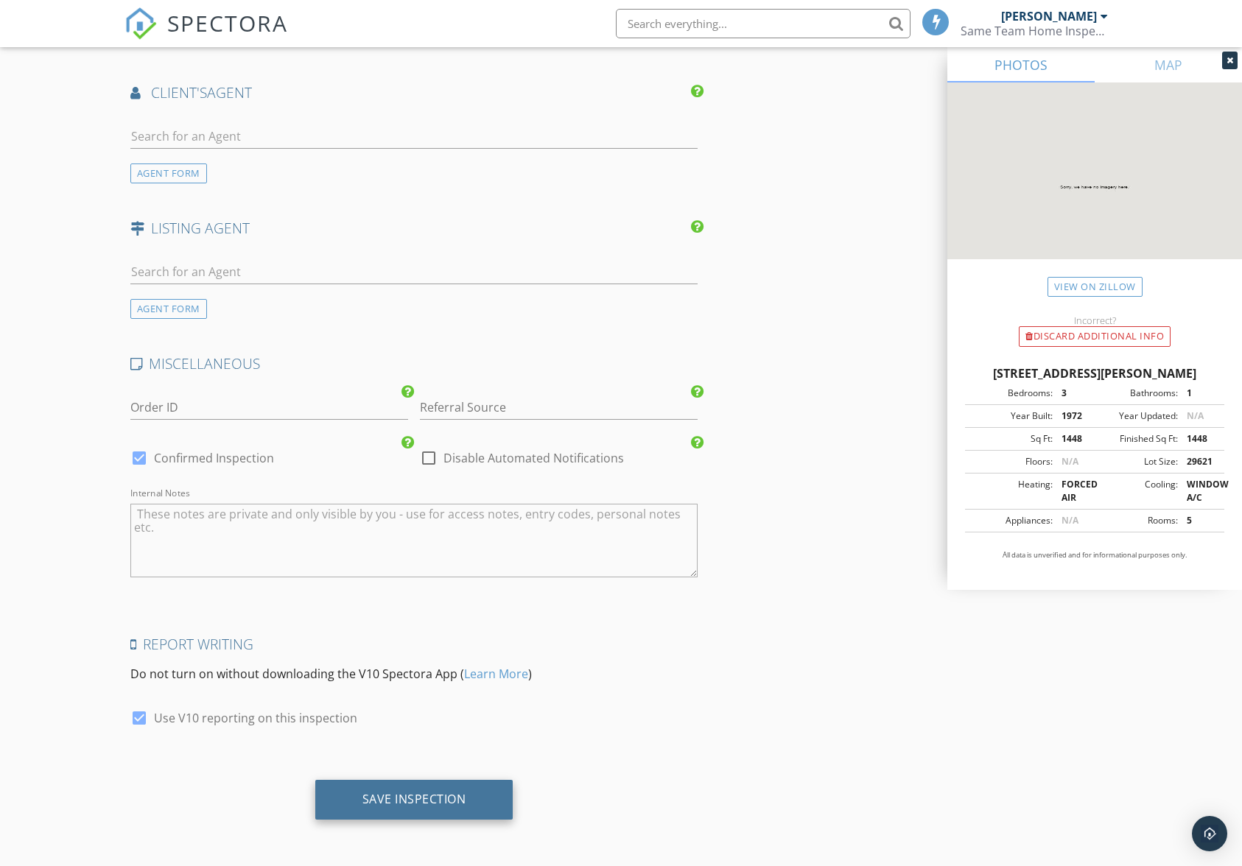
click at [357, 803] on div "Save Inspection" at bounding box center [414, 800] width 198 height 40
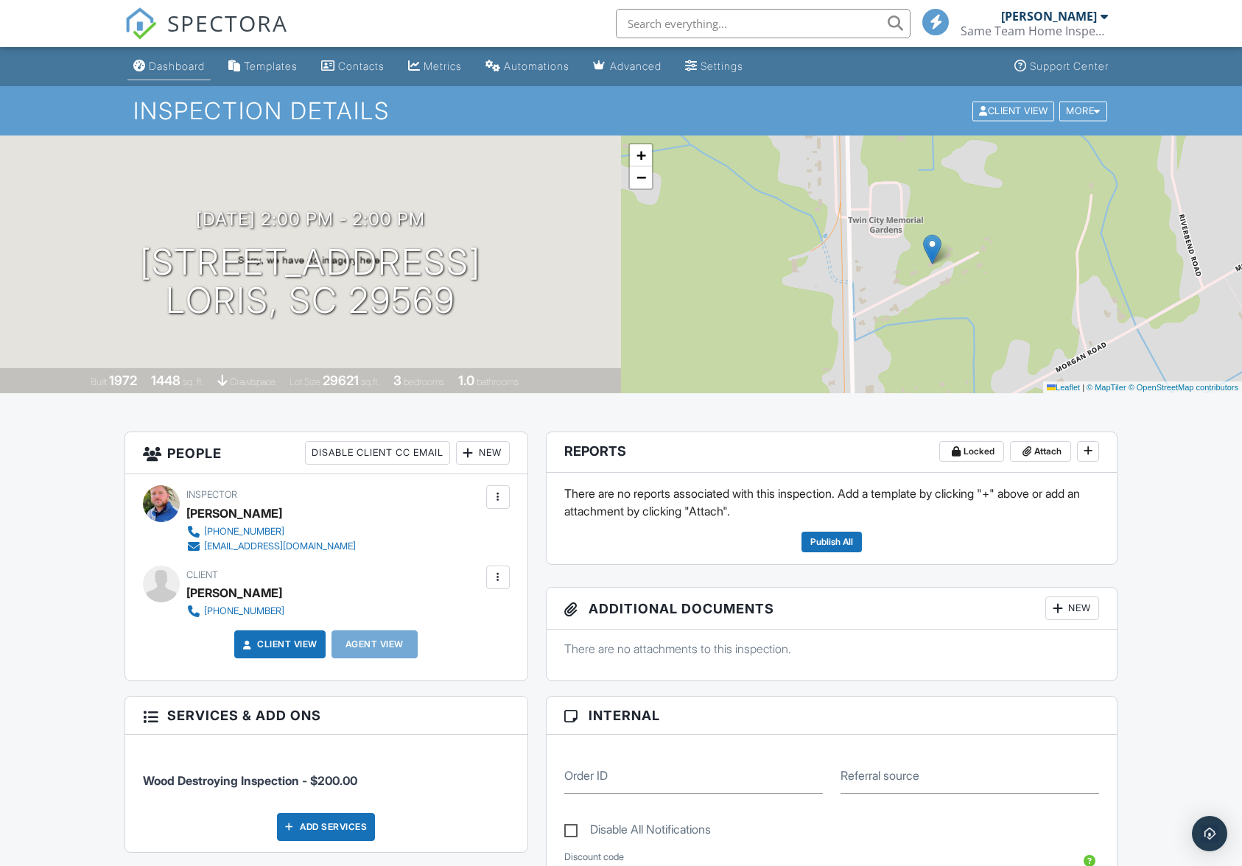
click at [167, 80] on link "Dashboard" at bounding box center [168, 66] width 83 height 27
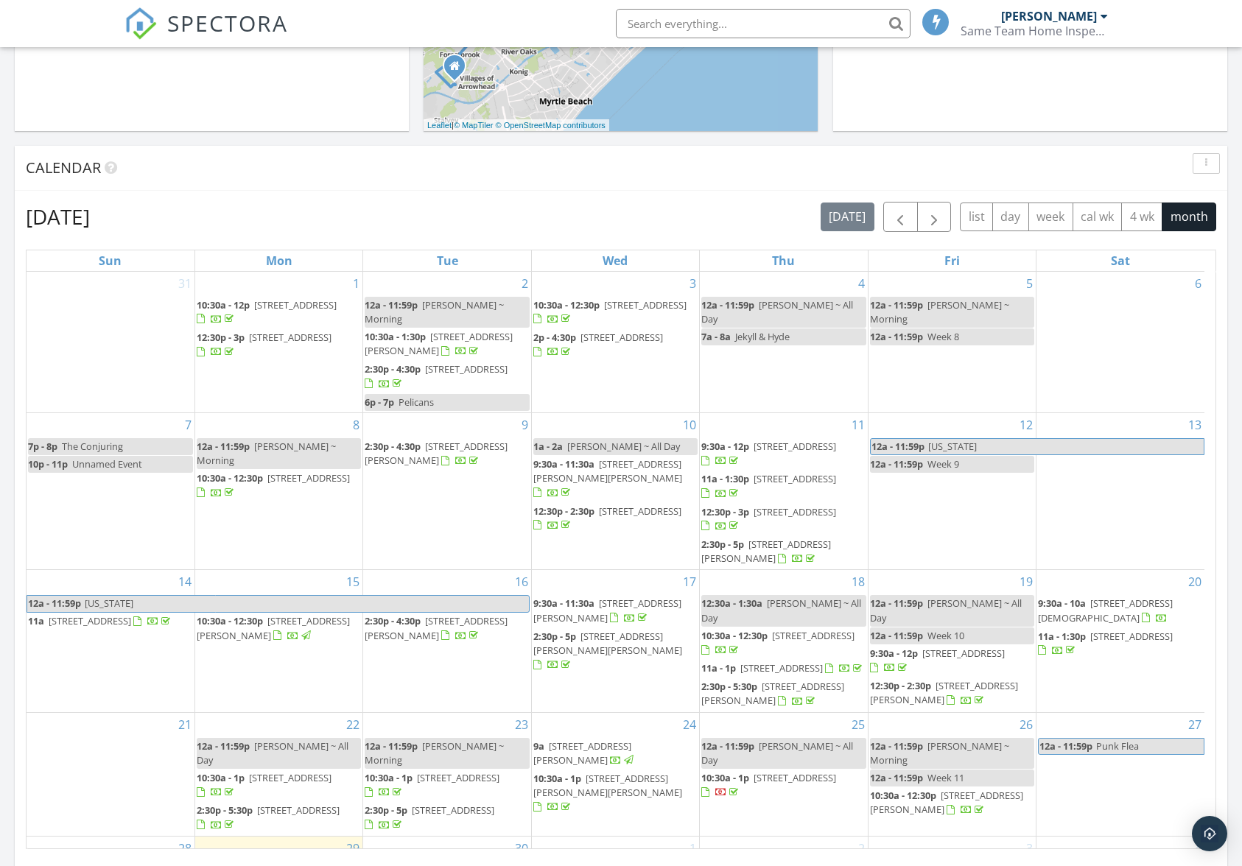
scroll to position [516, 0]
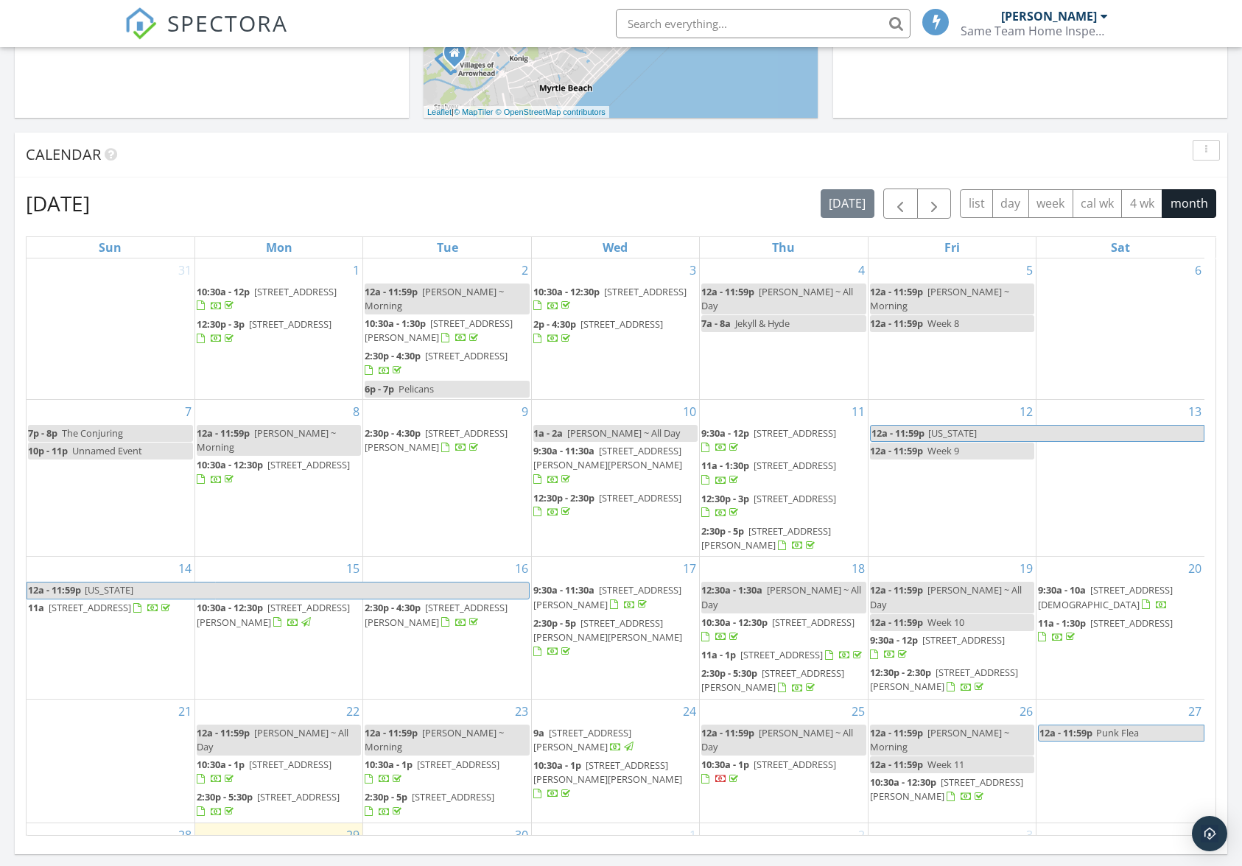
drag, startPoint x: 868, startPoint y: 606, endPoint x: 791, endPoint y: 594, distance: 77.6
click at [791, 616] on span "[STREET_ADDRESS]" at bounding box center [813, 622] width 83 height 13
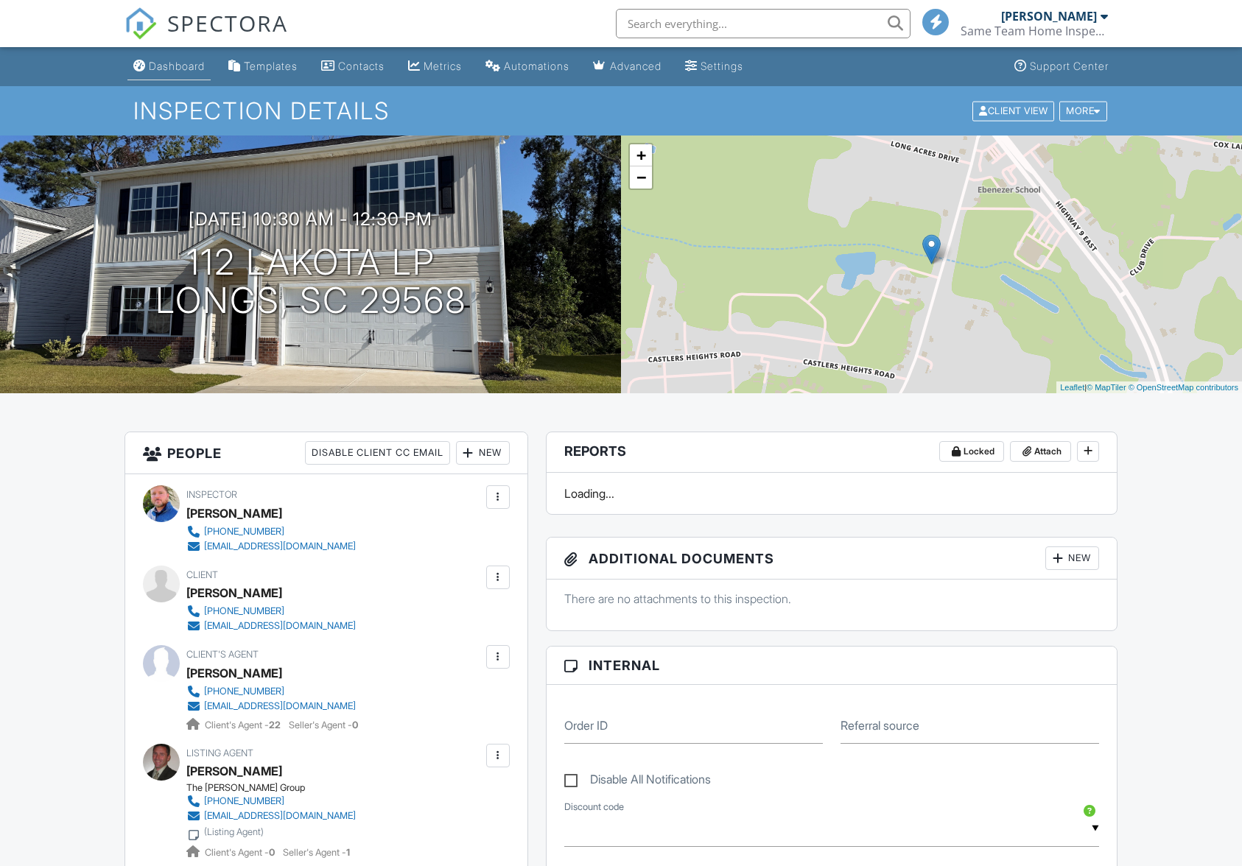
click at [179, 77] on link "Dashboard" at bounding box center [168, 66] width 83 height 27
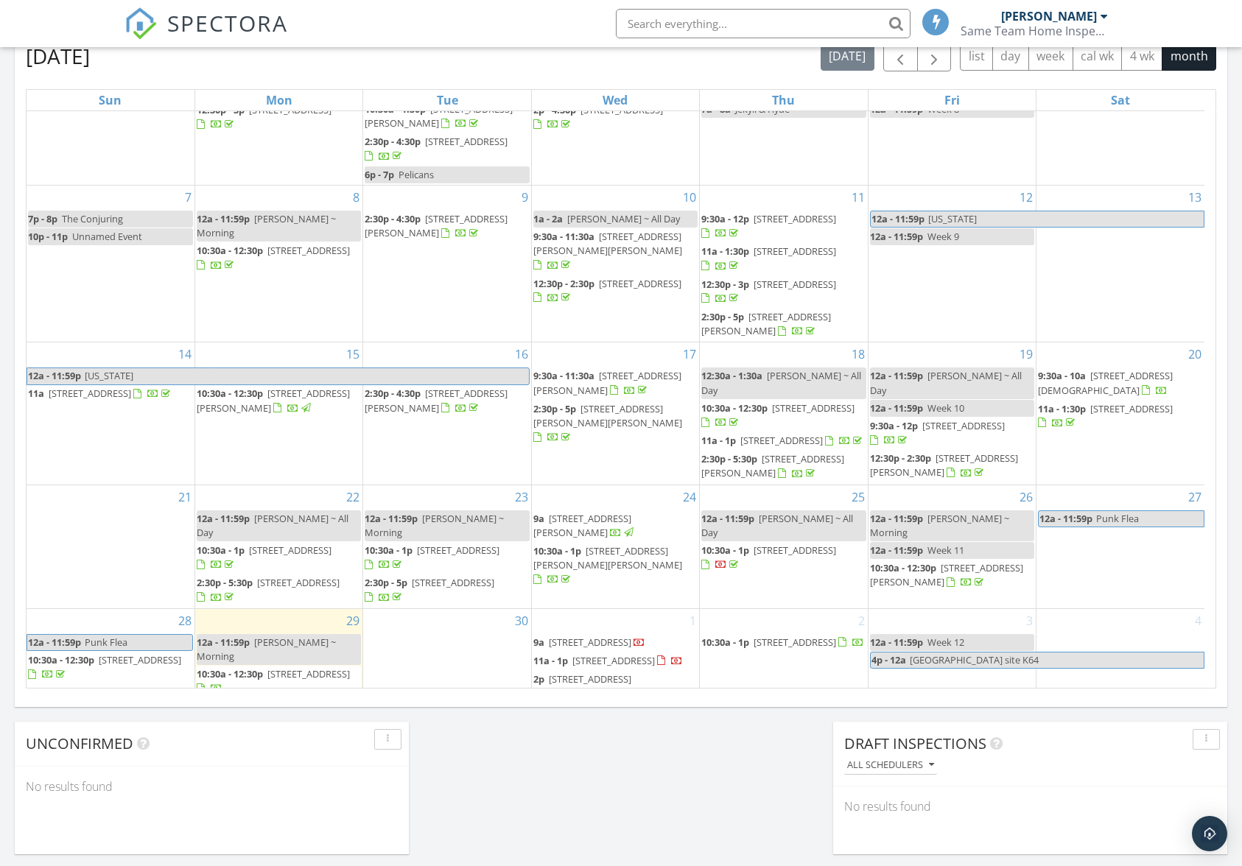
scroll to position [69, 0]
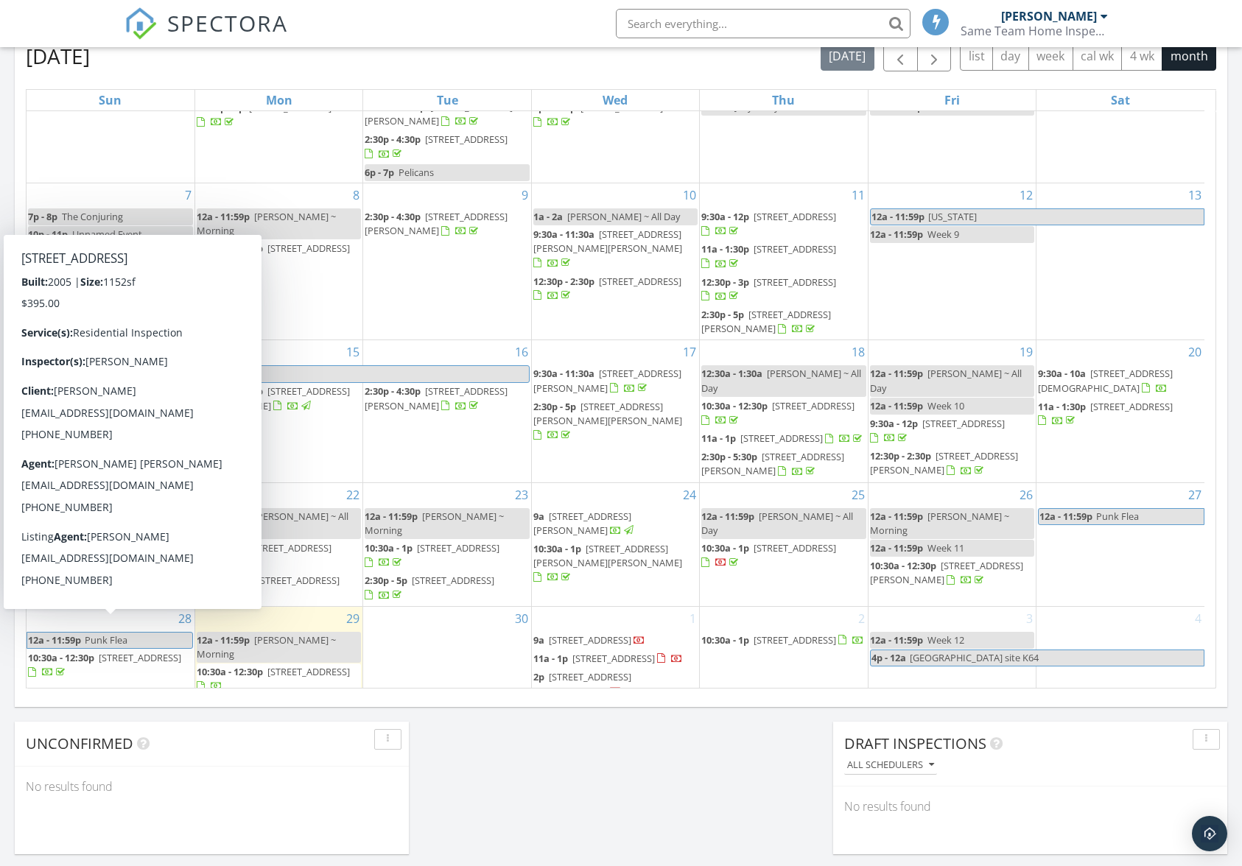
click at [129, 651] on span "264 La Patos Dr, Myrtle Beach 29588" at bounding box center [140, 657] width 83 height 13
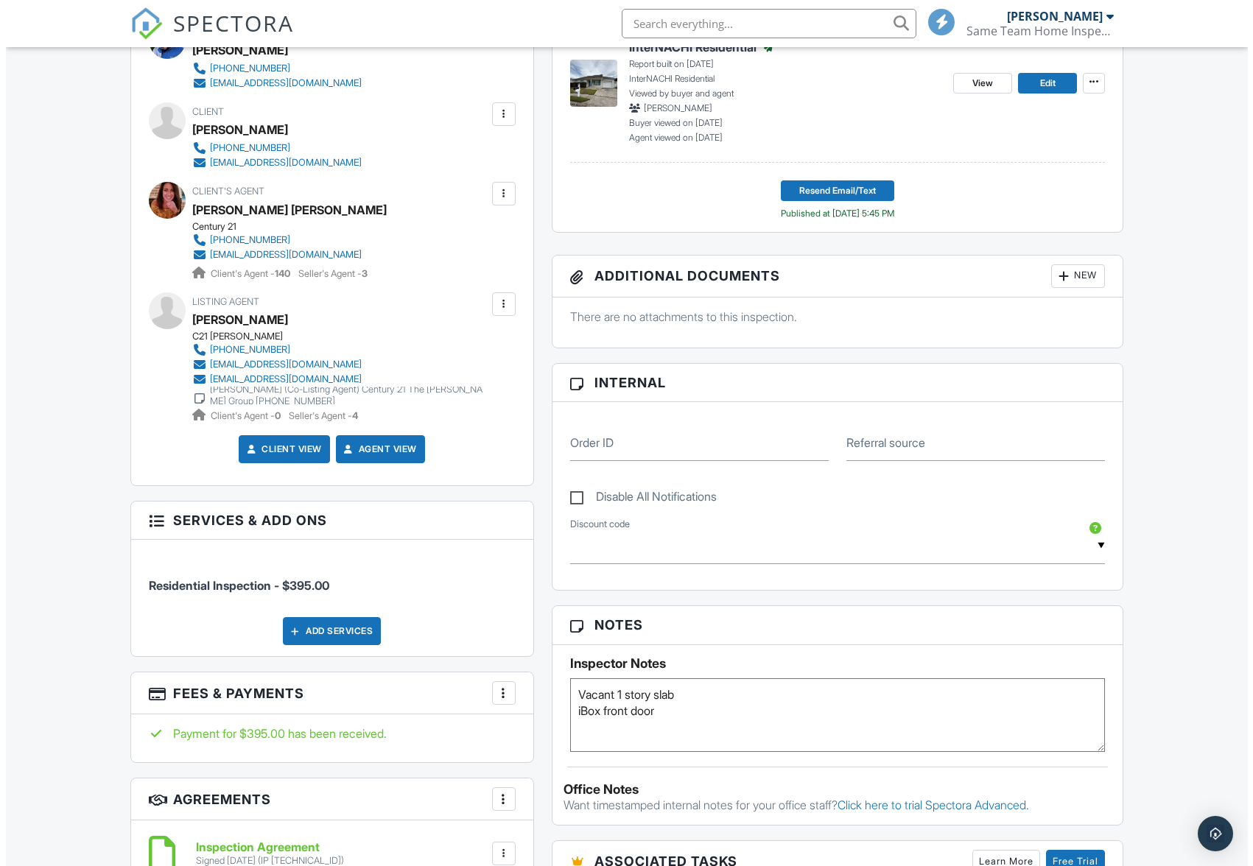
scroll to position [516, 0]
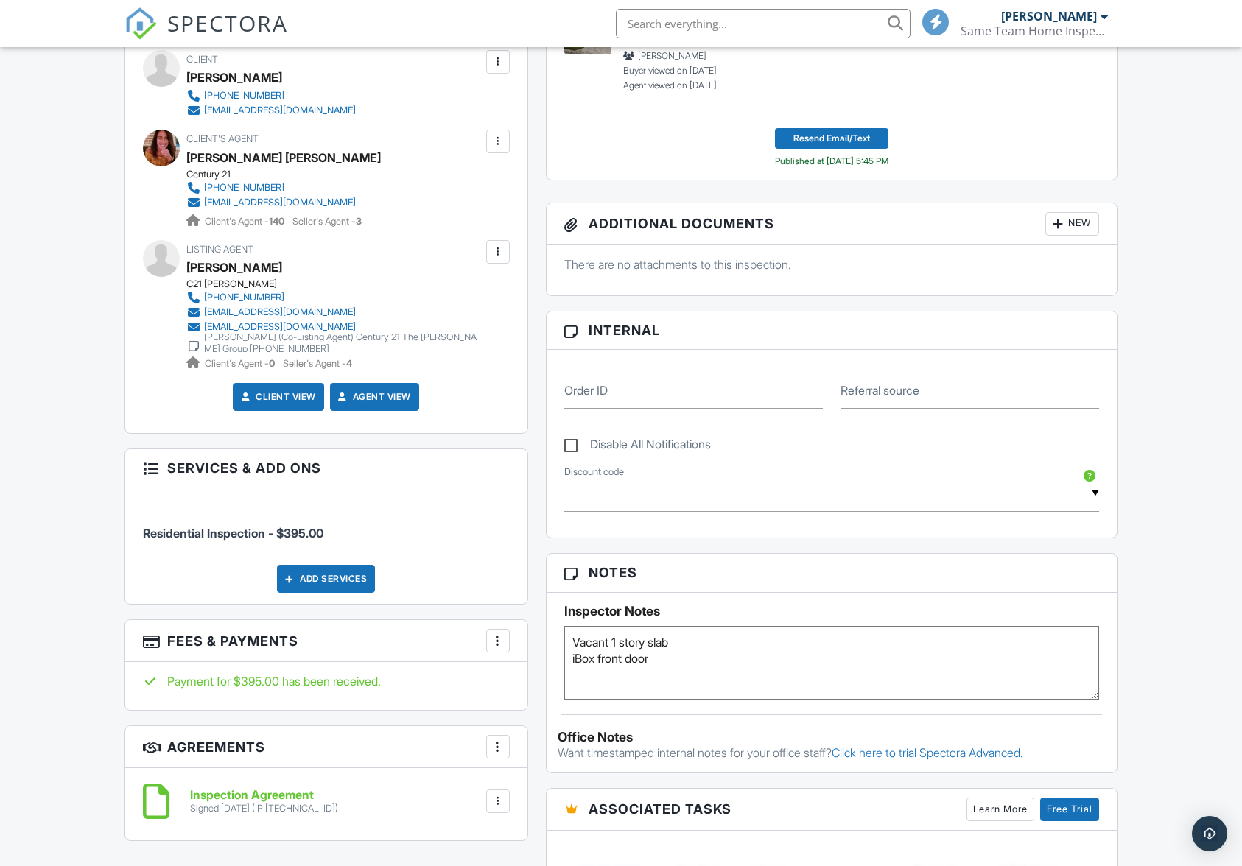
click at [495, 647] on div at bounding box center [498, 641] width 15 height 15
click at [579, 765] on li "View Invoice" at bounding box center [572, 759] width 154 height 37
click at [330, 577] on div "Add Services" at bounding box center [326, 579] width 98 height 28
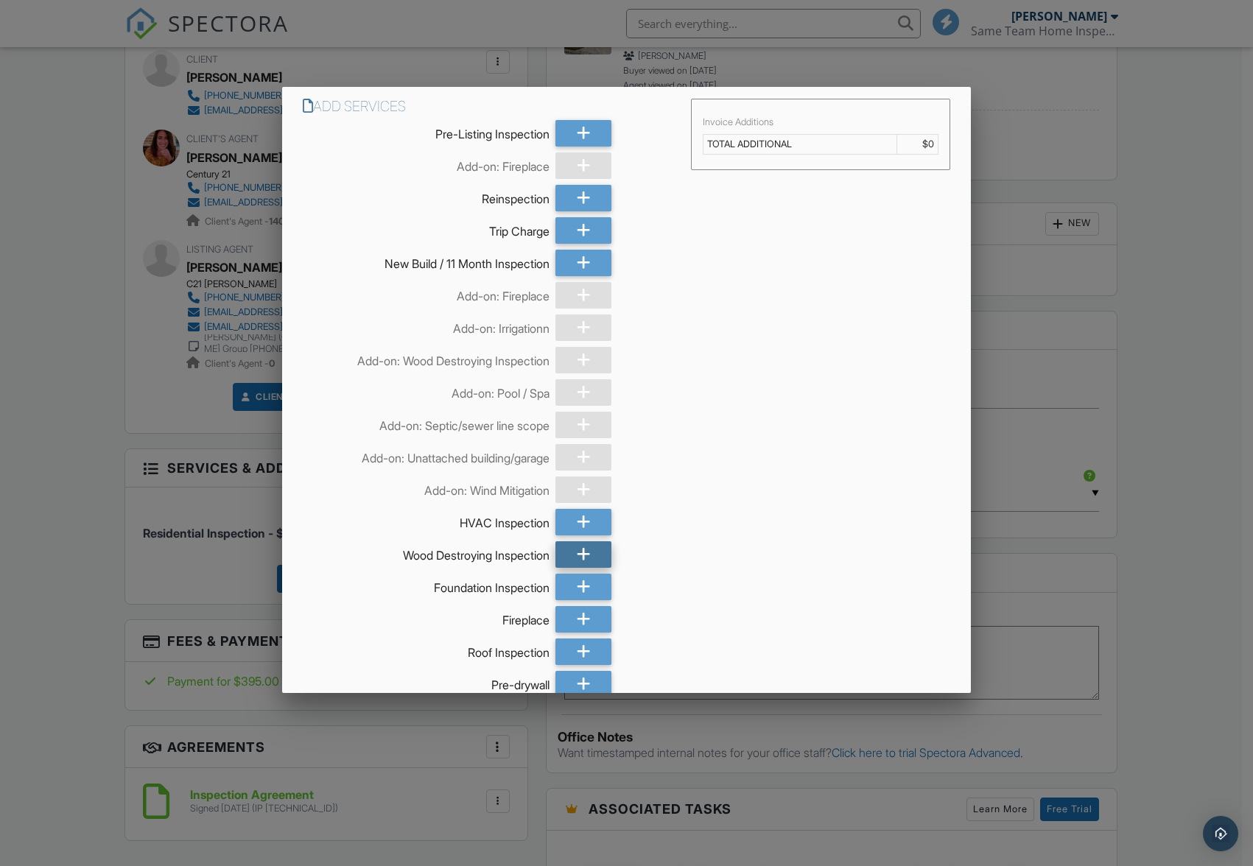
click at [555, 556] on div at bounding box center [583, 554] width 56 height 27
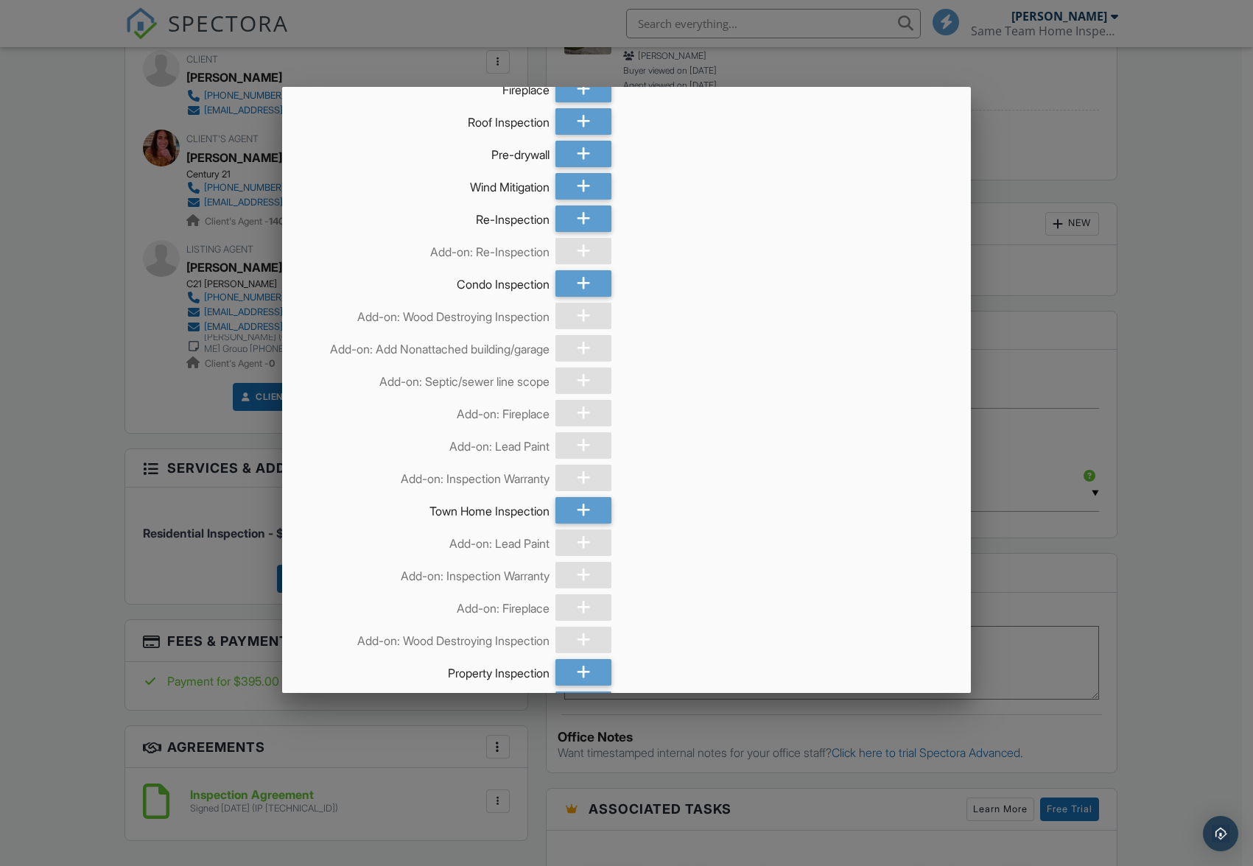
scroll to position [1041, 0]
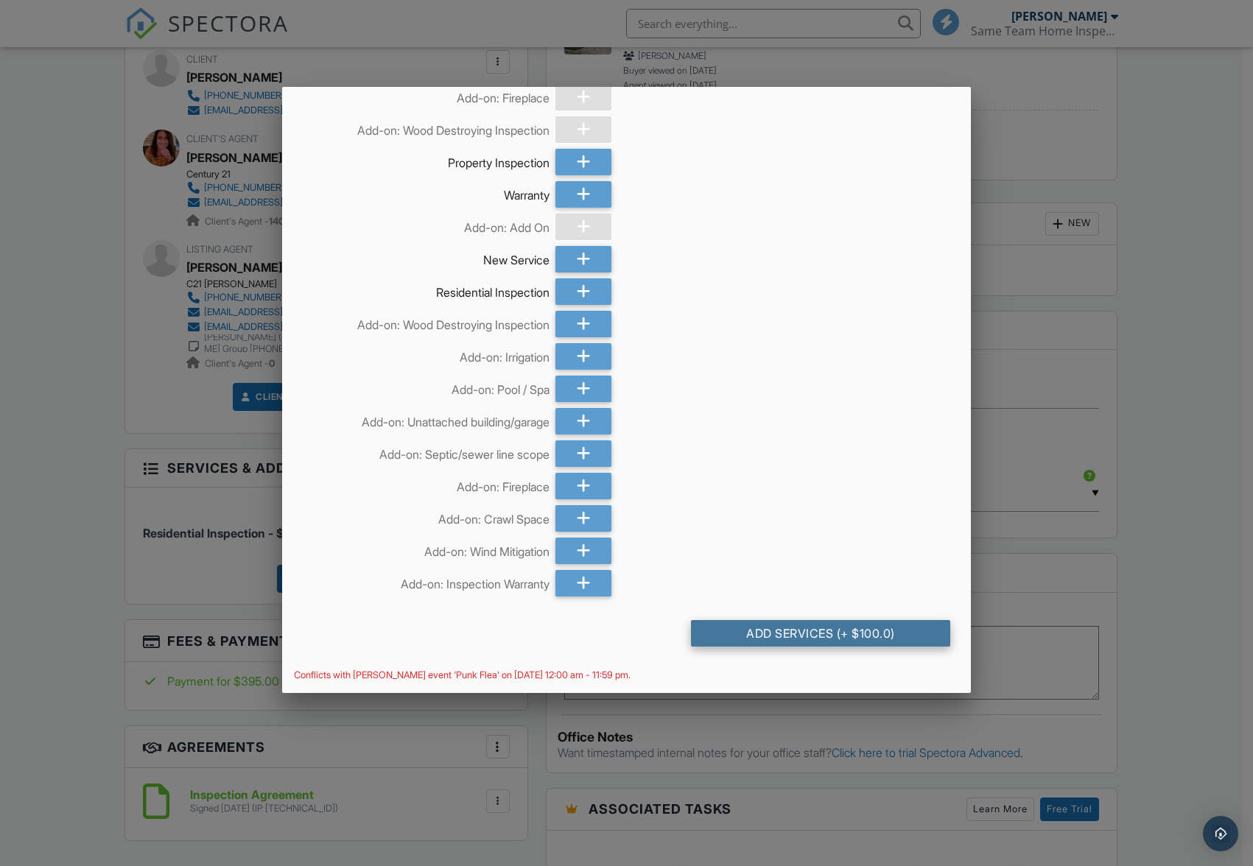
click at [847, 630] on div "Add Services (+ $100.0)" at bounding box center [820, 633] width 259 height 27
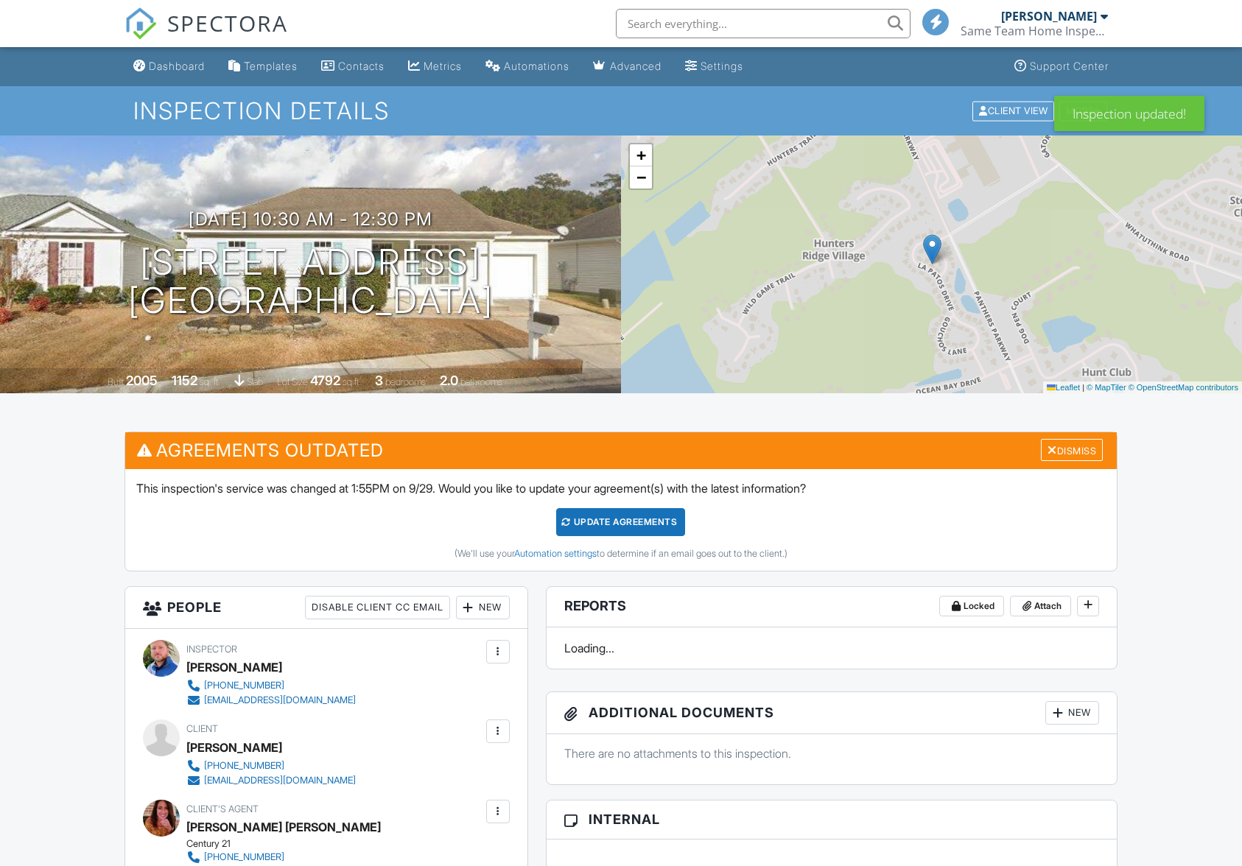
click at [1091, 451] on div "Dismiss" at bounding box center [1072, 450] width 62 height 23
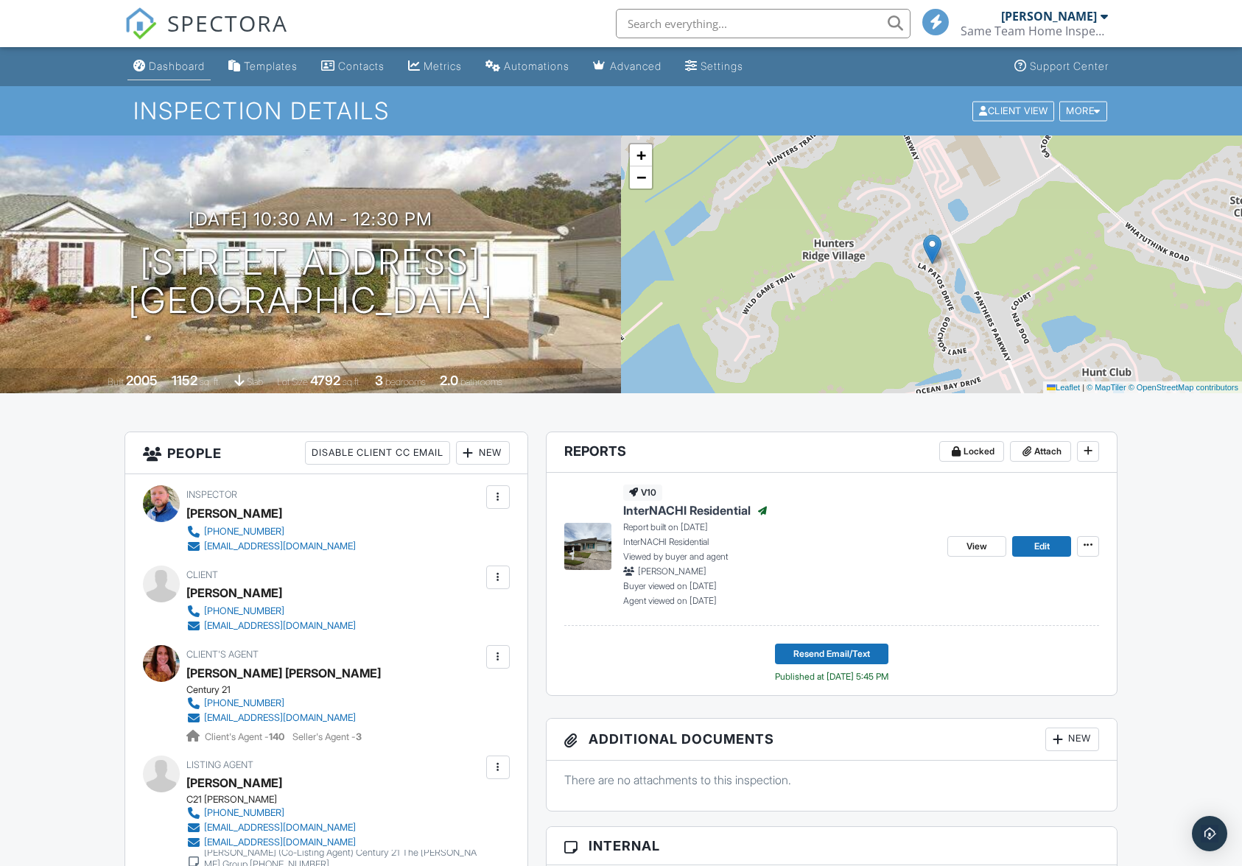
click at [168, 73] on link "Dashboard" at bounding box center [168, 66] width 83 height 27
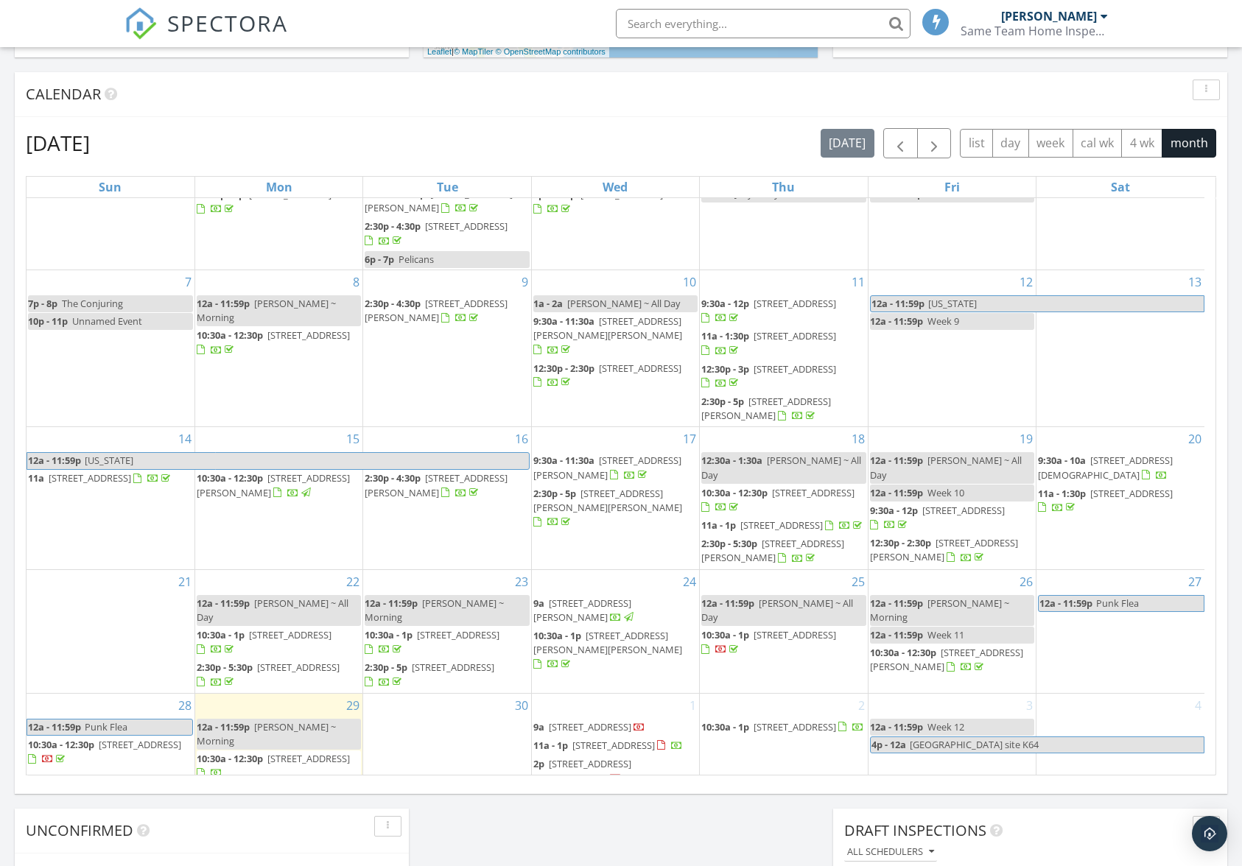
scroll to position [663, 0]
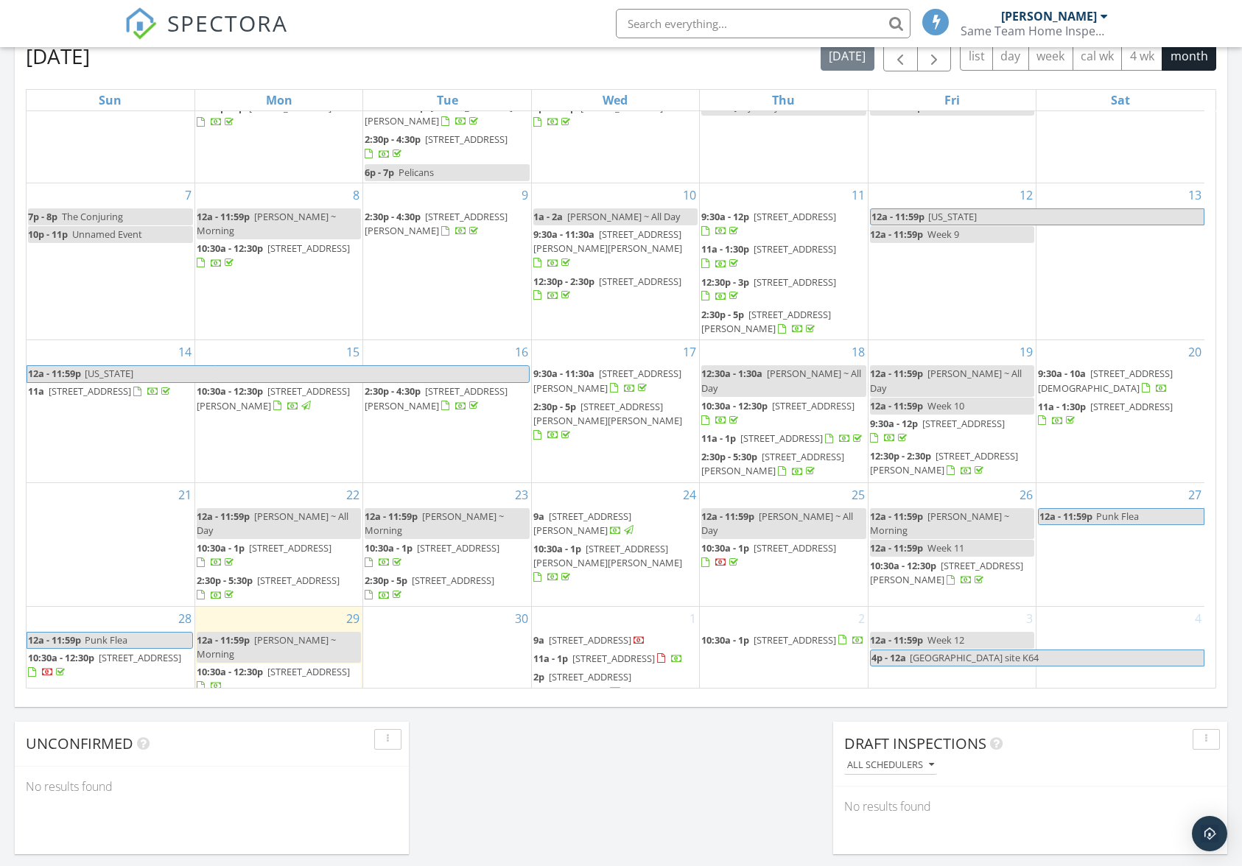
click at [691, 771] on div "Today Jamie Meeks 12:00 am Sadie ~ Morning Jamie Meeks 10:30 am 2133 Carries La…" at bounding box center [621, 199] width 1242 height 1341
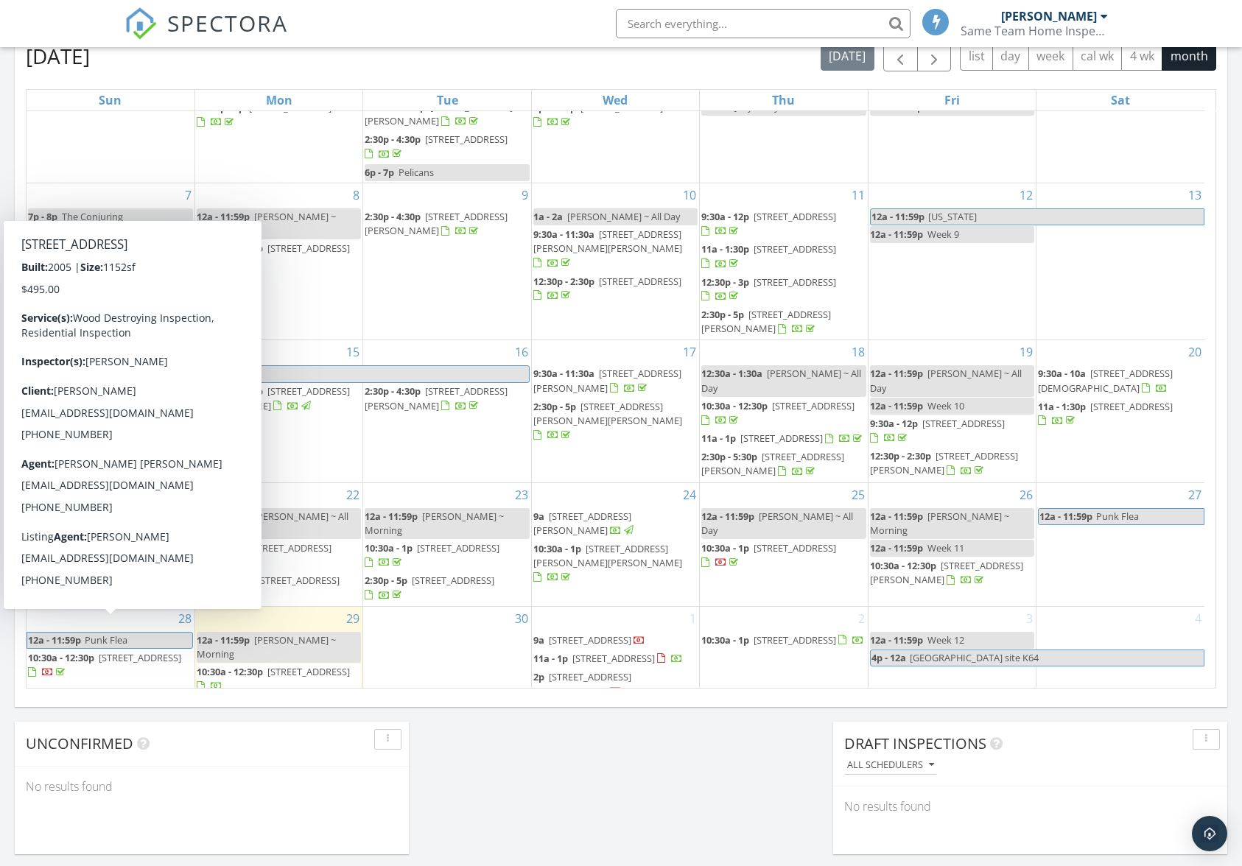
click at [110, 651] on span "264 La Patos Dr, Myrtle Beach 29588" at bounding box center [140, 657] width 83 height 13
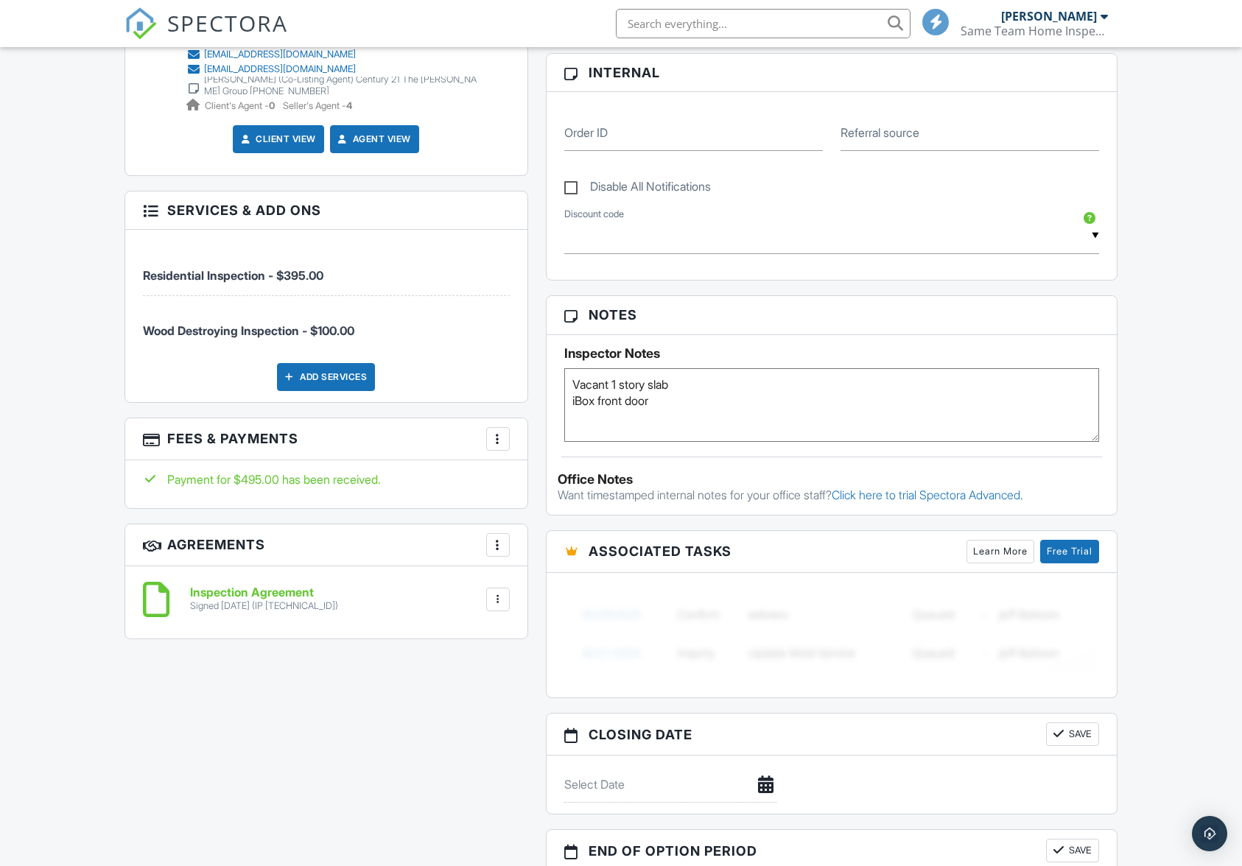
scroll to position [810, 0]
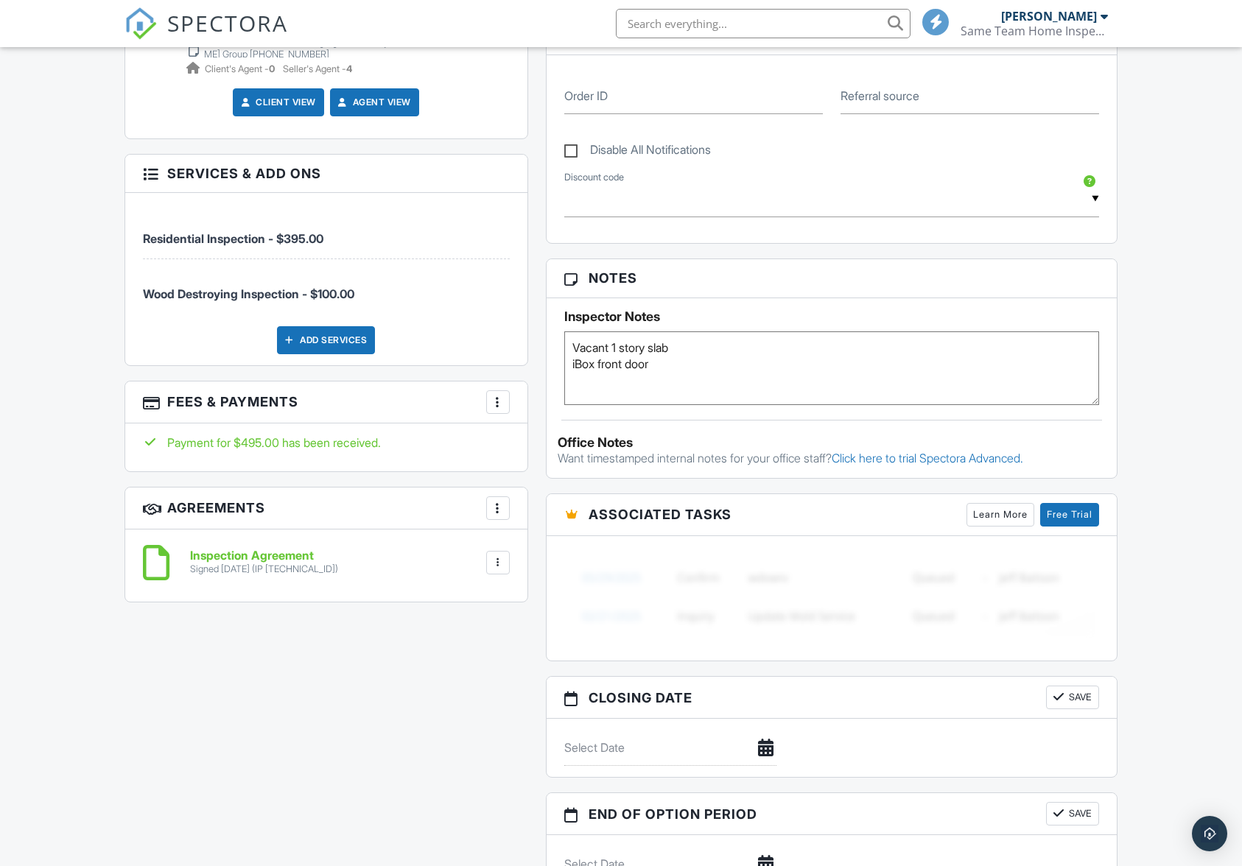
click at [496, 399] on div at bounding box center [498, 402] width 15 height 15
click at [608, 512] on li "View Invoice" at bounding box center [572, 520] width 154 height 37
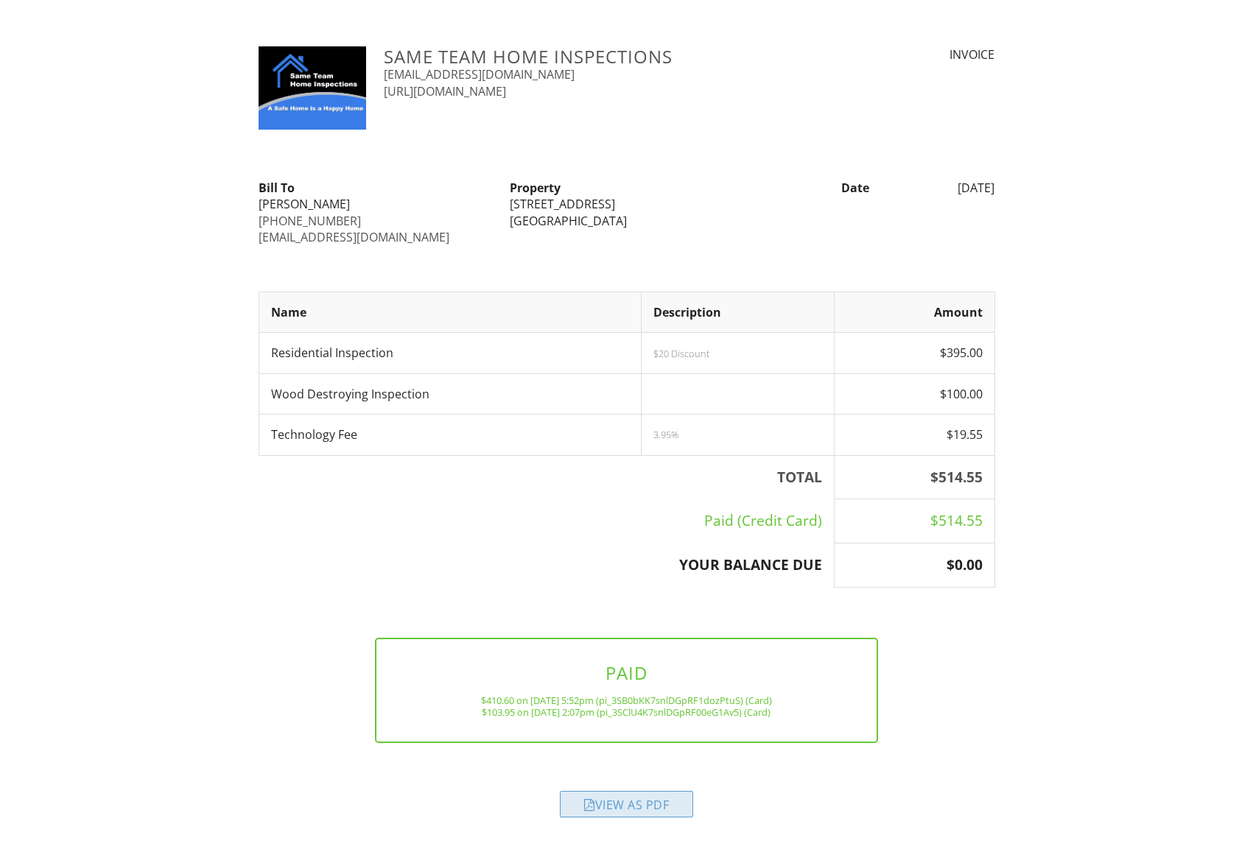
click at [618, 803] on div "View as PDF" at bounding box center [626, 804] width 133 height 27
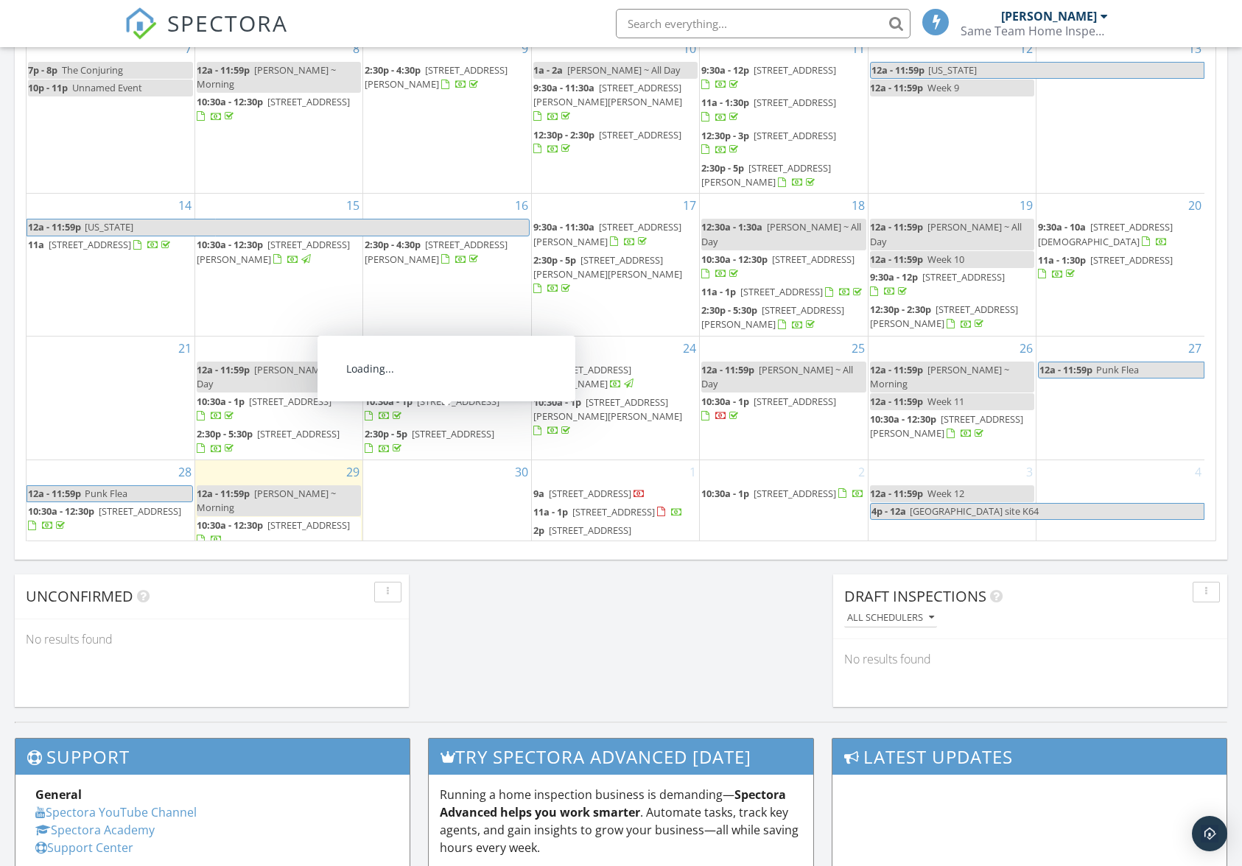
scroll to position [69, 0]
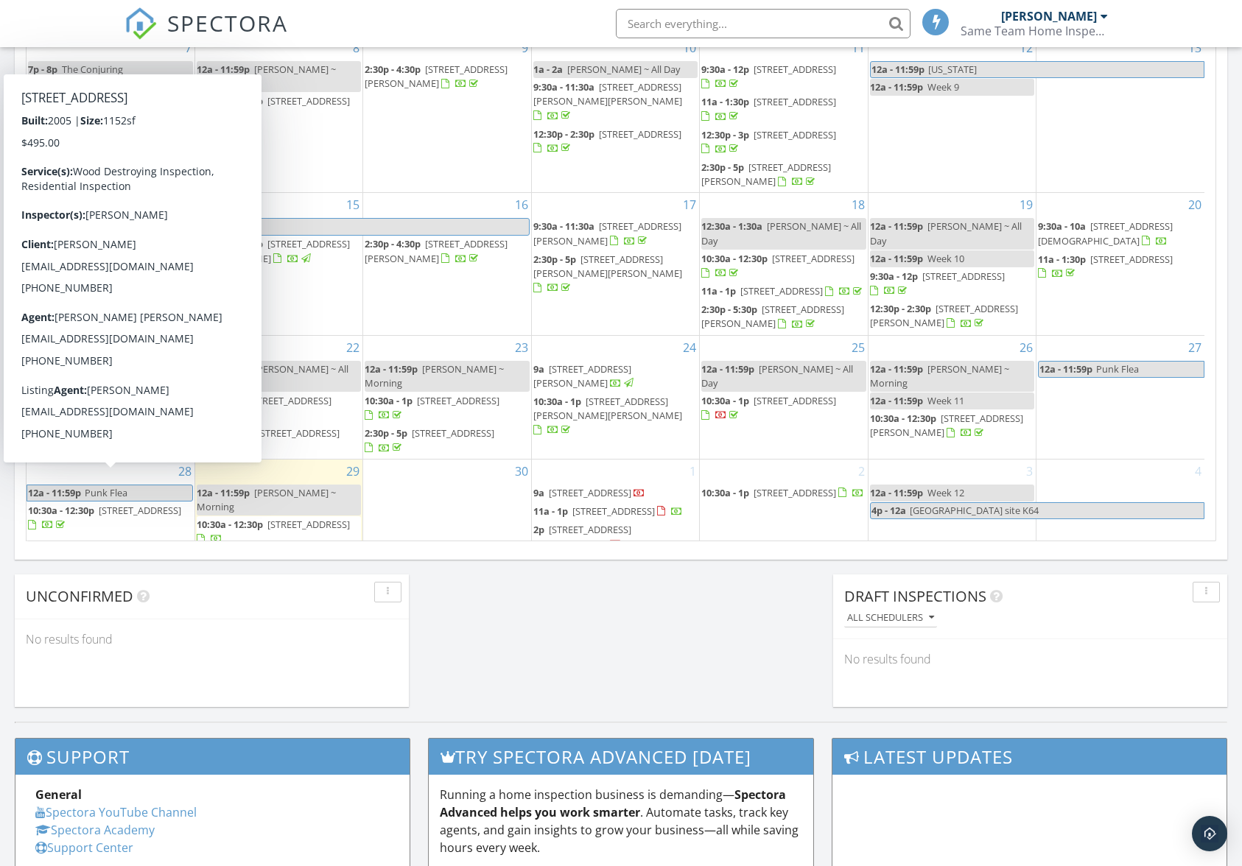
click at [123, 504] on span "[STREET_ADDRESS]" at bounding box center [140, 510] width 83 height 13
